Goal: Task Accomplishment & Management: Manage account settings

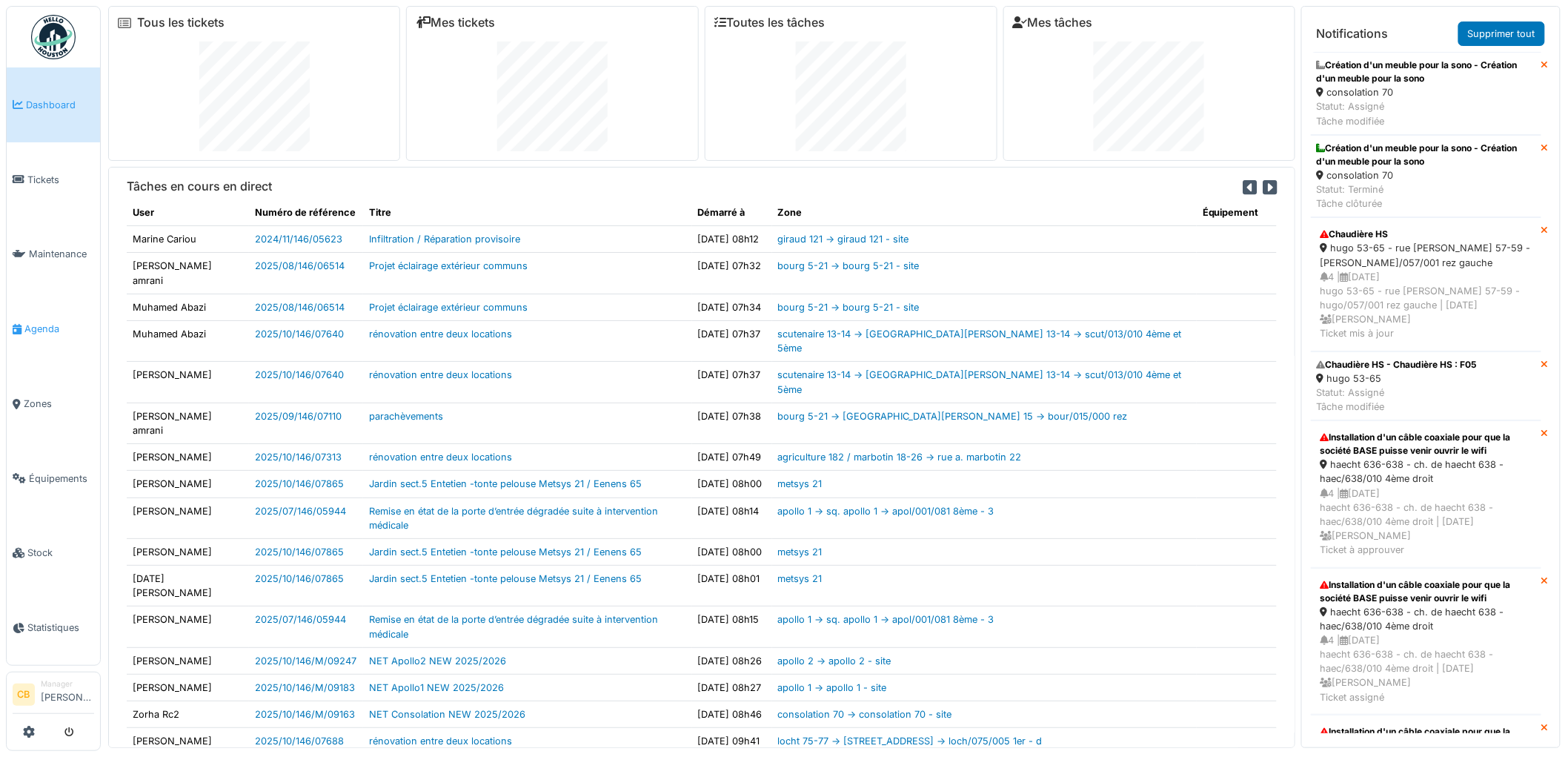
click at [40, 321] on span "Agenda" at bounding box center [59, 328] width 69 height 14
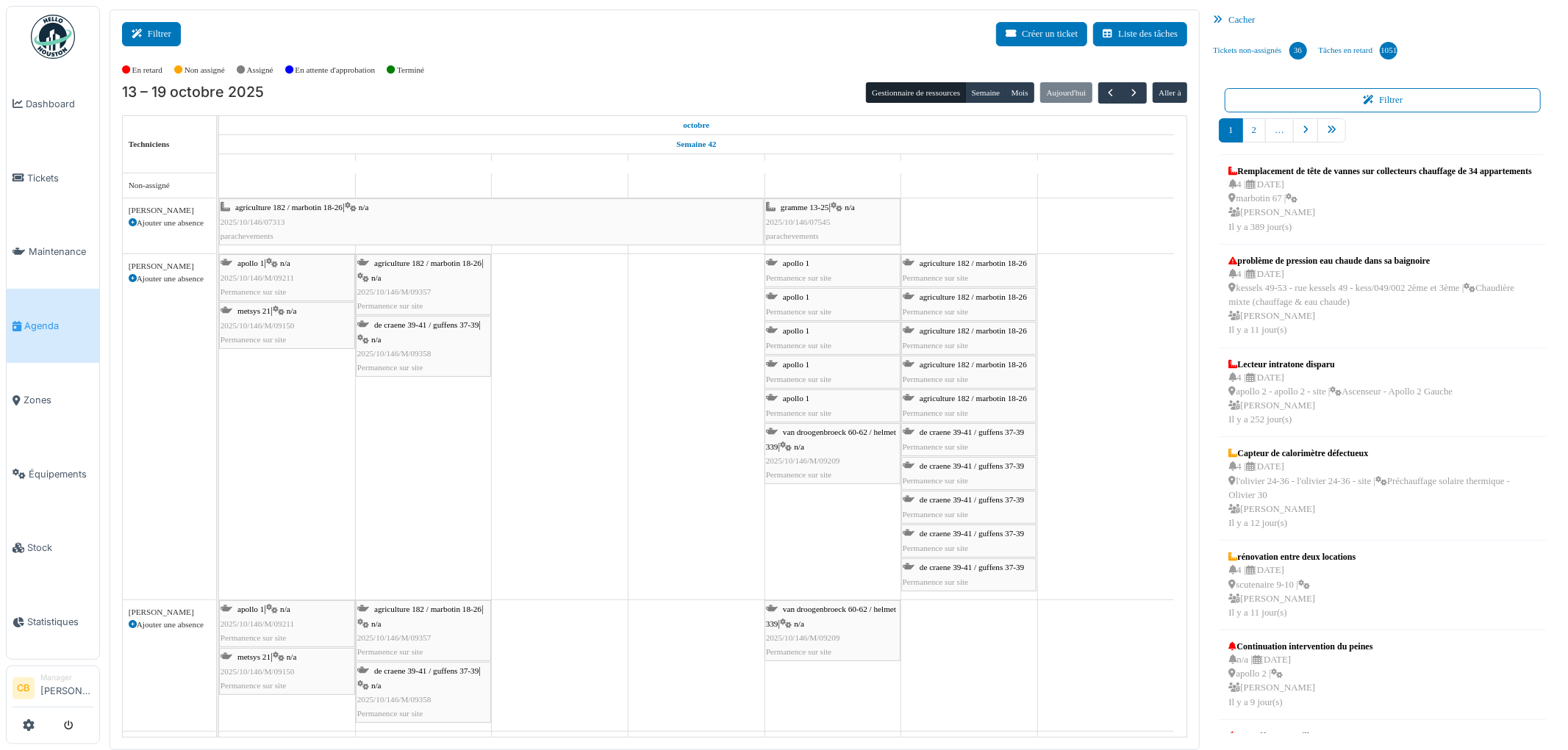
click at [145, 30] on icon at bounding box center [139, 34] width 17 height 10
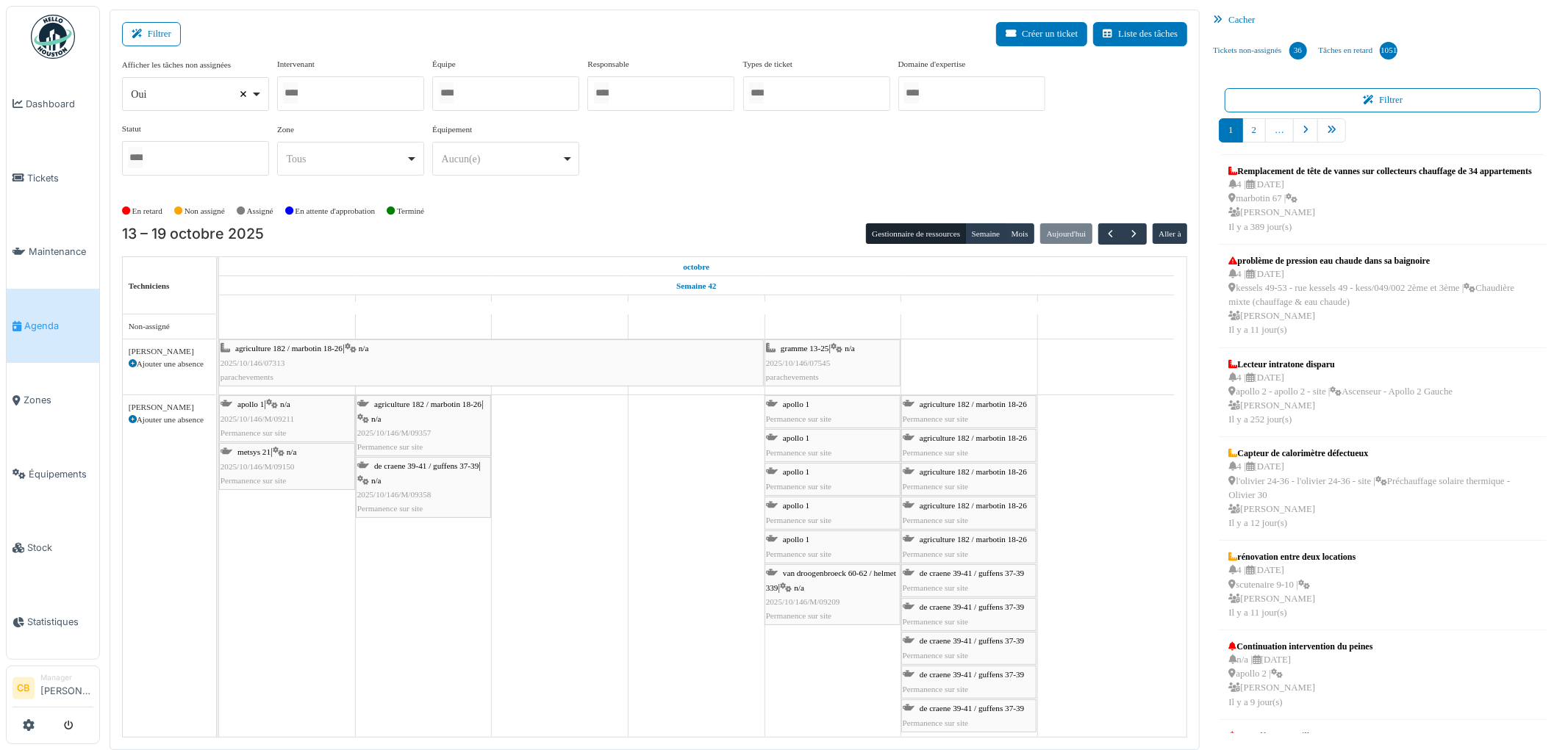
select select
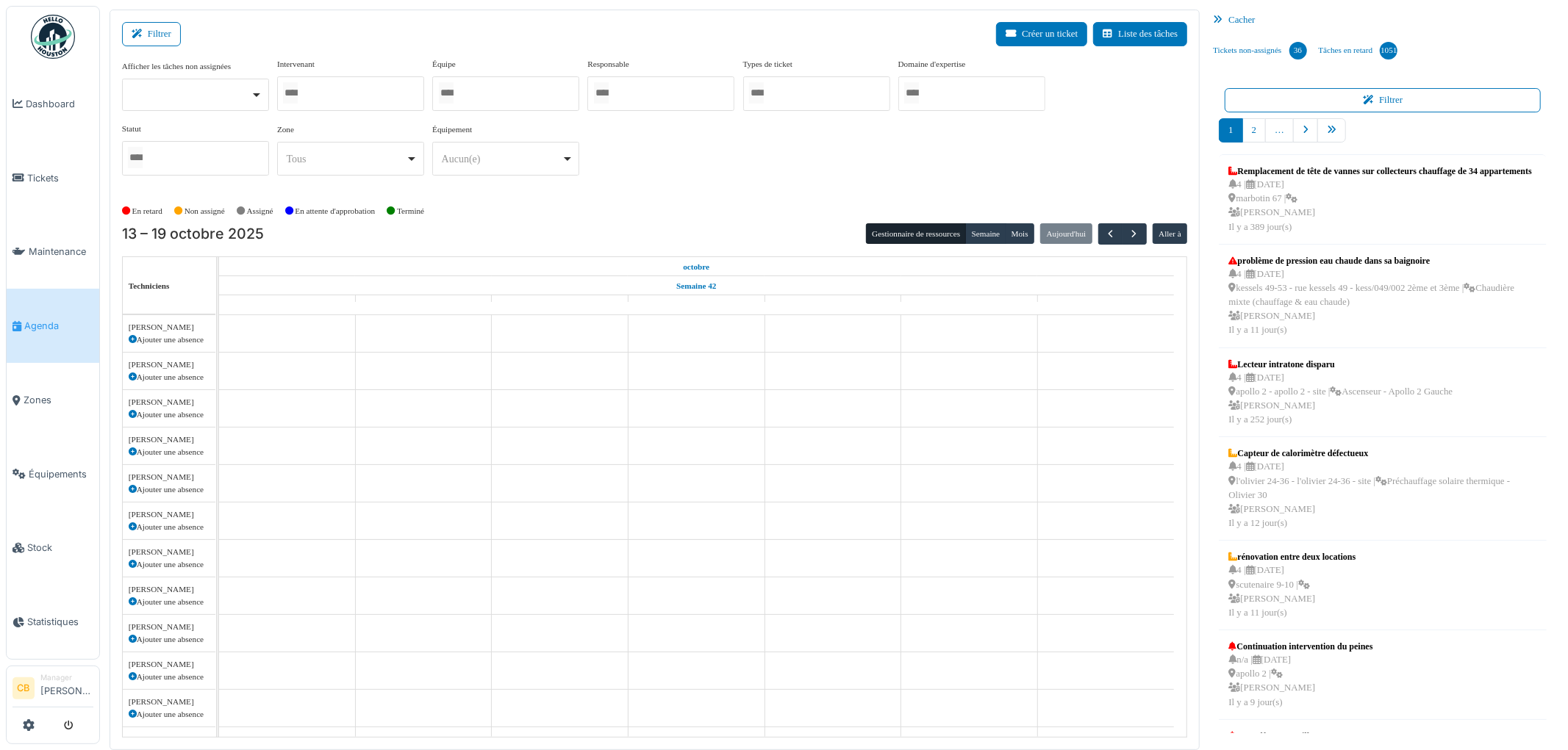
click at [327, 93] on div at bounding box center [350, 94] width 147 height 35
type input "****"
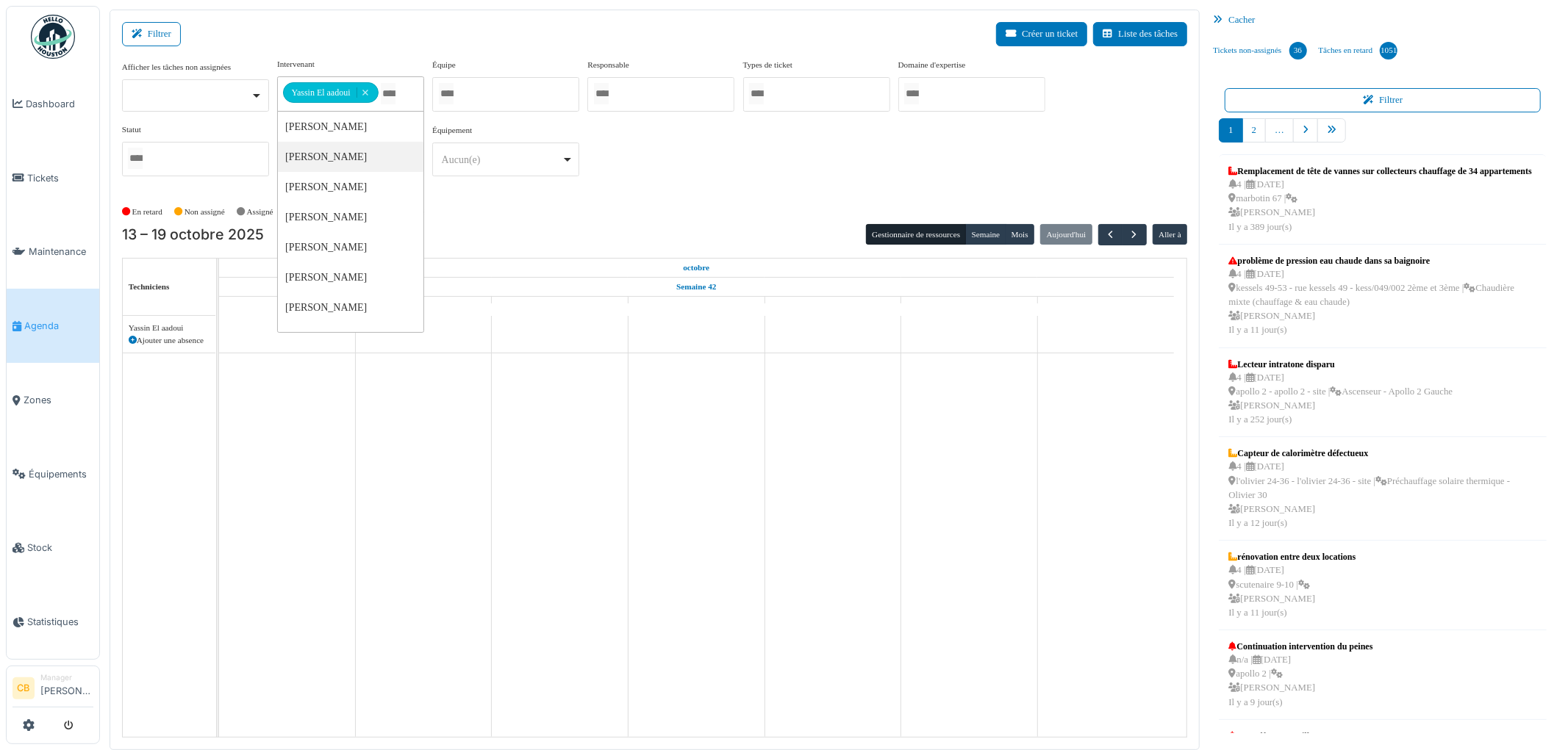
click at [466, 198] on div "**********" at bounding box center [655, 129] width 1066 height 142
click at [998, 224] on div "Gestionnaire de ressources Semaine Mois Aujourd'hui Aller à" at bounding box center [1026, 234] width 321 height 21
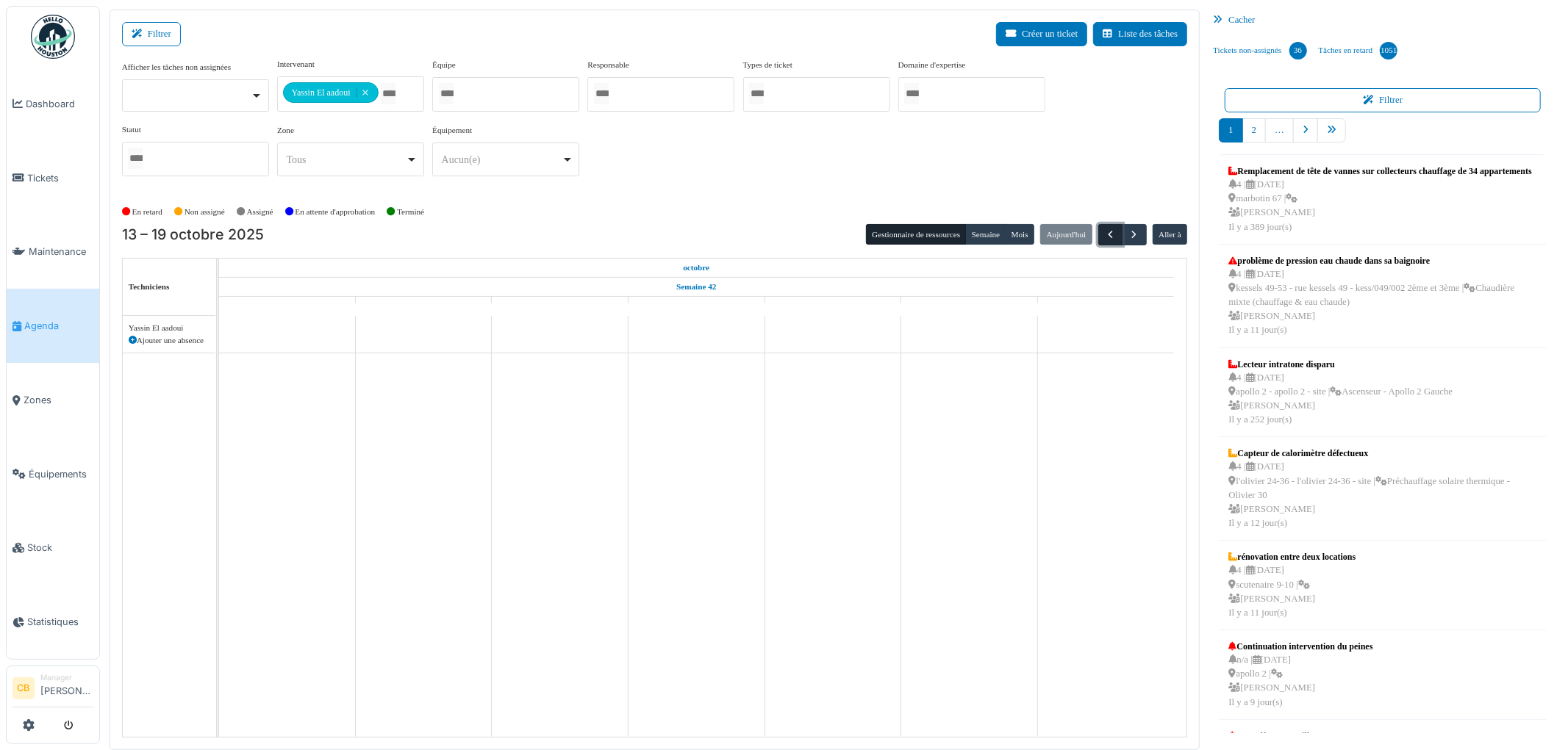
click at [1111, 235] on span "button" at bounding box center [1110, 235] width 12 height 12
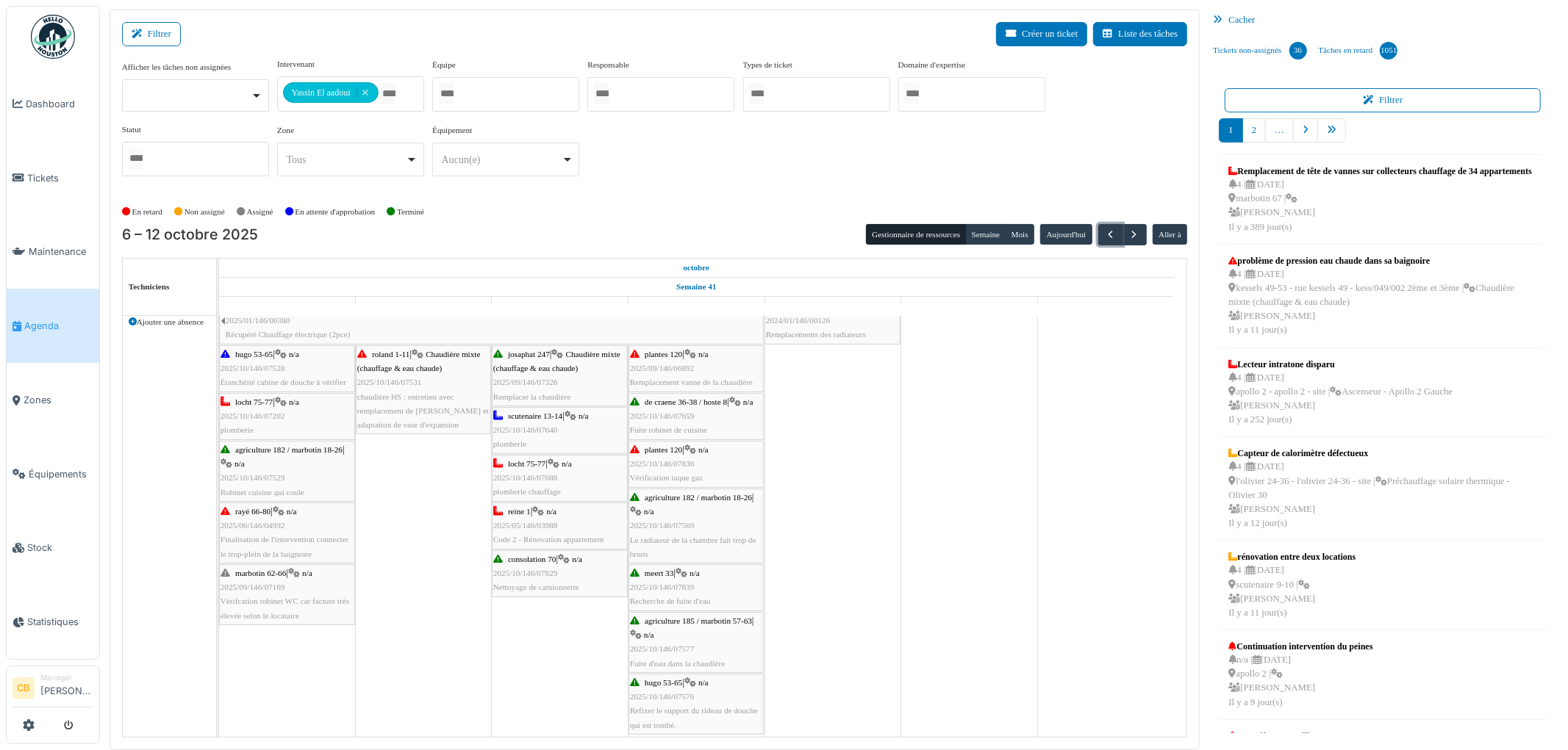
scroll to position [25, 0]
click at [686, 628] on div "agriculture 185 / marbotin 57-63 | n/a 2025/10/146/07577 Fuite d'eau dans la ch…" at bounding box center [696, 635] width 132 height 57
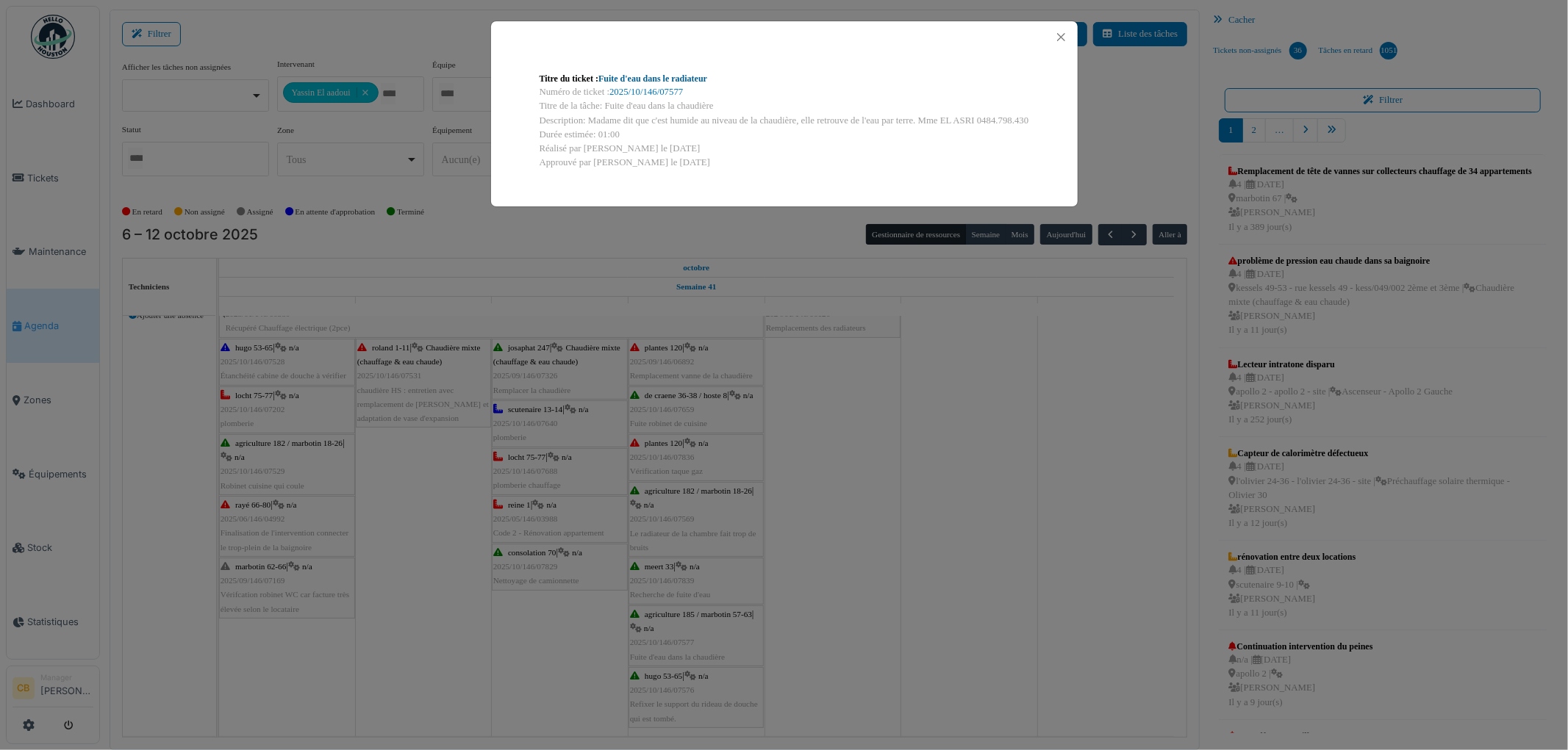
click at [678, 75] on link "Fuite d'eau dans le radiateur" at bounding box center [652, 78] width 109 height 10
click at [1056, 39] on button "Close" at bounding box center [1060, 37] width 20 height 20
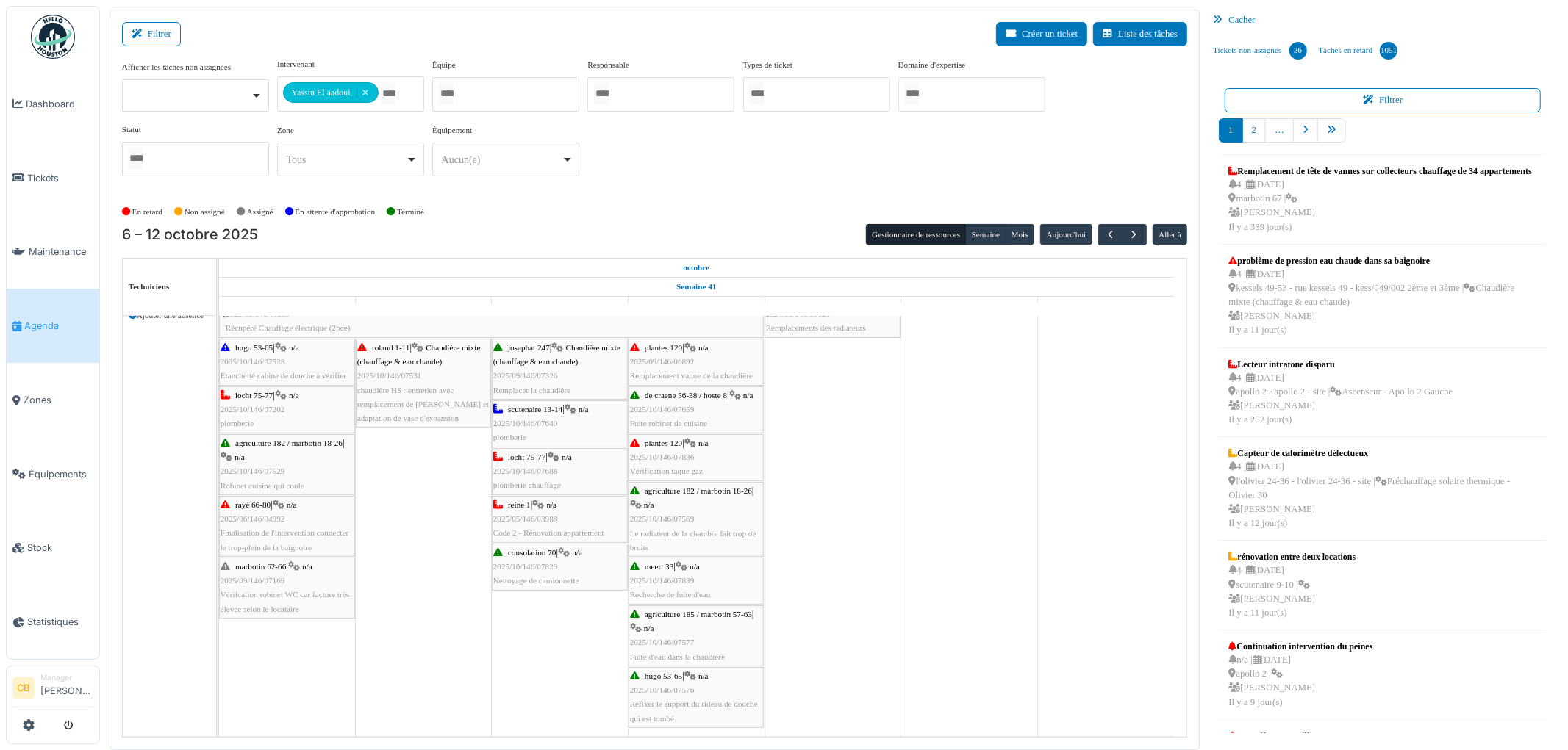
click at [716, 507] on div "agriculture 182 / marbotin 18-26 | n/a 2025/10/146/07569 Le radiateur de la cha…" at bounding box center [696, 519] width 132 height 70
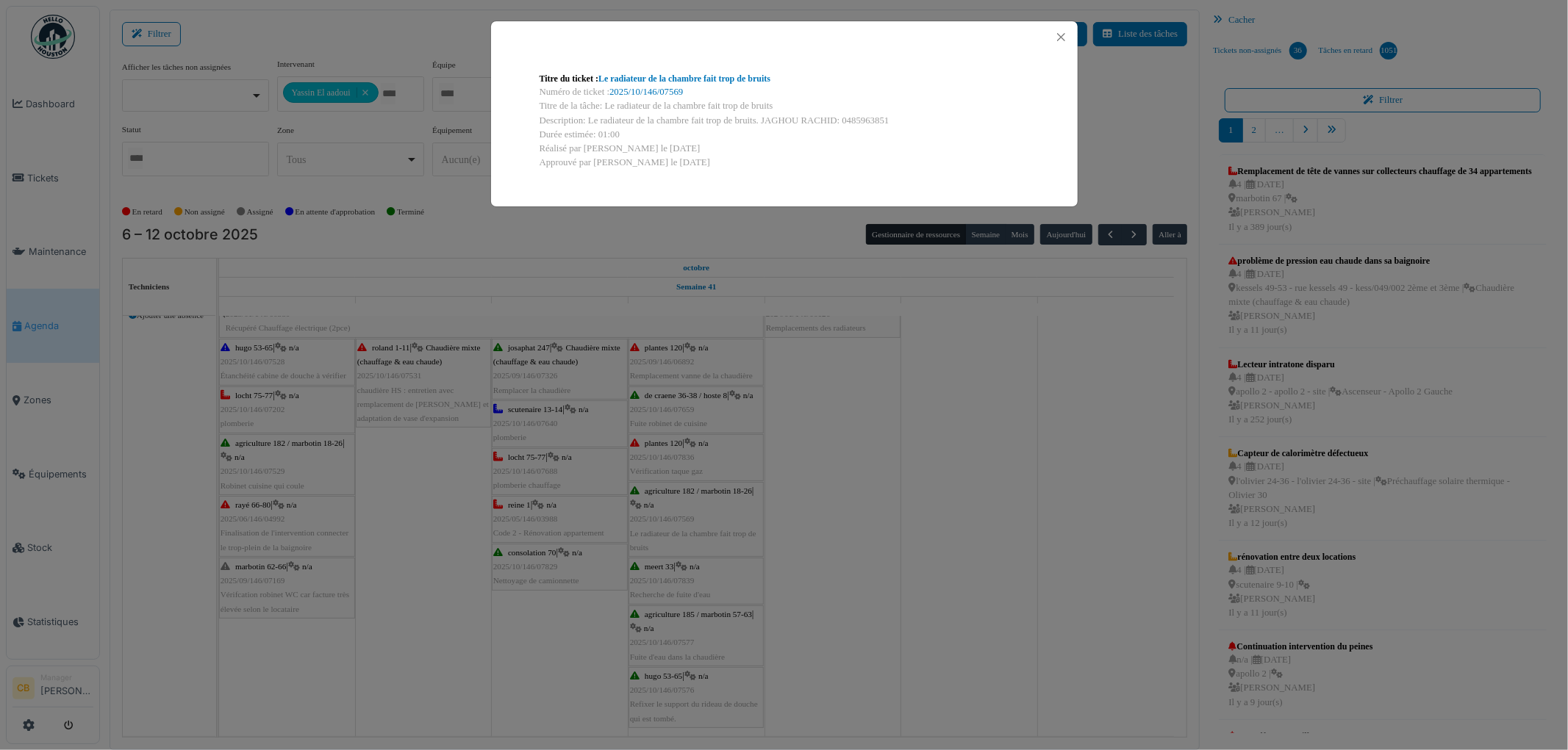
click at [716, 507] on div "Titre du ticket : Le radiateur de la chambre fait trop de bruits Numéro de tick…" at bounding box center [784, 375] width 1568 height 750
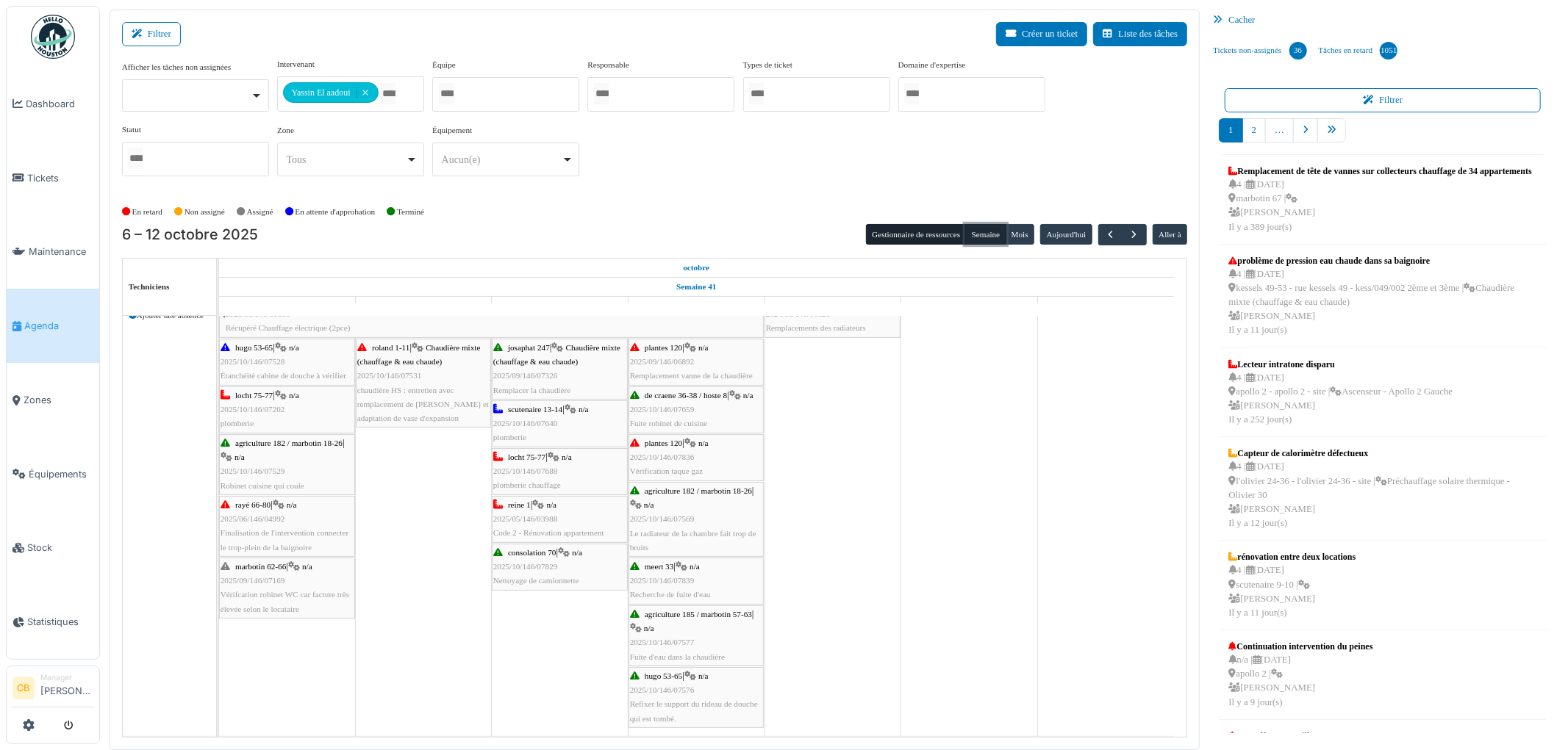
click at [986, 226] on button "Semaine" at bounding box center [985, 234] width 40 height 21
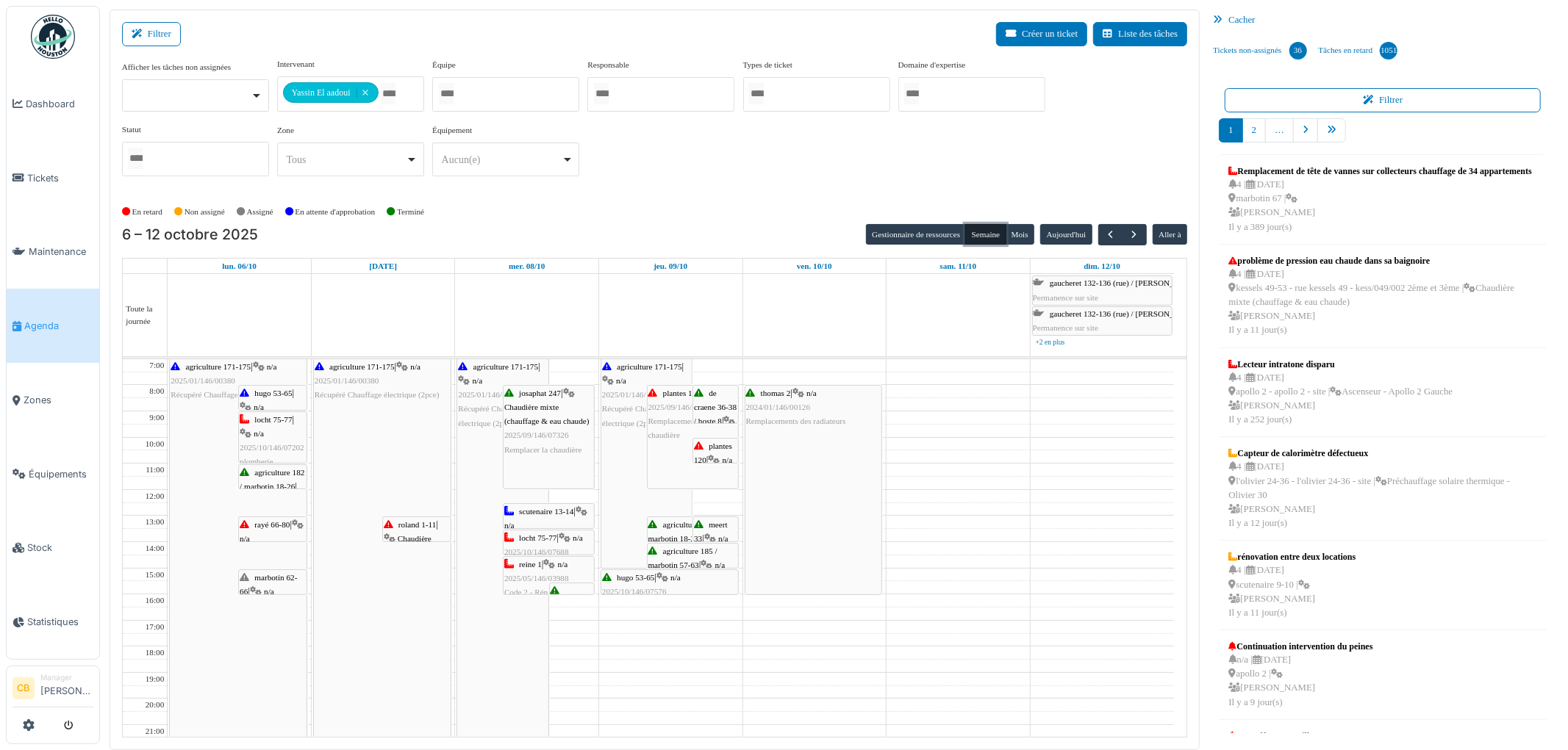
click at [619, 498] on div "agriculture 171-175 | n/a 2025/01/146/00380 Récupéré Chauffage électrique (2pce)" at bounding box center [647, 464] width 91 height 209
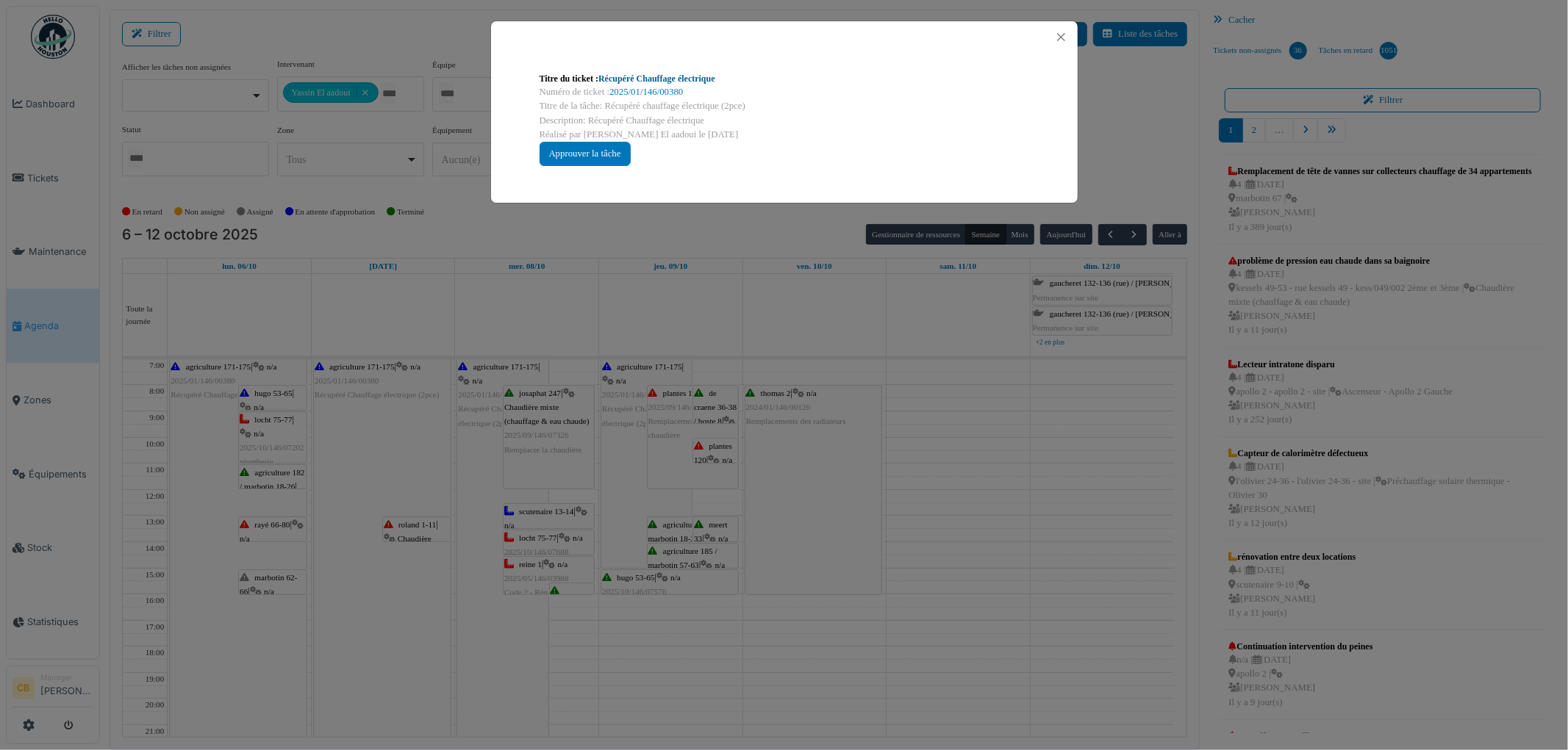
click at [668, 81] on link "Récupéré Chauffage électrique" at bounding box center [656, 78] width 117 height 10
click at [1063, 34] on button "Close" at bounding box center [1060, 37] width 20 height 20
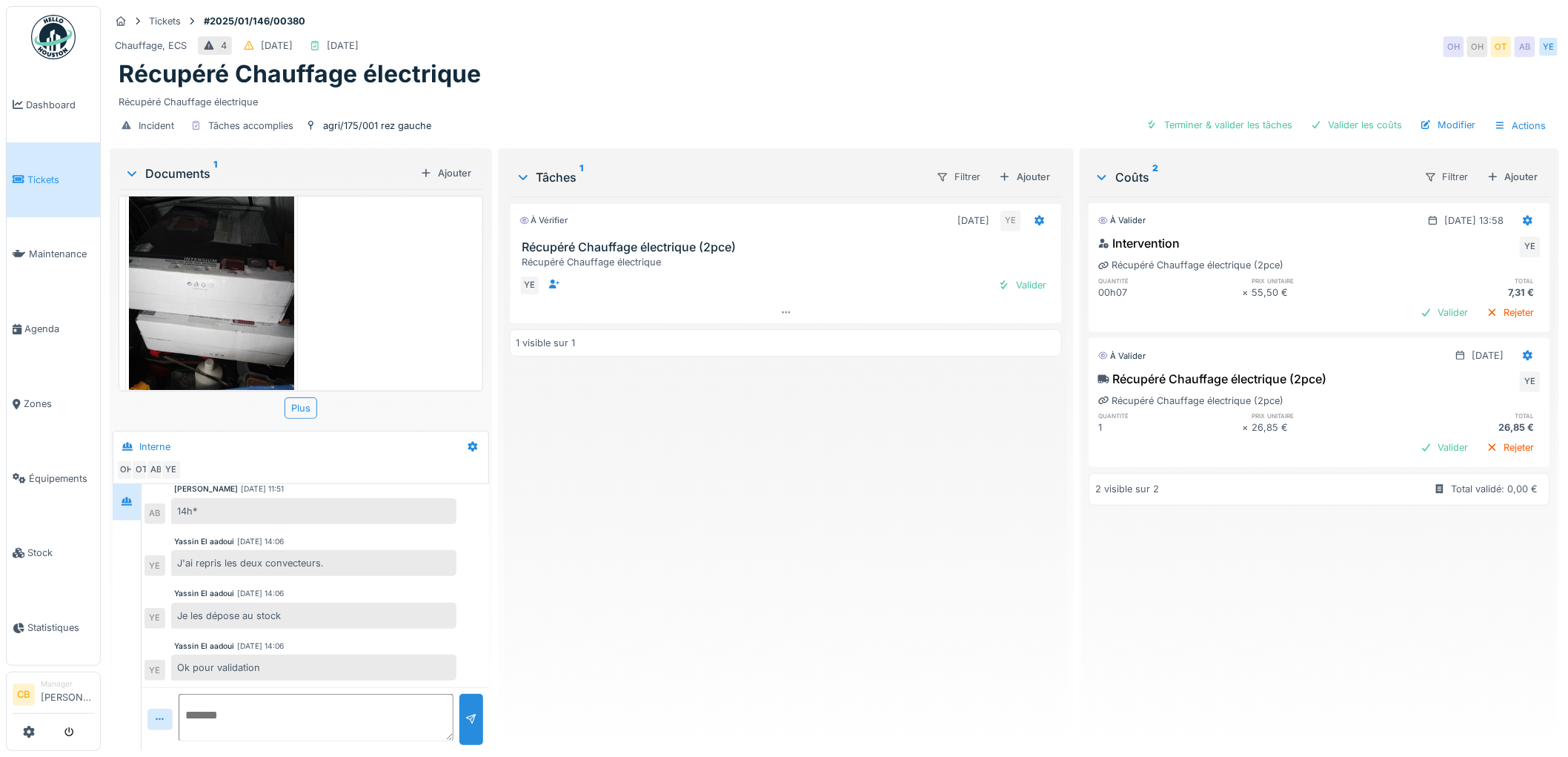
scroll to position [61, 0]
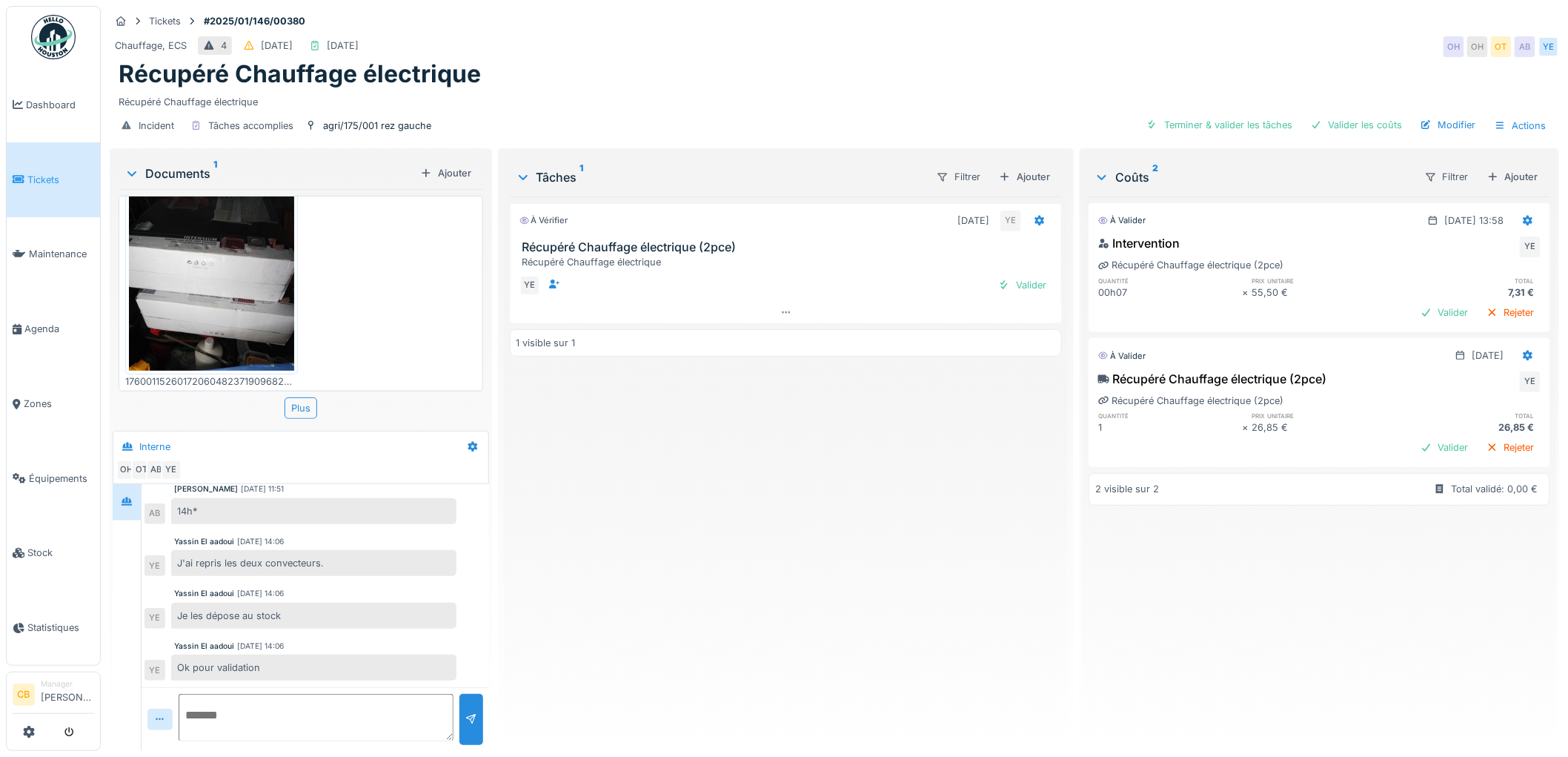
click at [238, 269] on img at bounding box center [212, 260] width 165 height 220
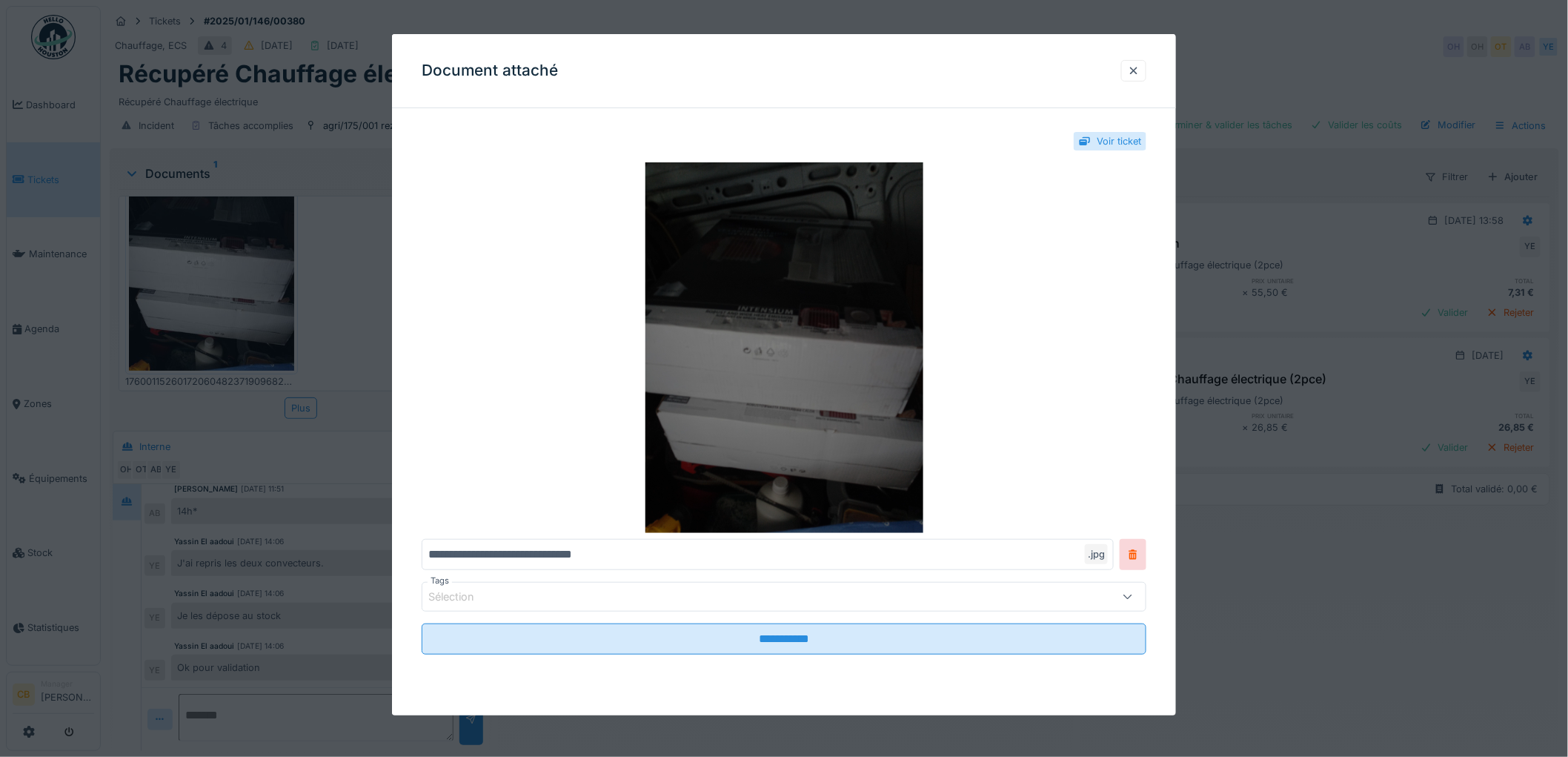
click at [740, 307] on img at bounding box center [784, 348] width 725 height 371
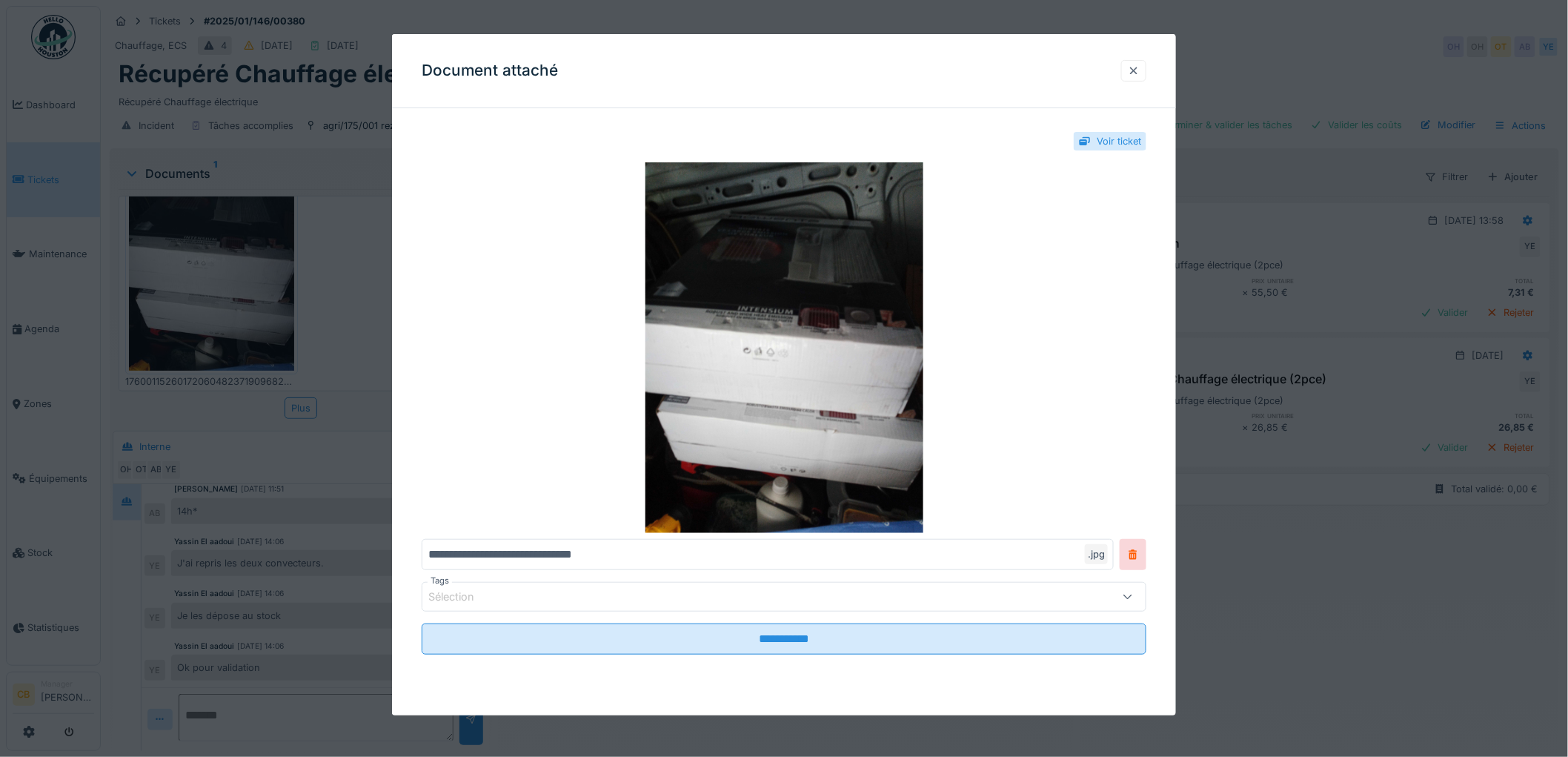
click at [1136, 69] on div at bounding box center [1134, 71] width 12 height 14
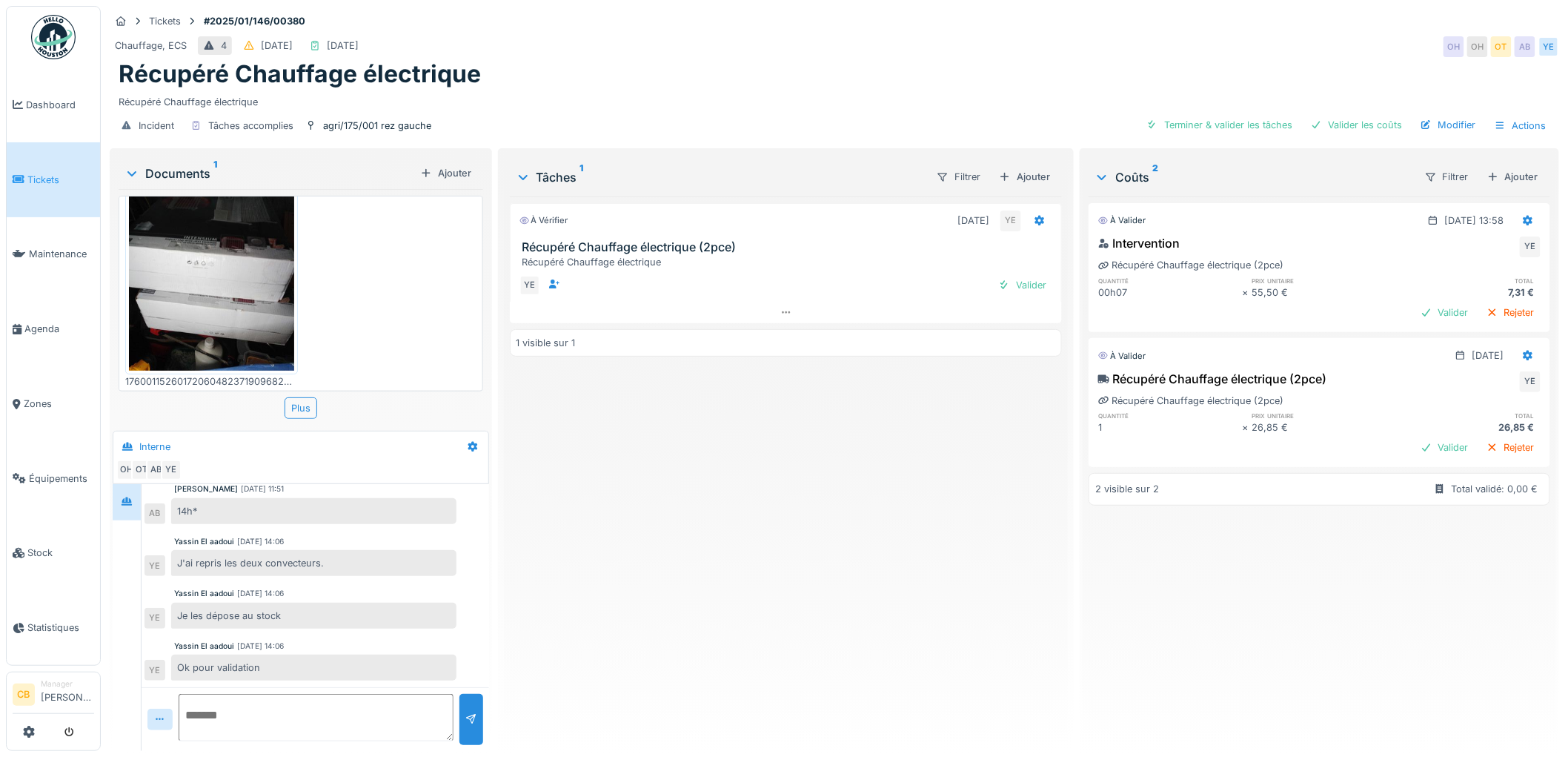
click at [156, 285] on img at bounding box center [212, 260] width 165 height 220
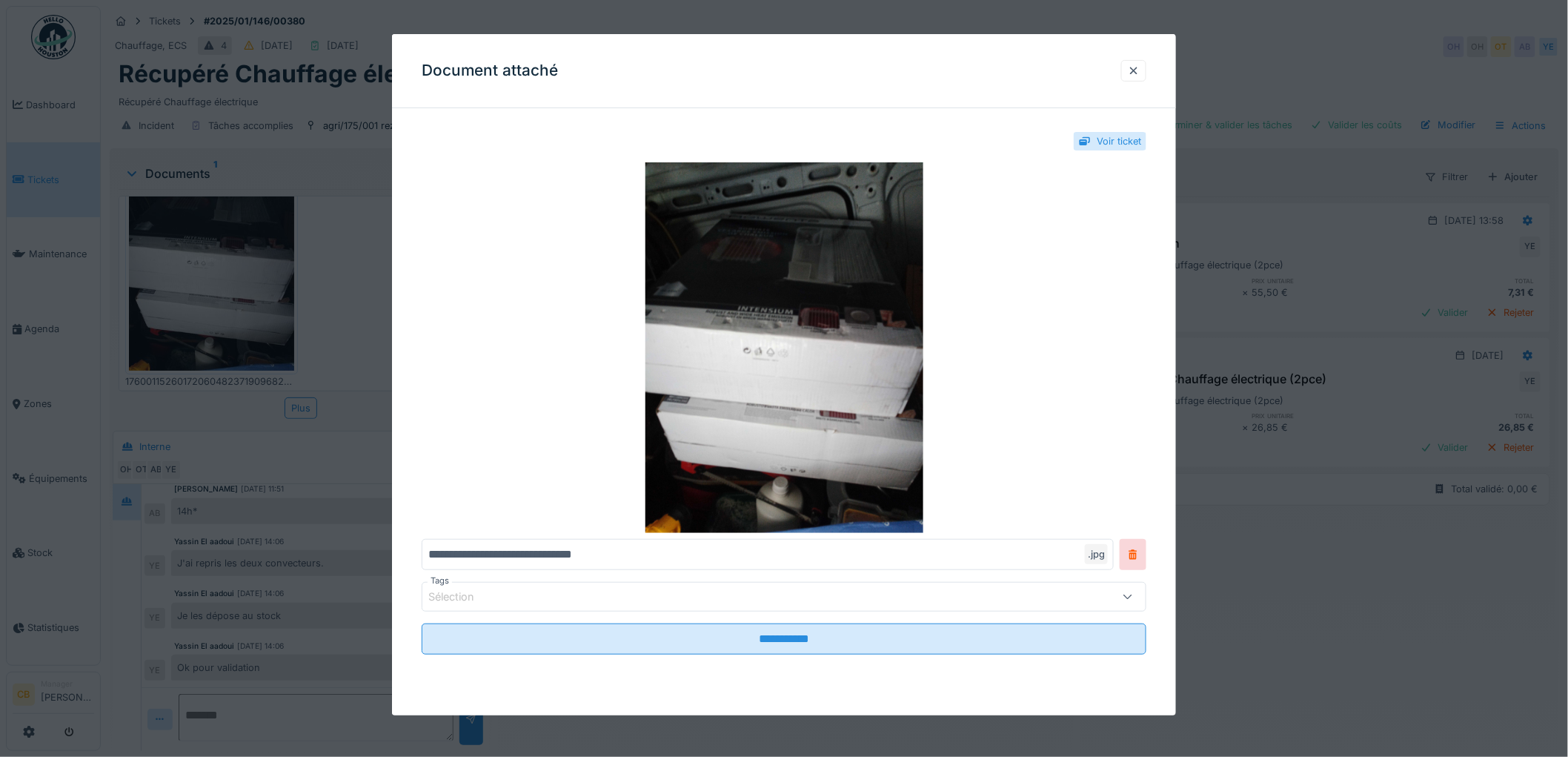
click at [164, 284] on div at bounding box center [784, 378] width 1568 height 757
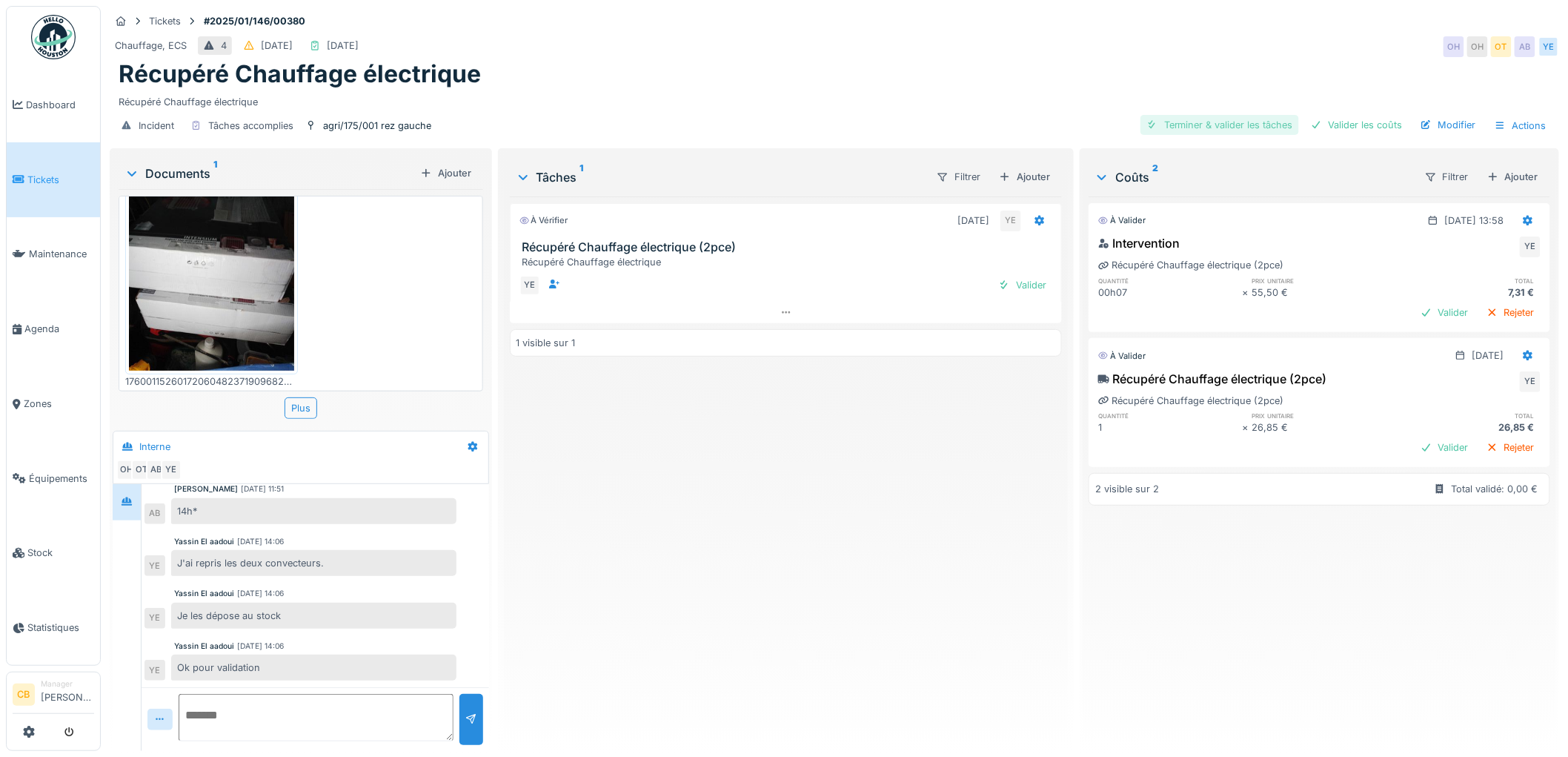
click at [1220, 128] on div "Terminer & valider les tâches" at bounding box center [1219, 125] width 159 height 20
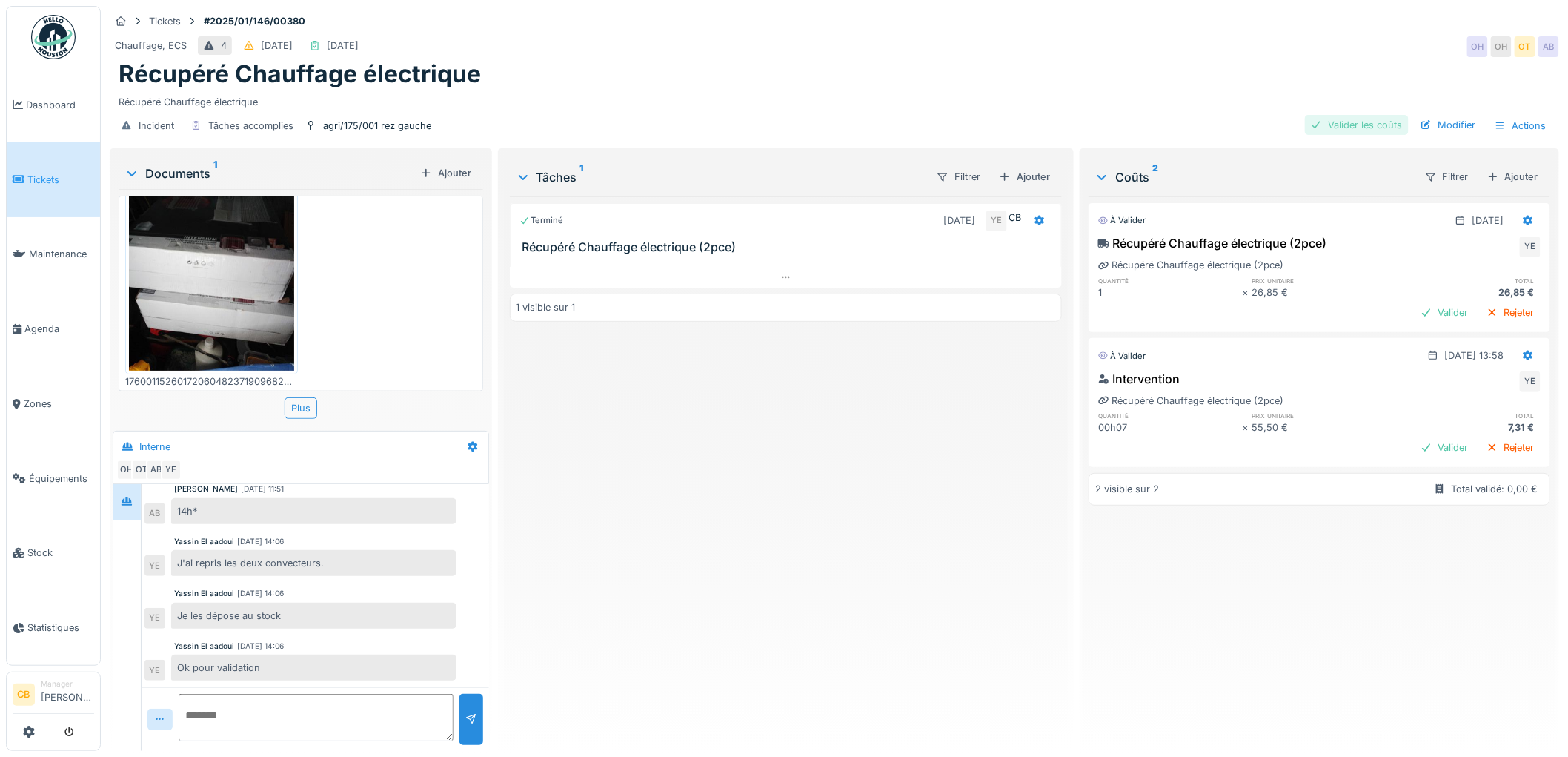
click at [1346, 126] on div "Valider les coûts" at bounding box center [1357, 125] width 104 height 20
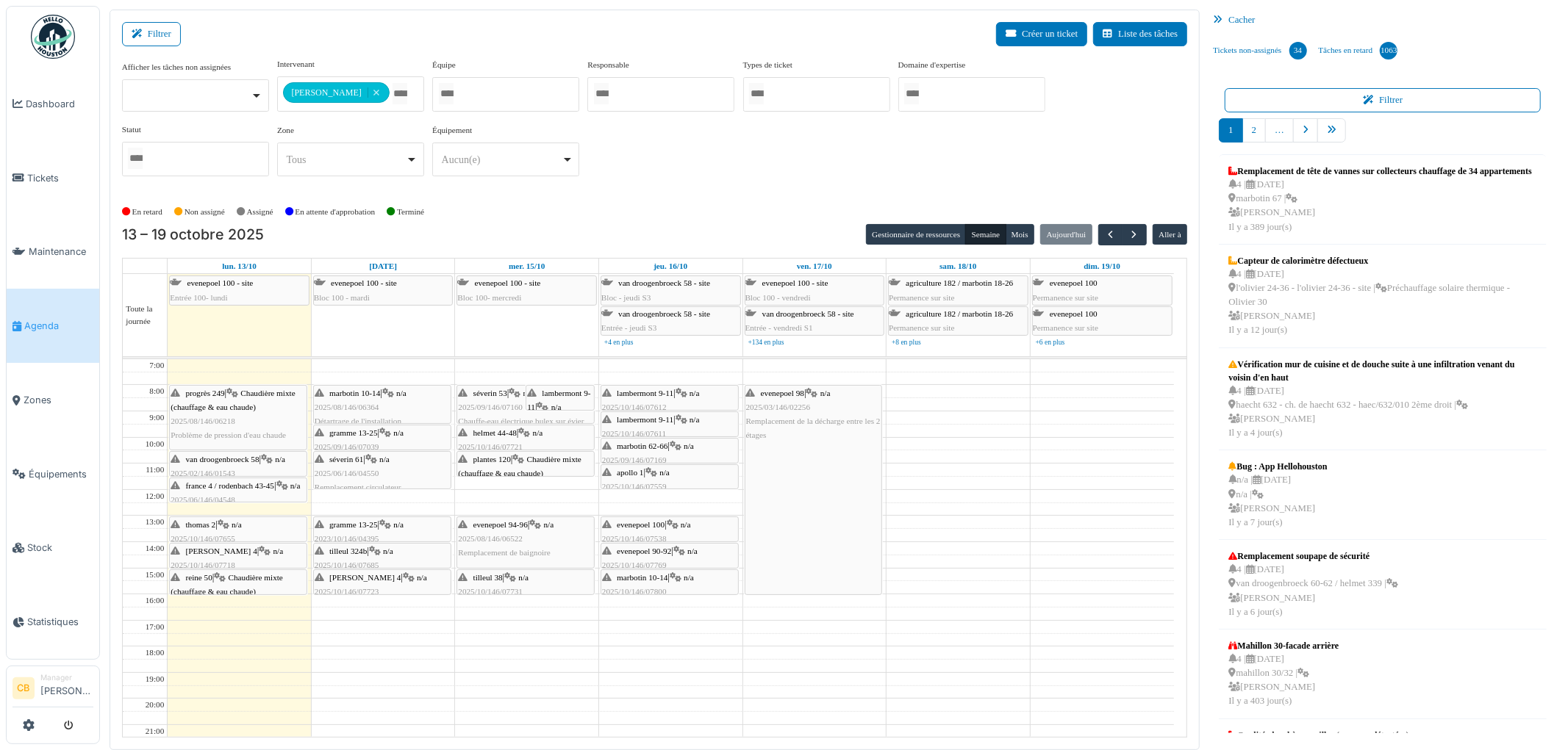
click at [37, 30] on img at bounding box center [52, 37] width 44 height 44
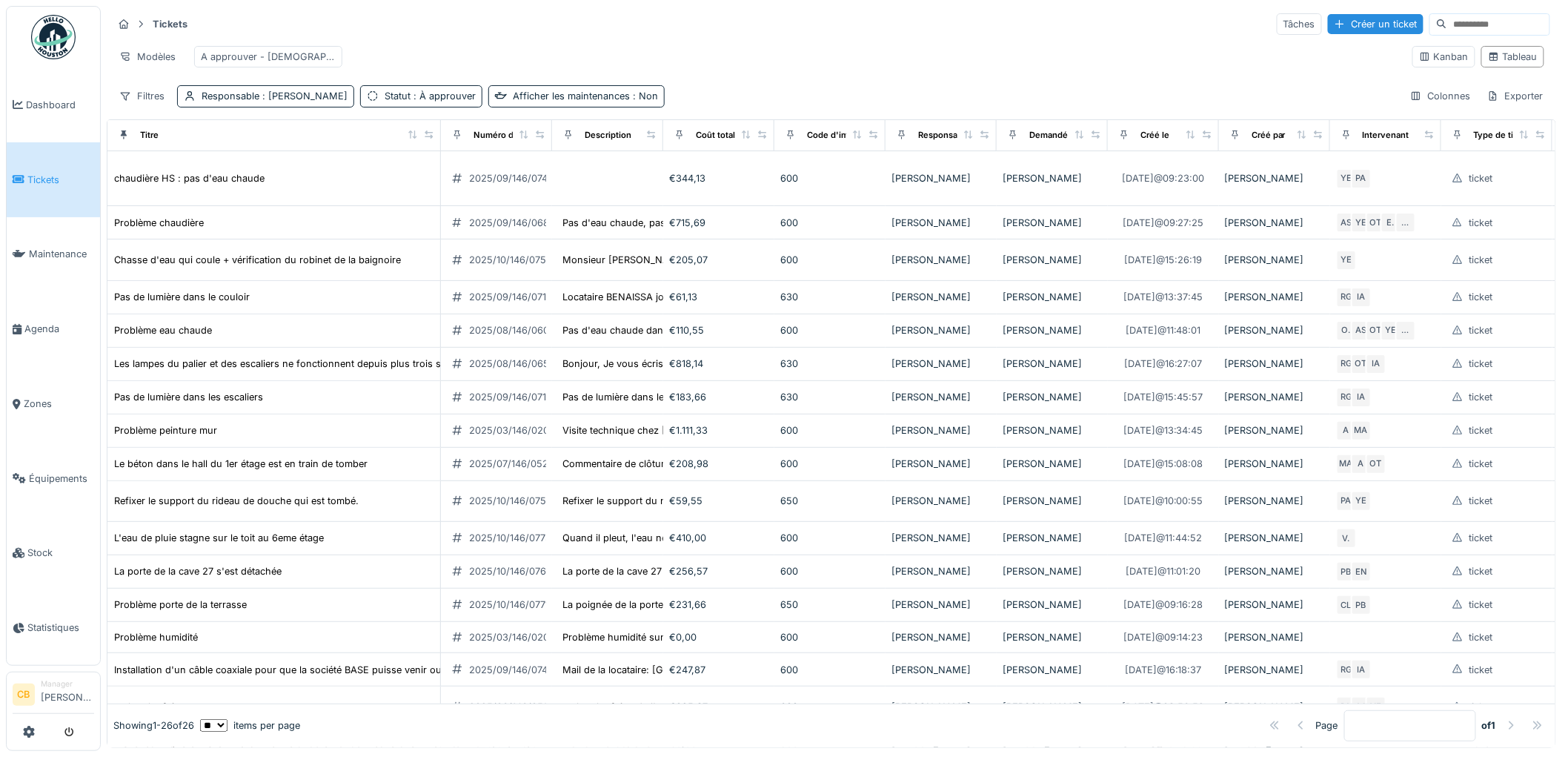
scroll to position [553, 0]
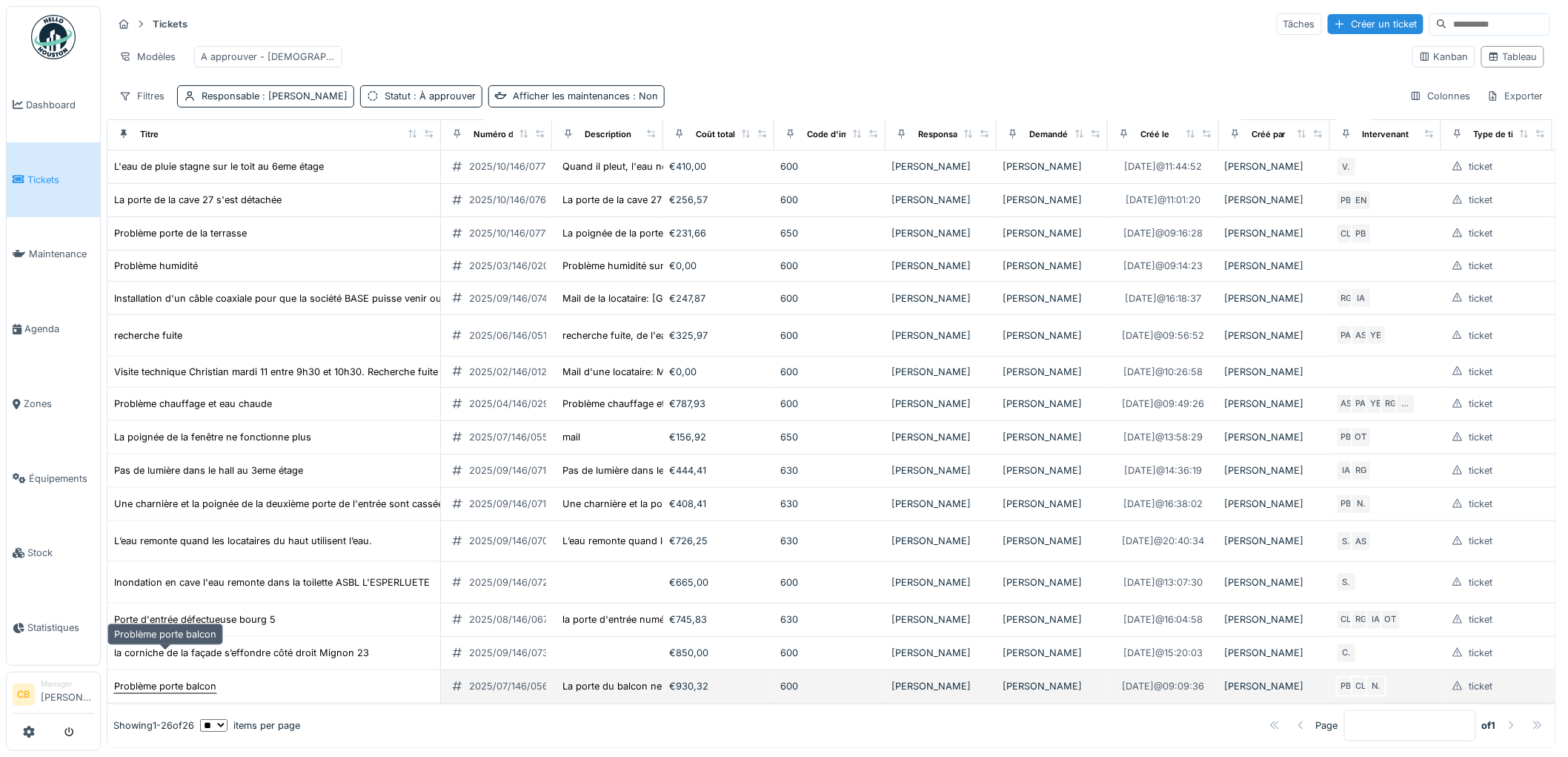
click at [196, 679] on div "Problème porte balcon" at bounding box center [165, 686] width 103 height 14
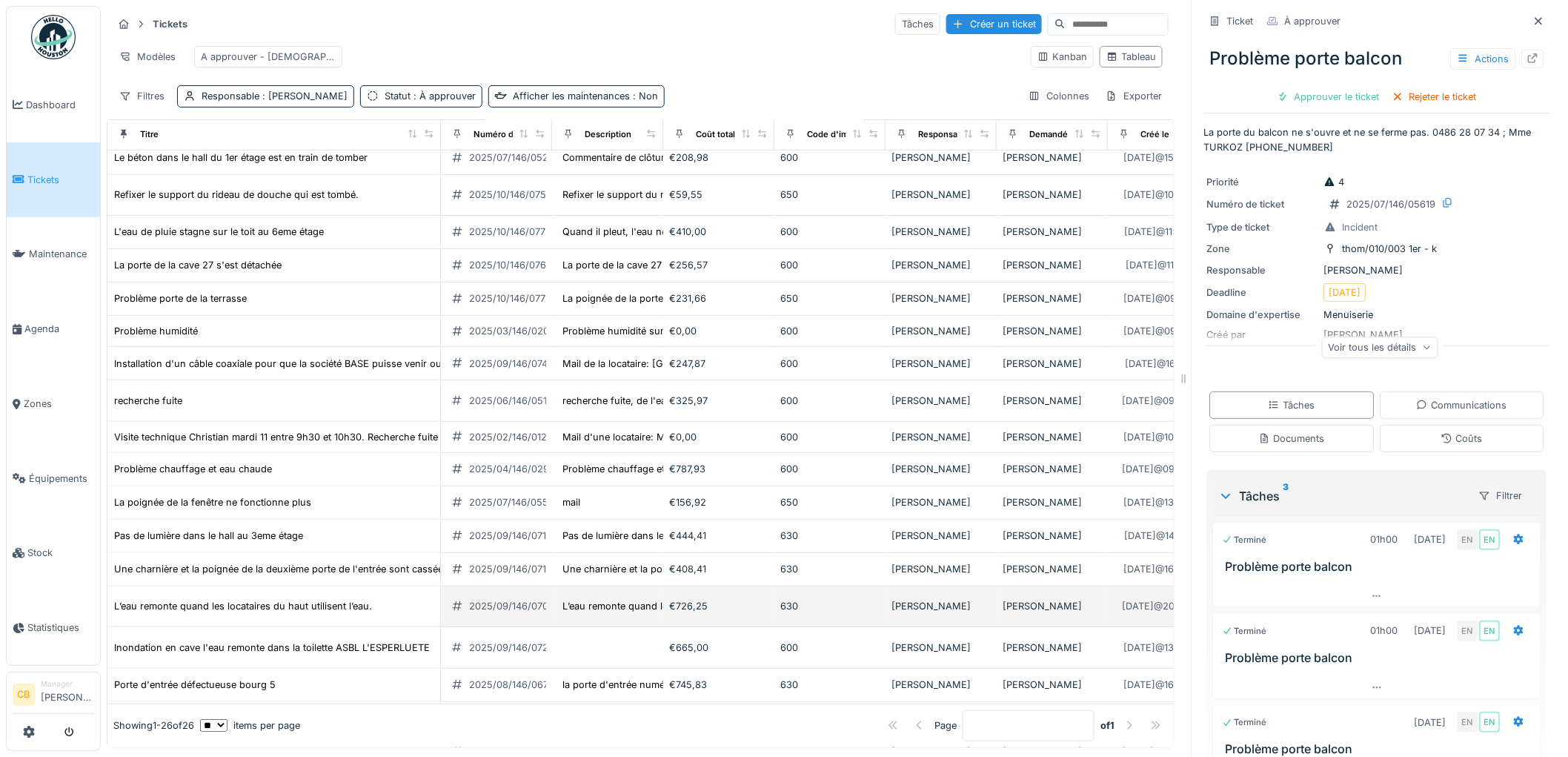
scroll to position [224, 0]
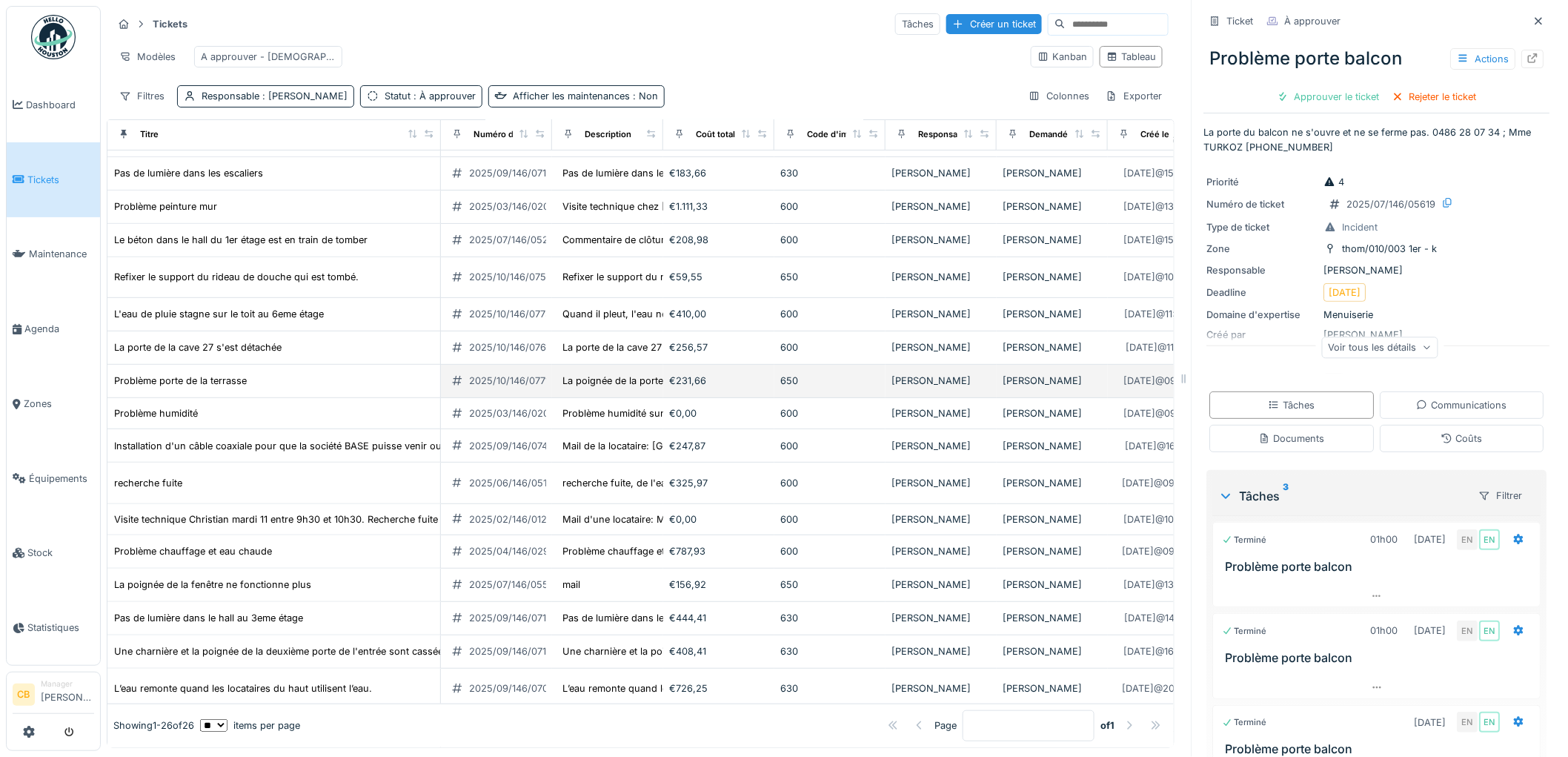
click at [248, 388] on div "Problème porte de la terrasse" at bounding box center [274, 381] width 321 height 16
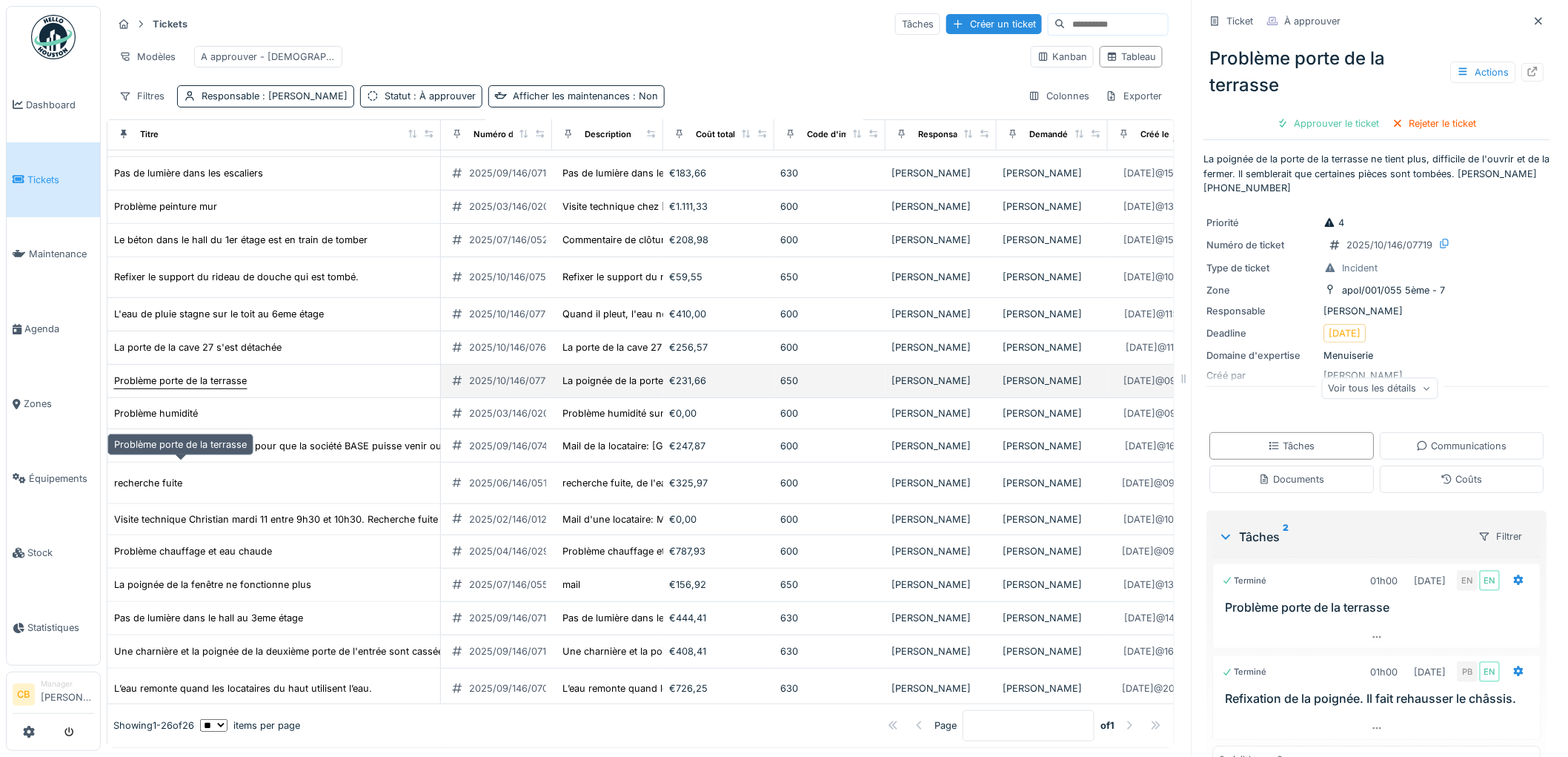
click at [228, 388] on div "Problème porte de la terrasse" at bounding box center [180, 380] width 133 height 14
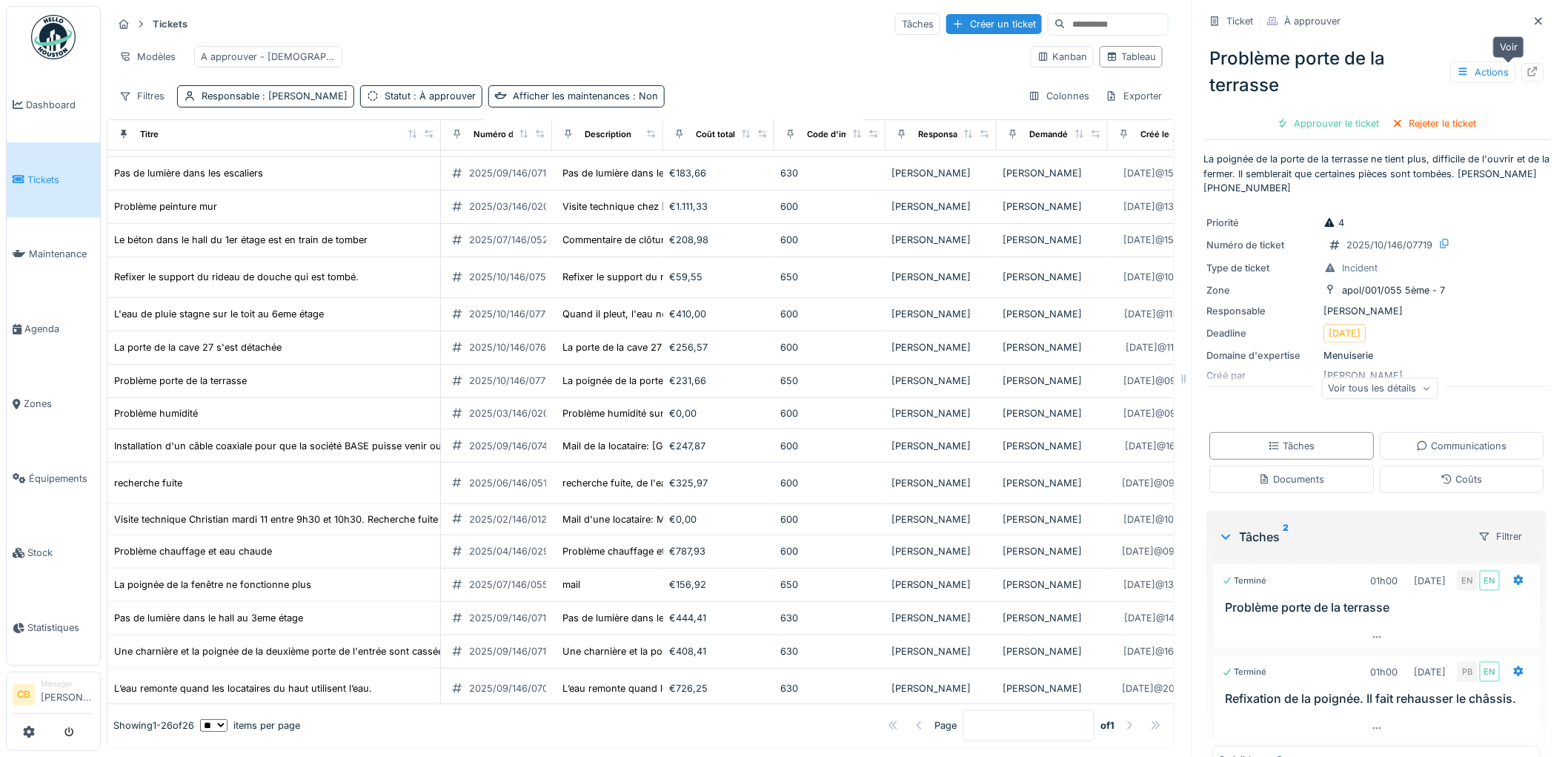
click at [1528, 74] on icon at bounding box center [1534, 71] width 12 height 10
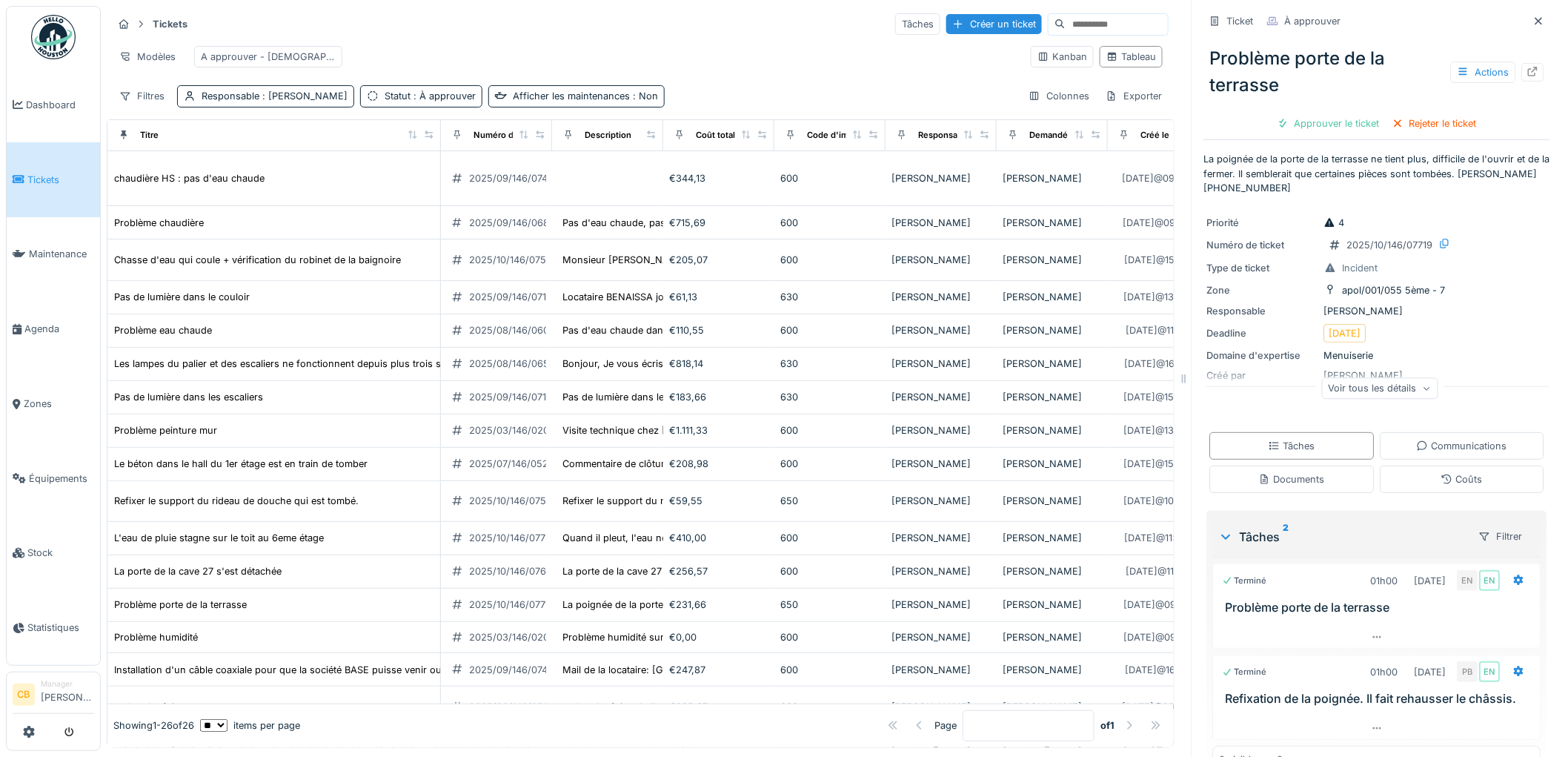
click at [43, 50] on img at bounding box center [53, 37] width 45 height 45
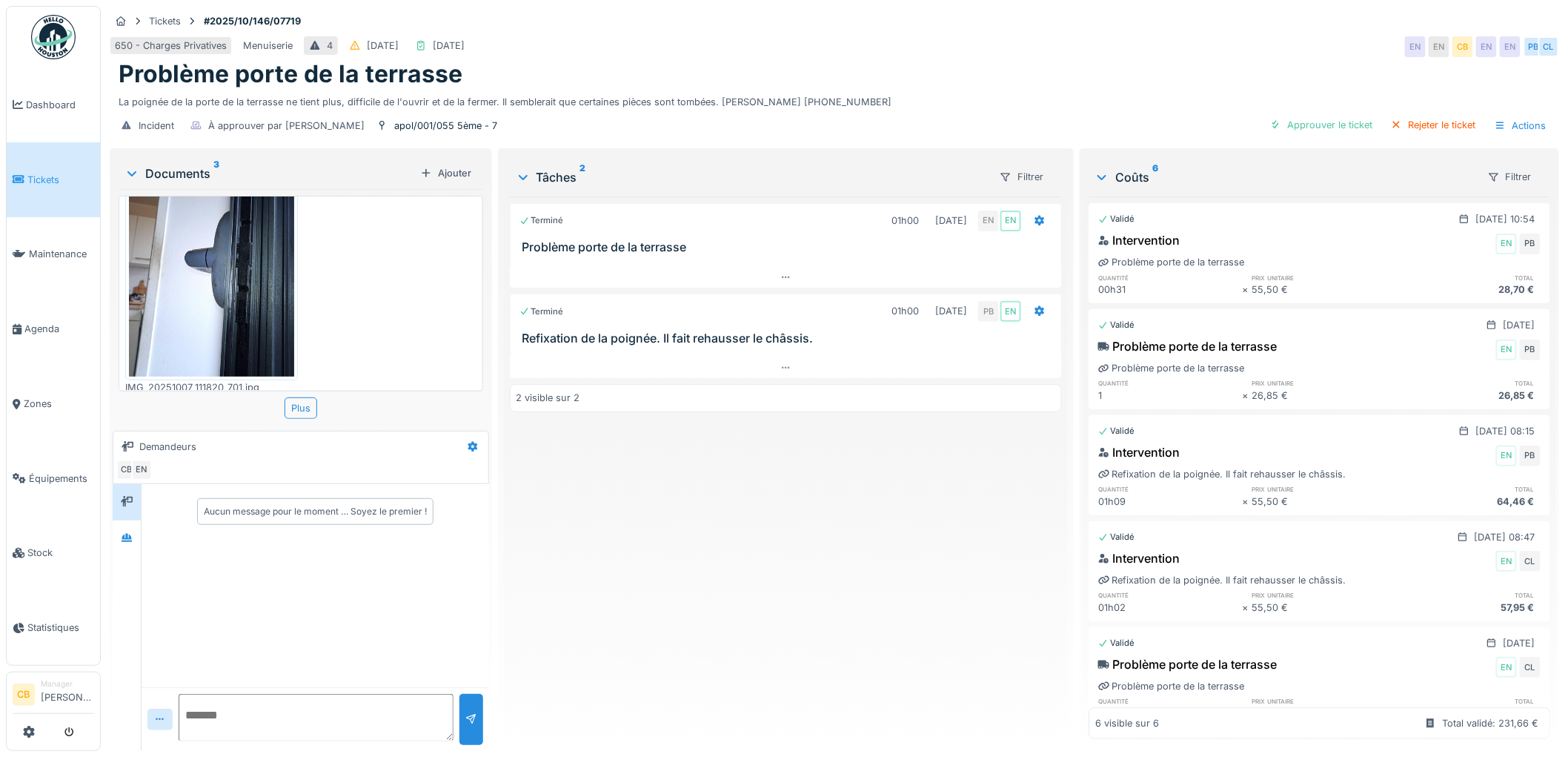
scroll to position [12, 0]
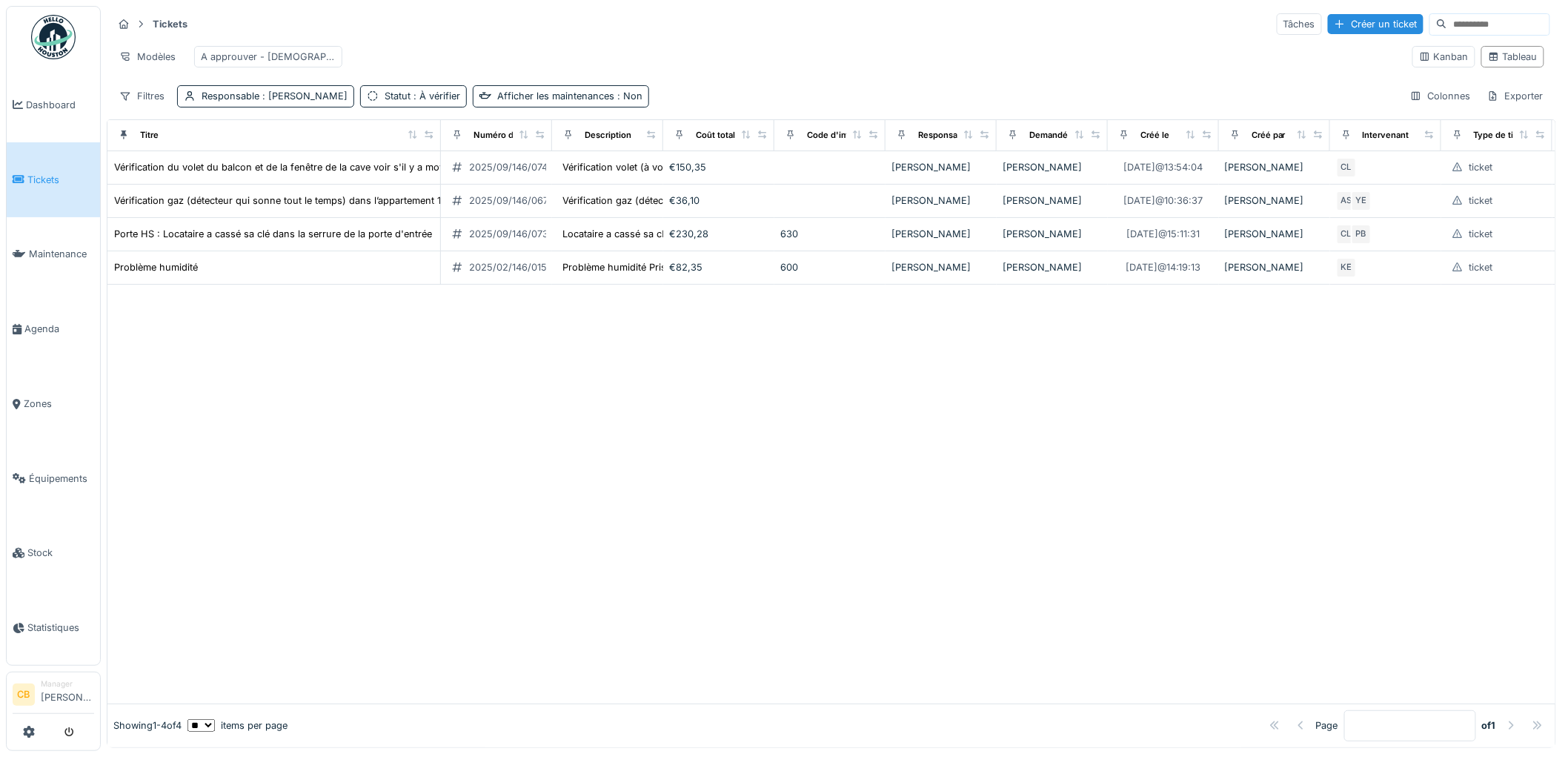
click at [58, 33] on img at bounding box center [53, 37] width 45 height 45
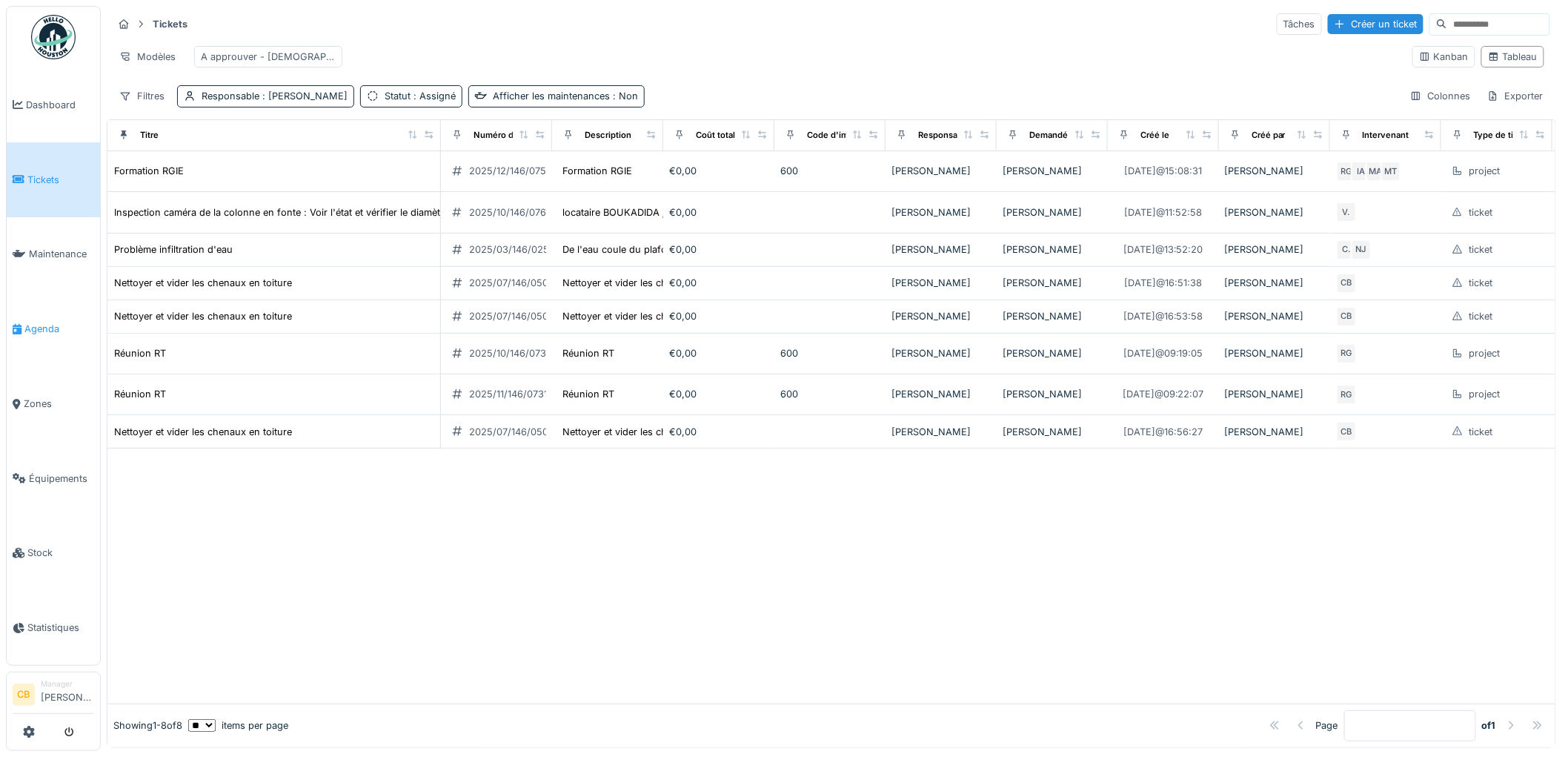
click at [45, 322] on span "Agenda" at bounding box center [59, 328] width 69 height 14
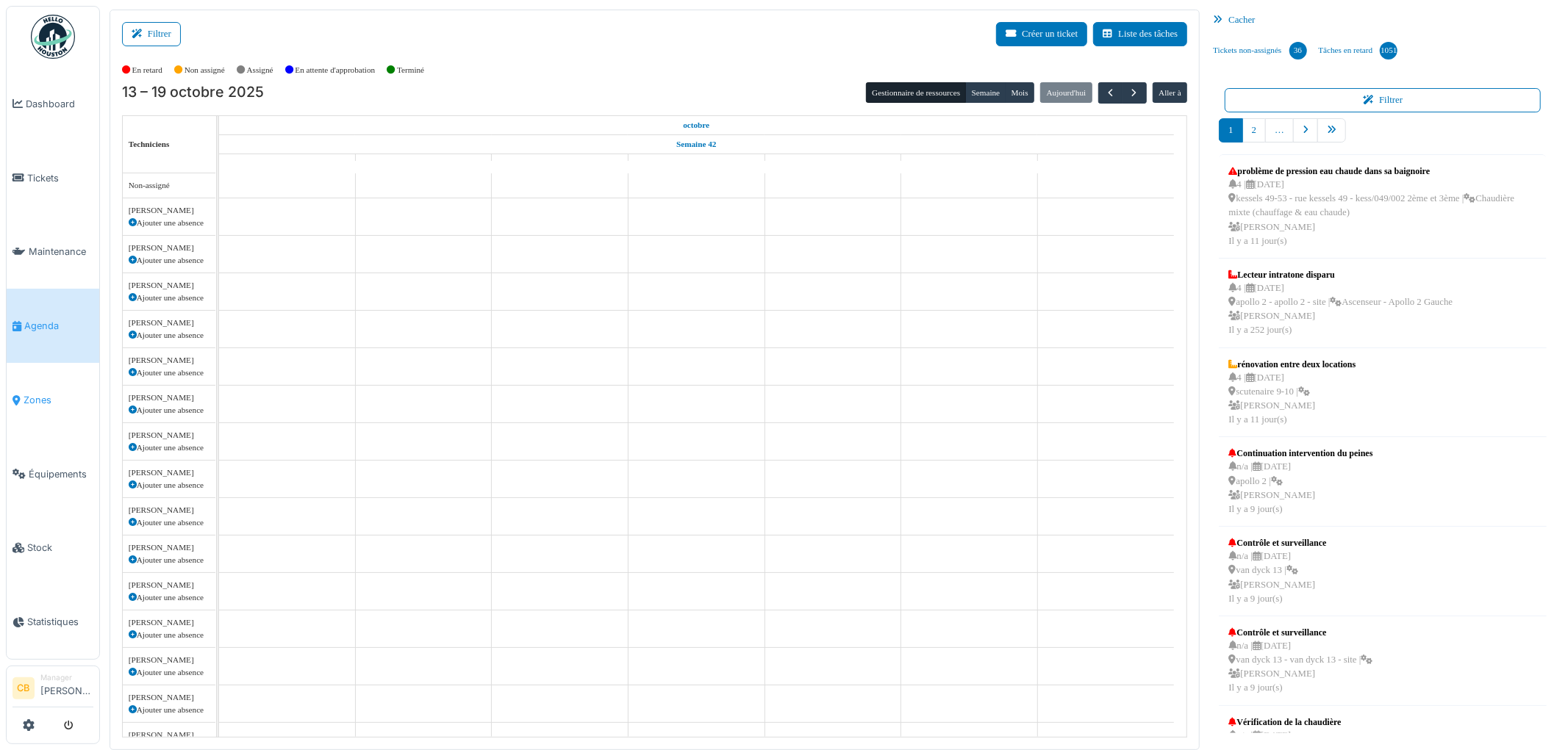
click at [30, 393] on span "Zones" at bounding box center [58, 400] width 70 height 14
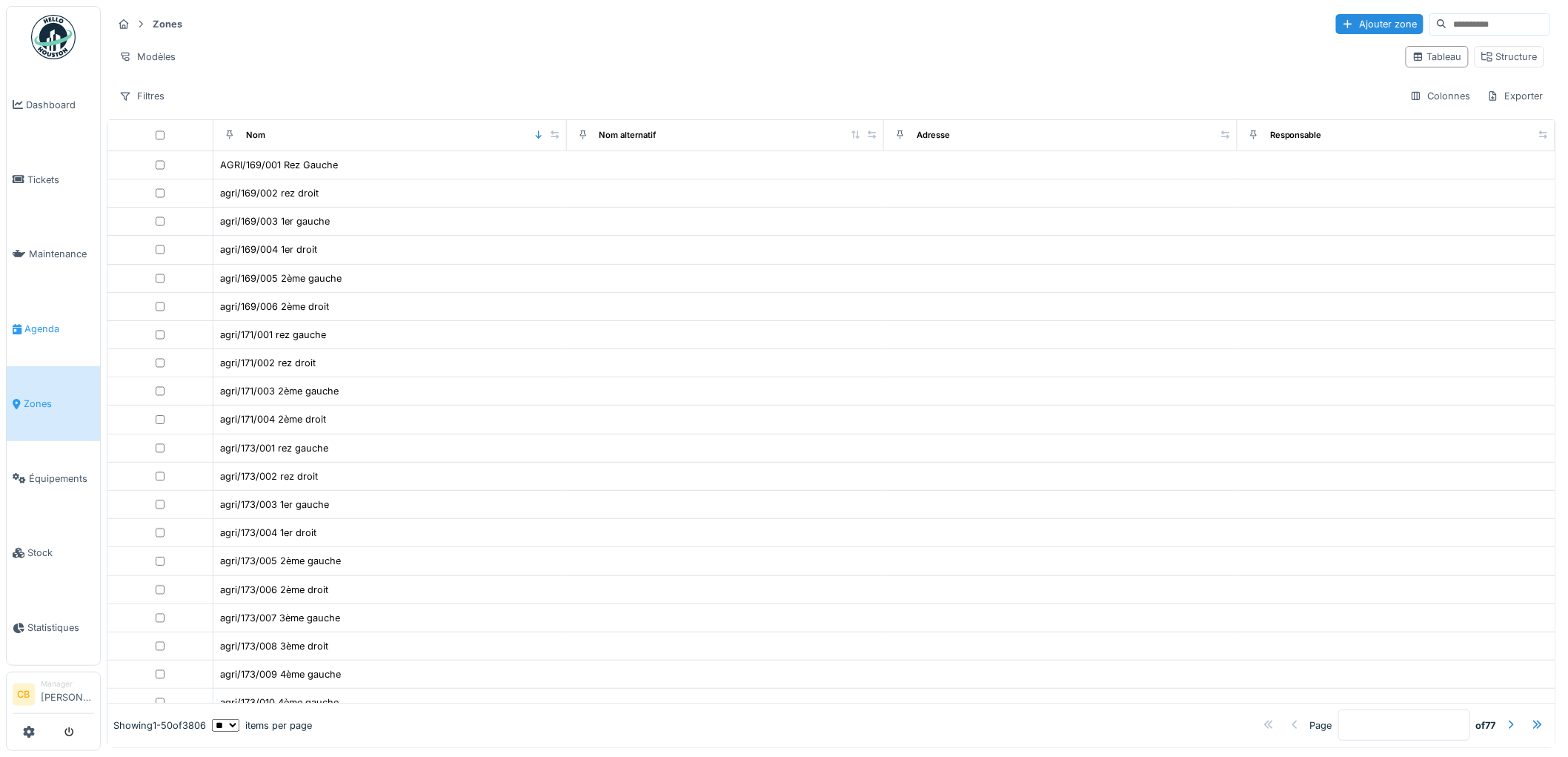
click at [45, 321] on span "Agenda" at bounding box center [59, 328] width 69 height 14
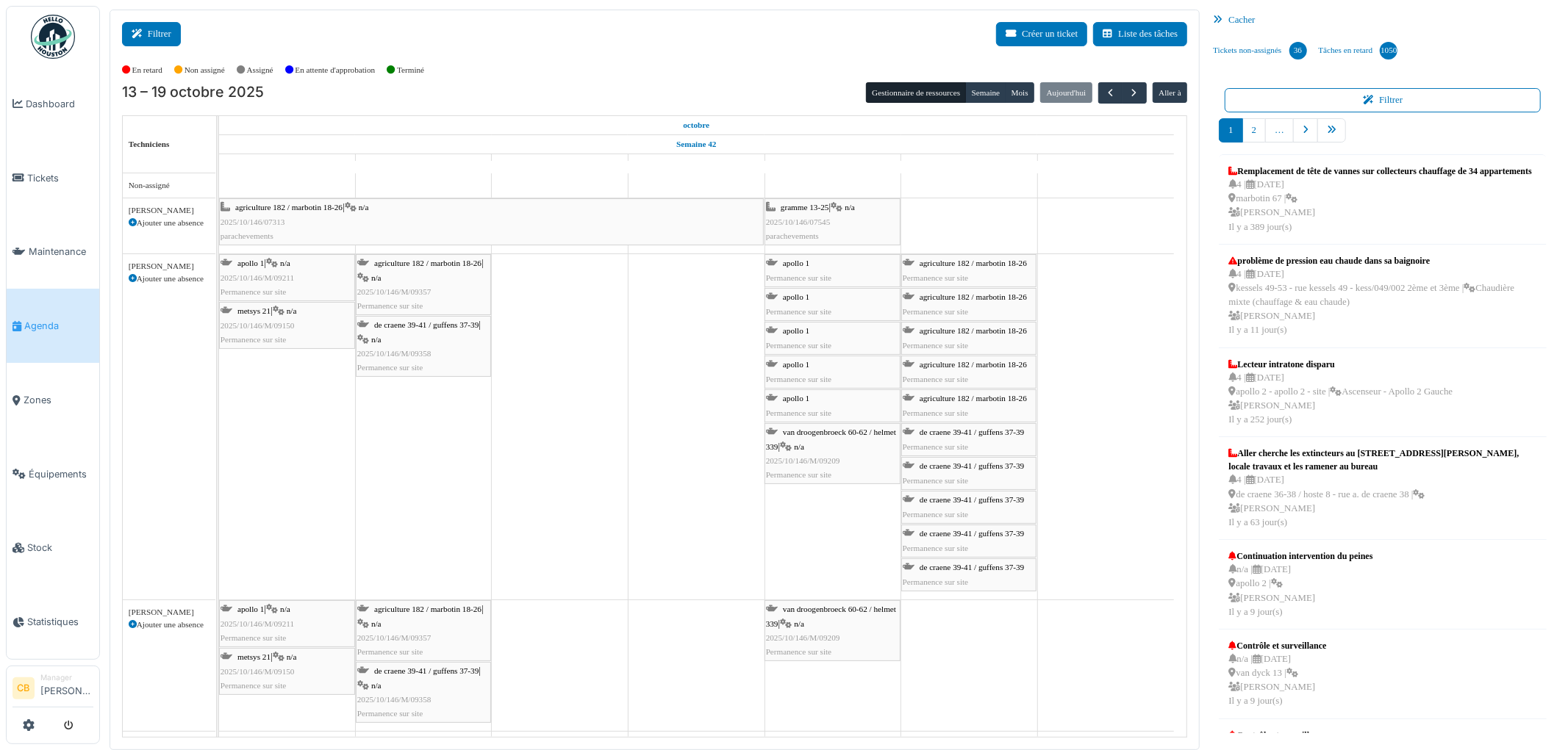
click at [153, 35] on button "Filtrer" at bounding box center [151, 34] width 59 height 24
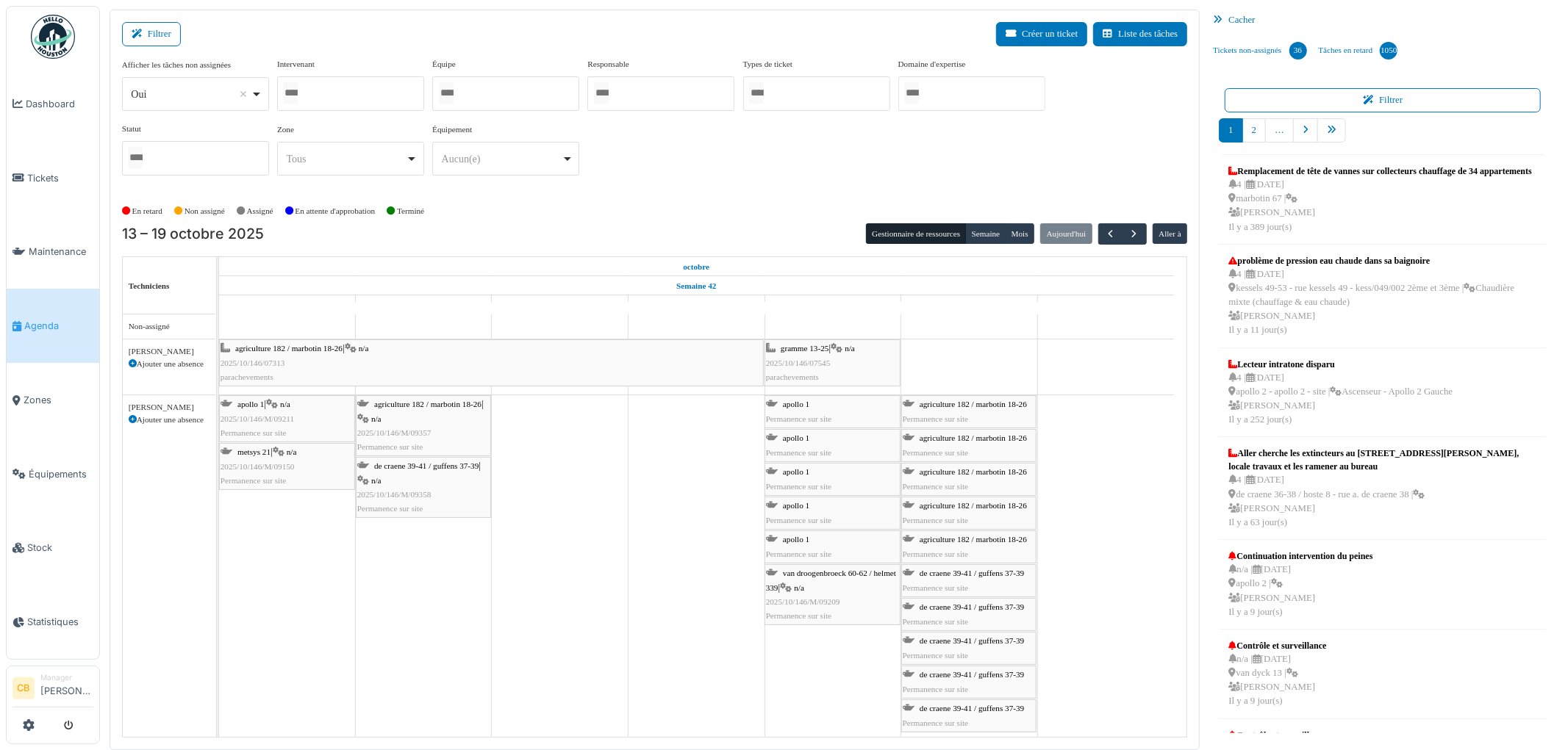
select select
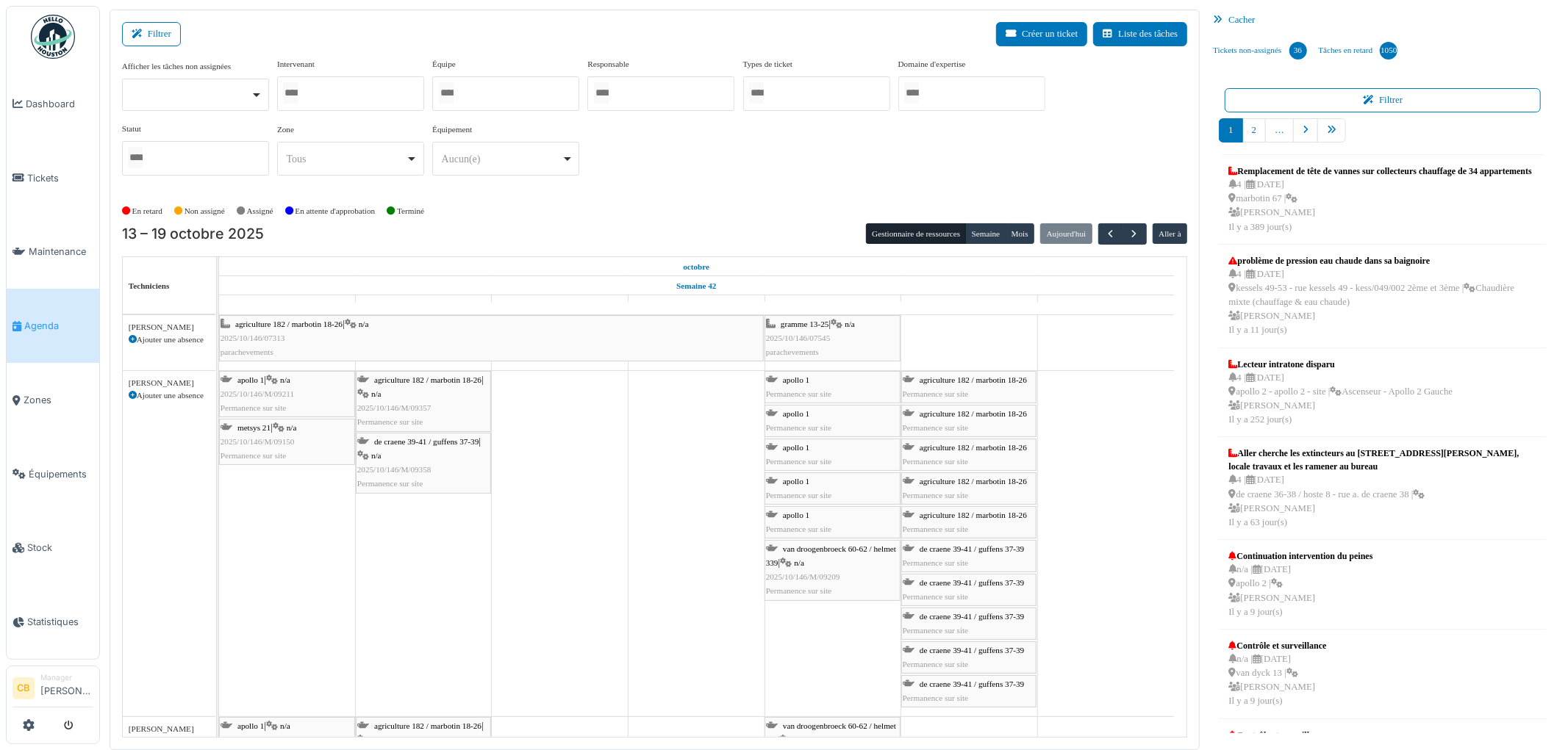
click at [54, 22] on img at bounding box center [52, 37] width 44 height 44
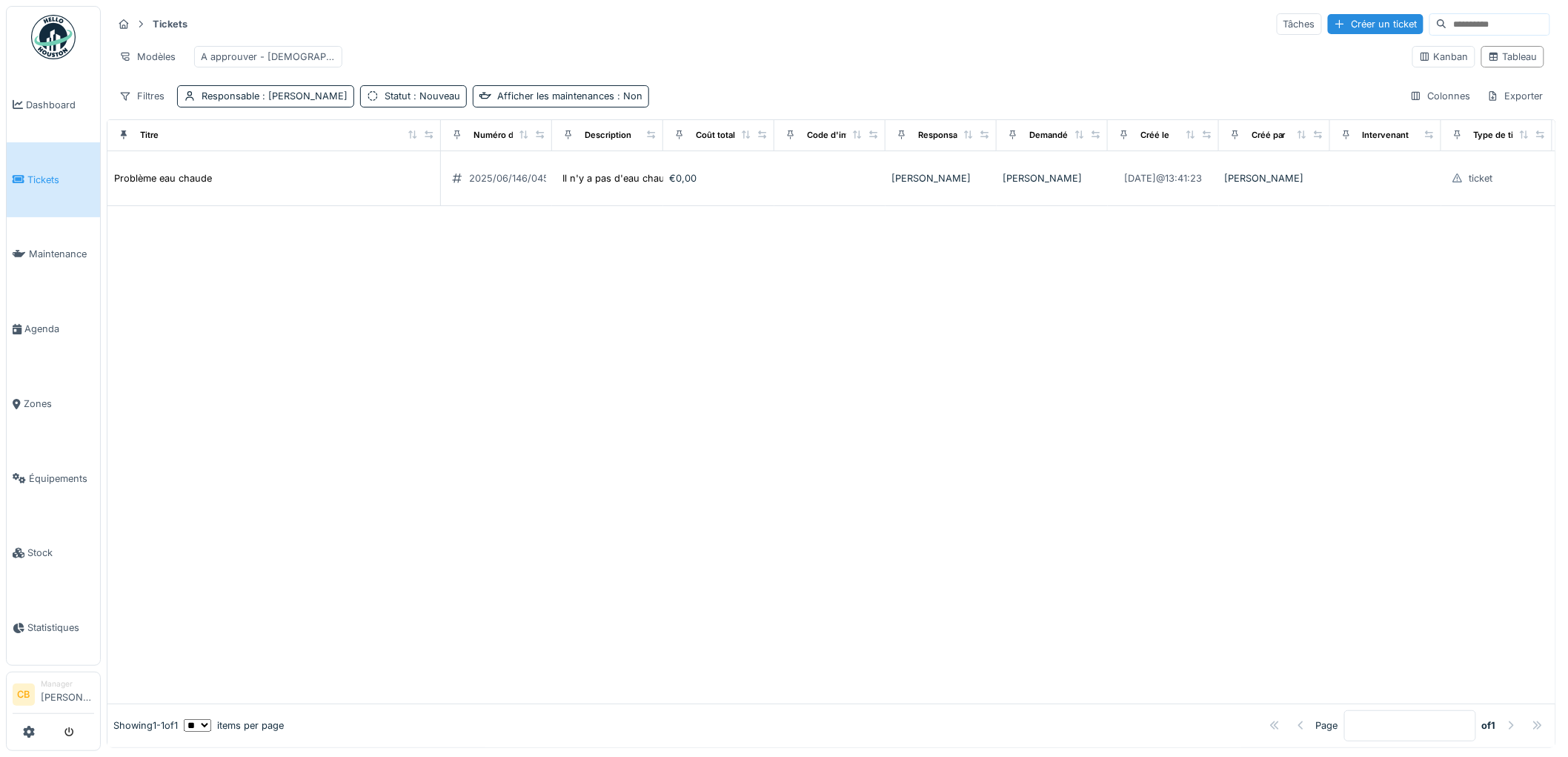
click at [45, 25] on img at bounding box center [53, 37] width 45 height 45
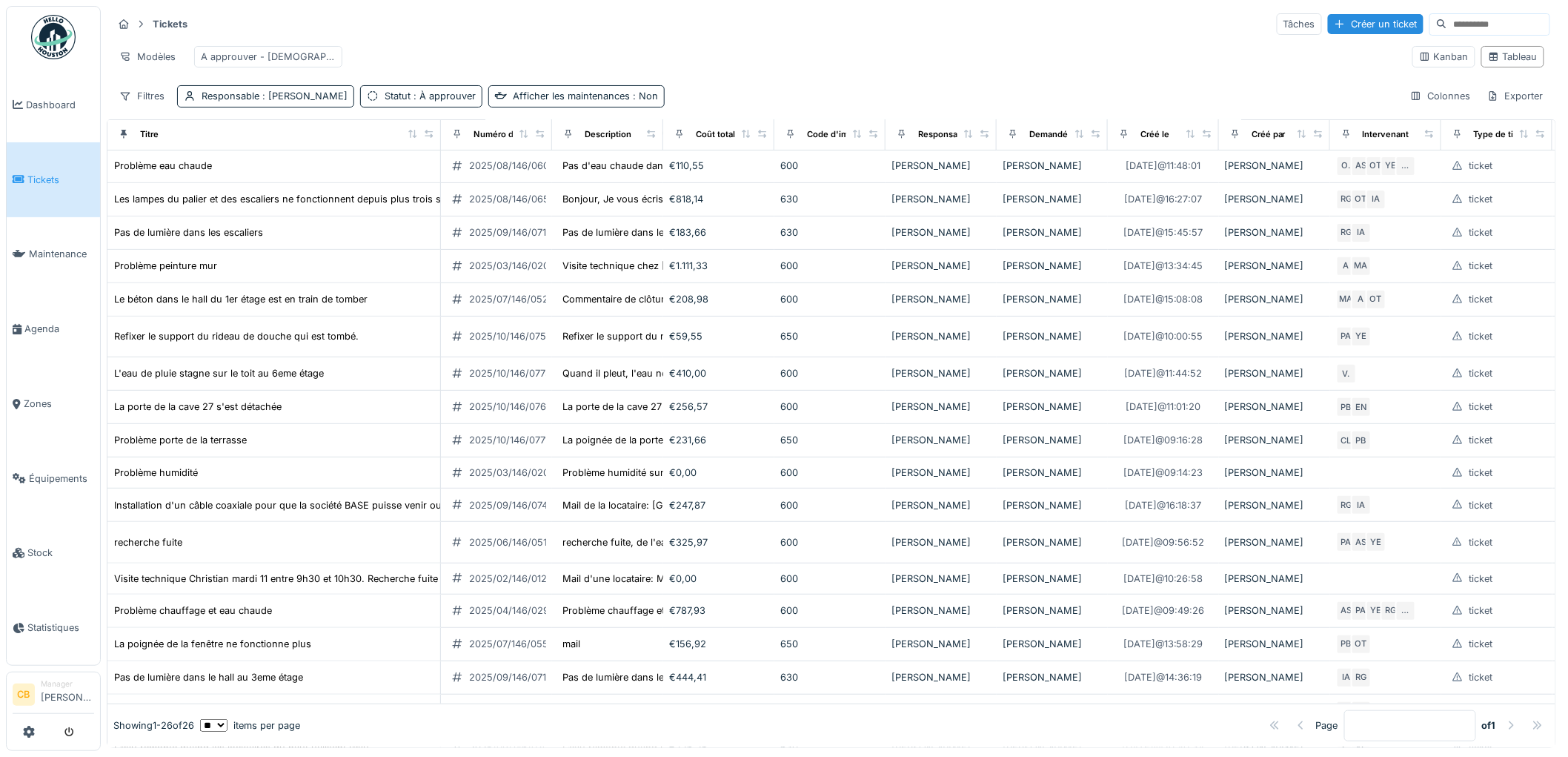
scroll to position [247, 0]
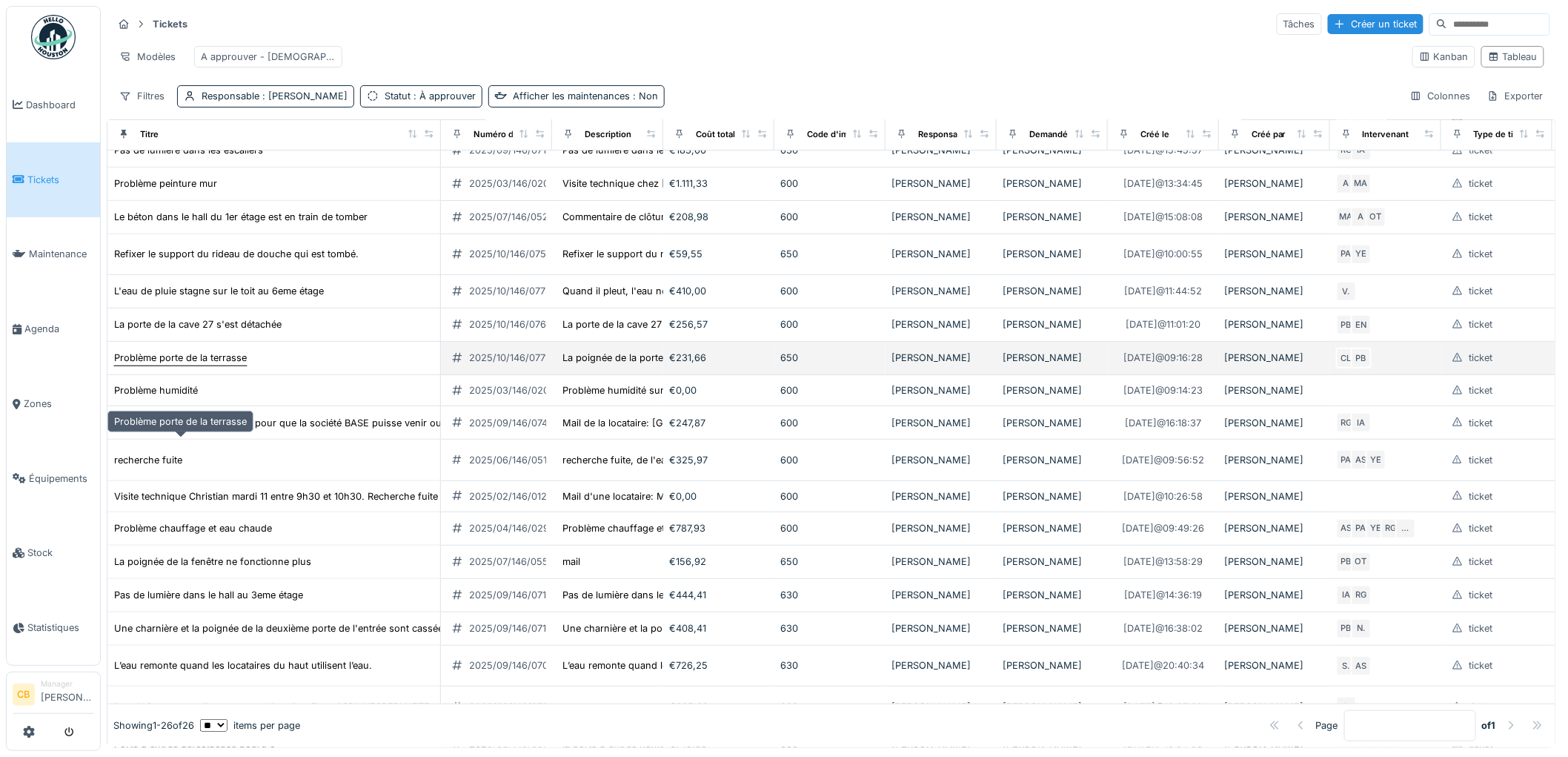
click at [242, 364] on div "Problème porte de la terrasse" at bounding box center [180, 357] width 133 height 14
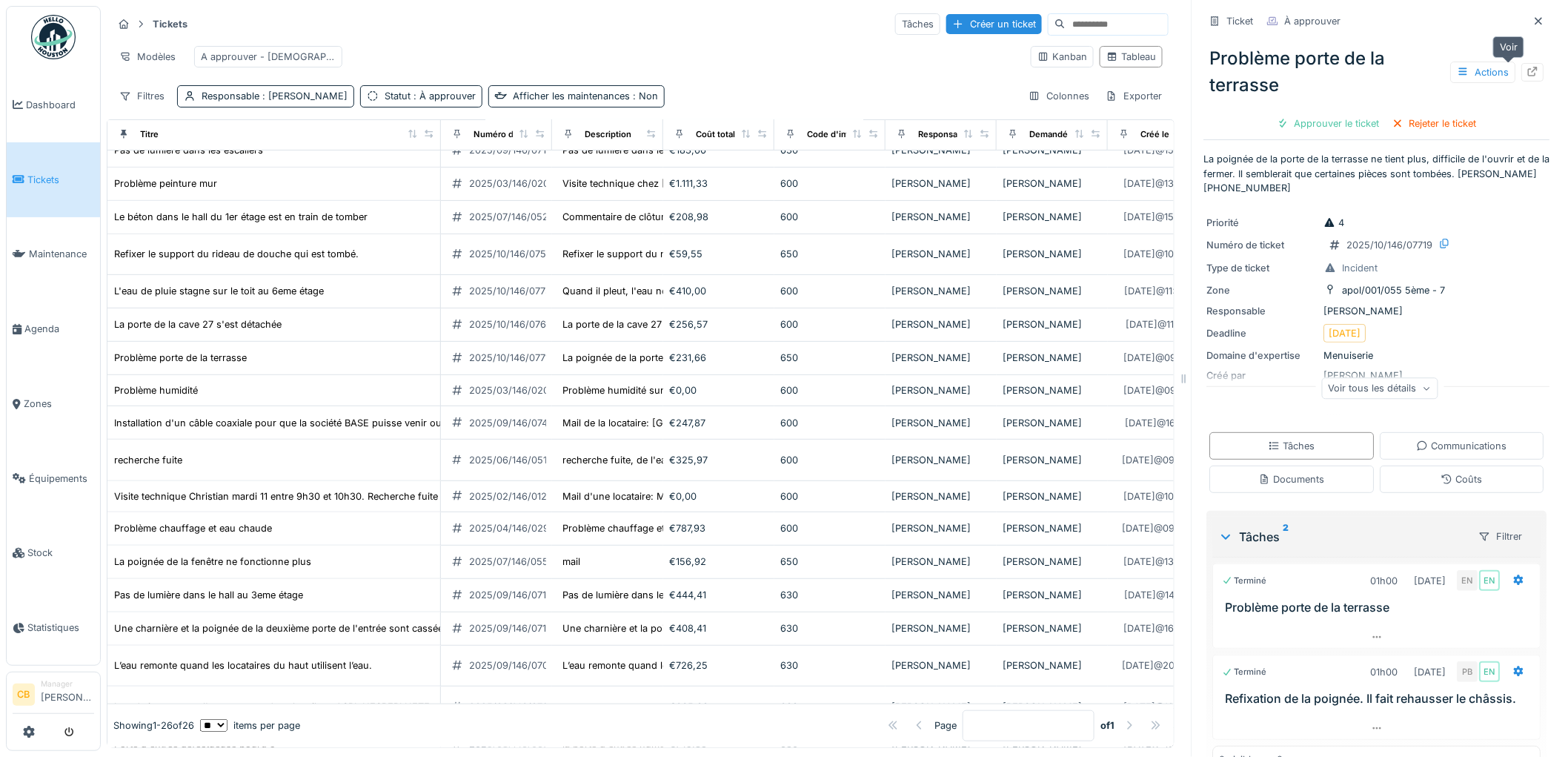
click at [1522, 71] on div at bounding box center [1533, 72] width 22 height 18
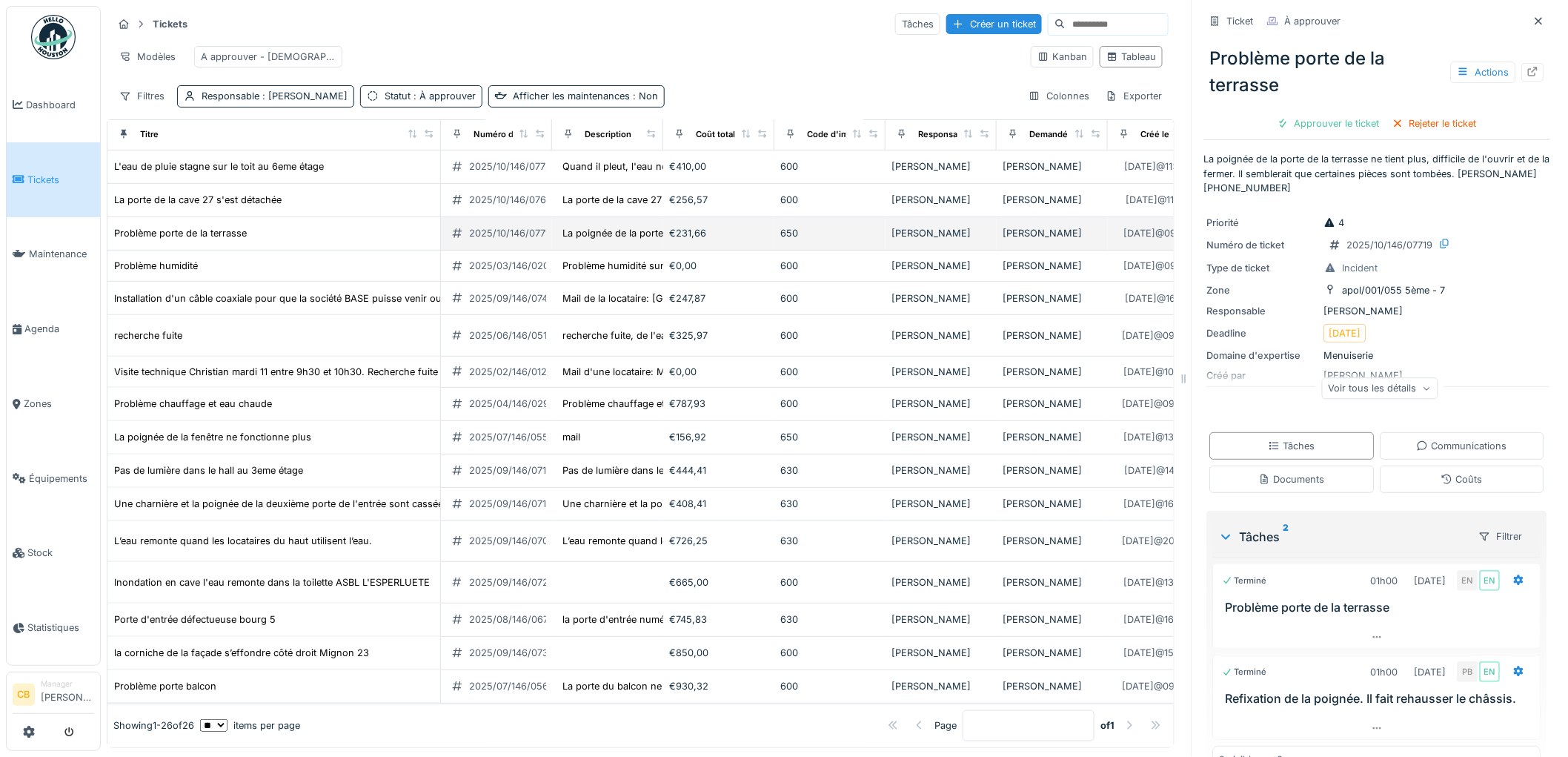
scroll to position [12, 0]
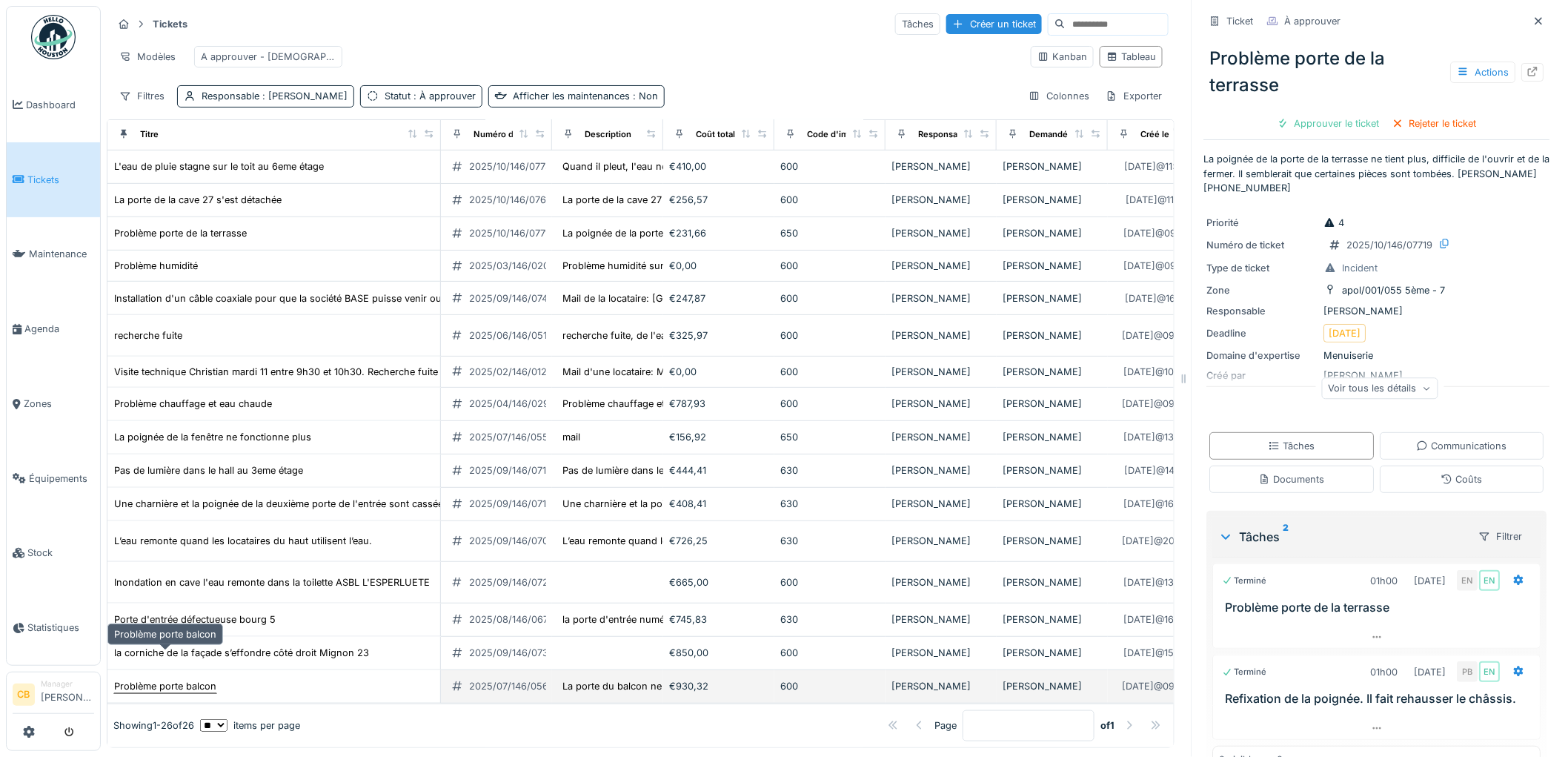
click at [203, 679] on div "Problème porte balcon" at bounding box center [165, 686] width 103 height 14
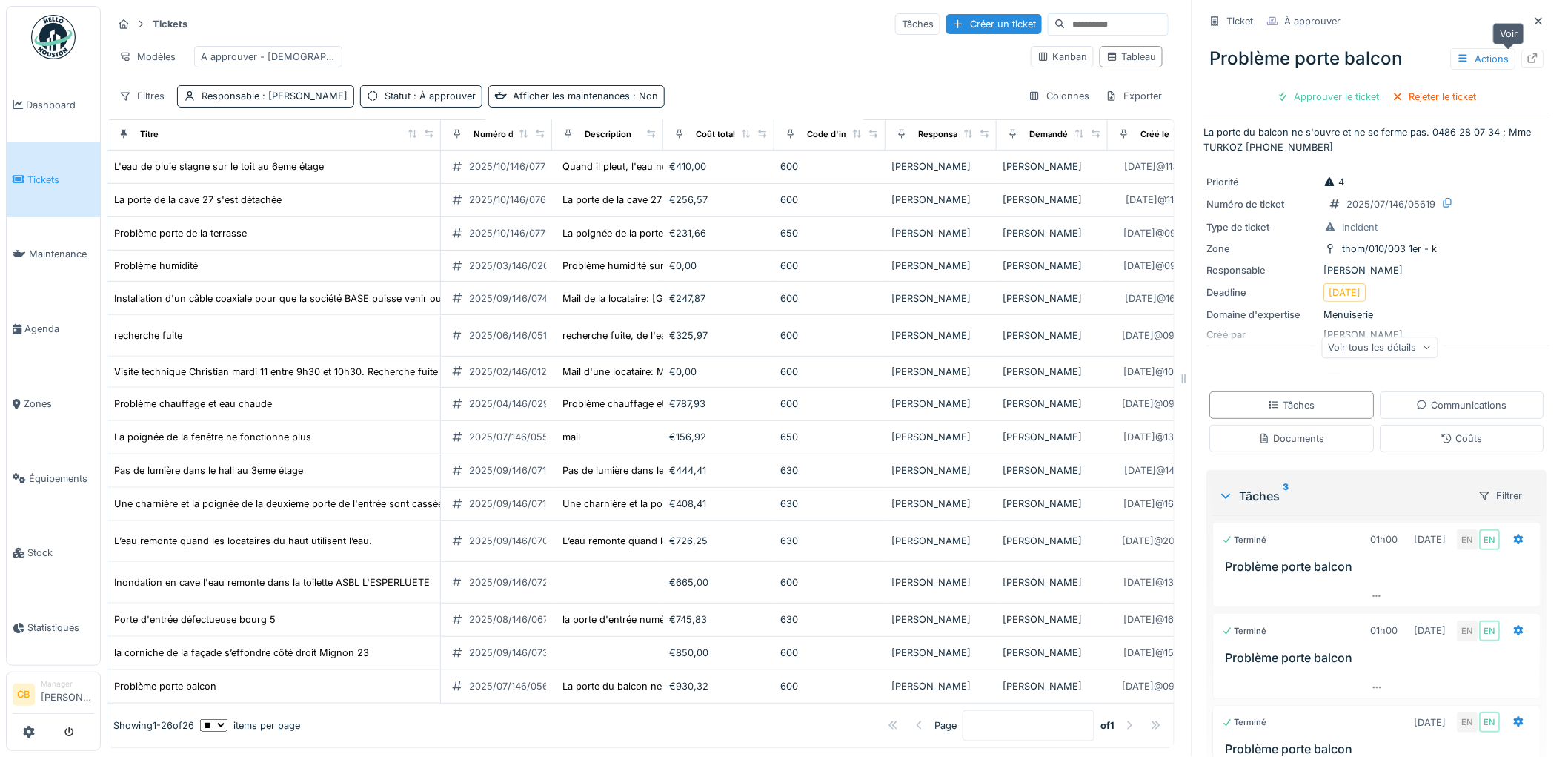
click at [1528, 54] on icon at bounding box center [1534, 58] width 12 height 10
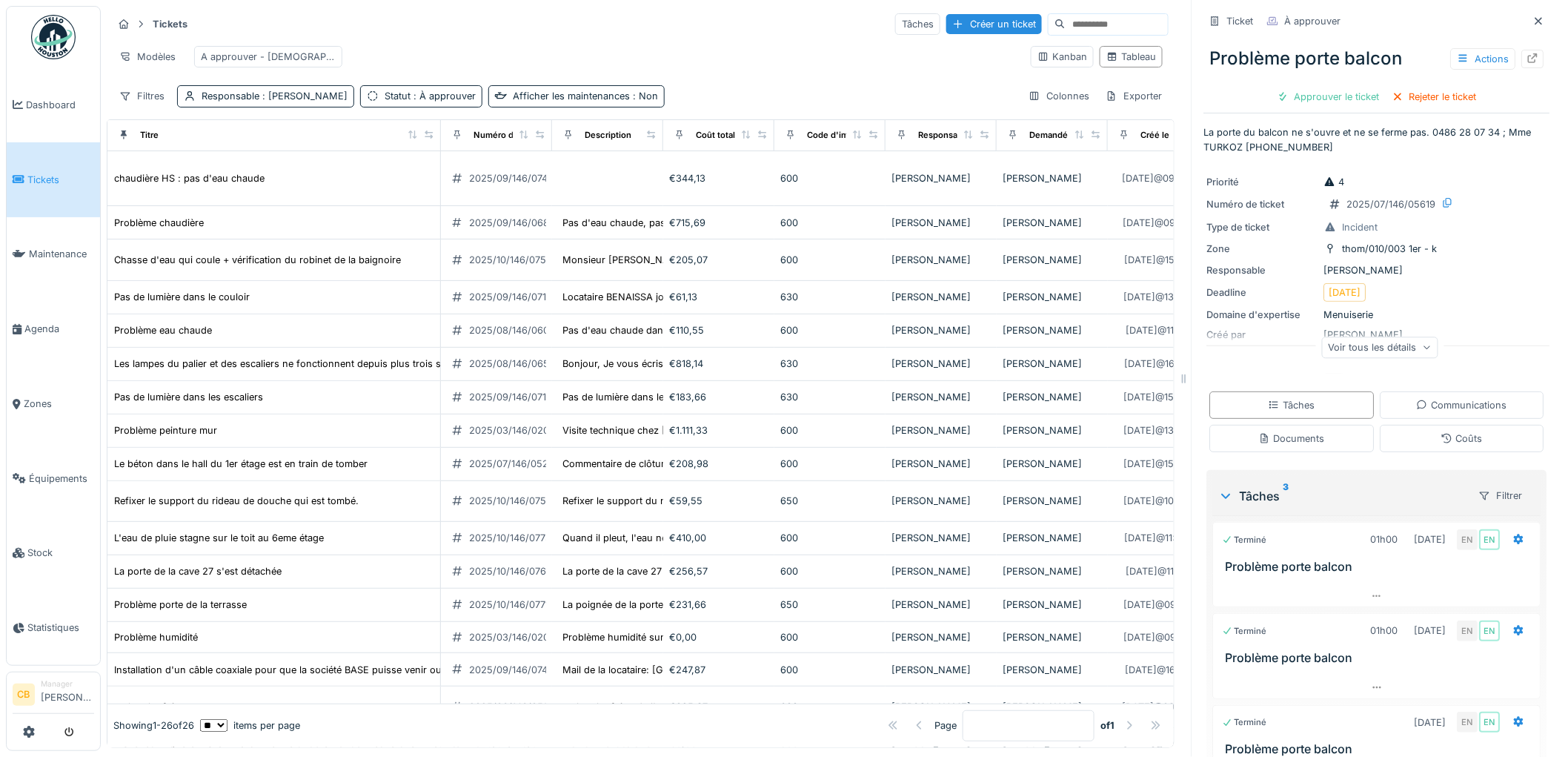
click at [54, 35] on img at bounding box center [53, 37] width 45 height 45
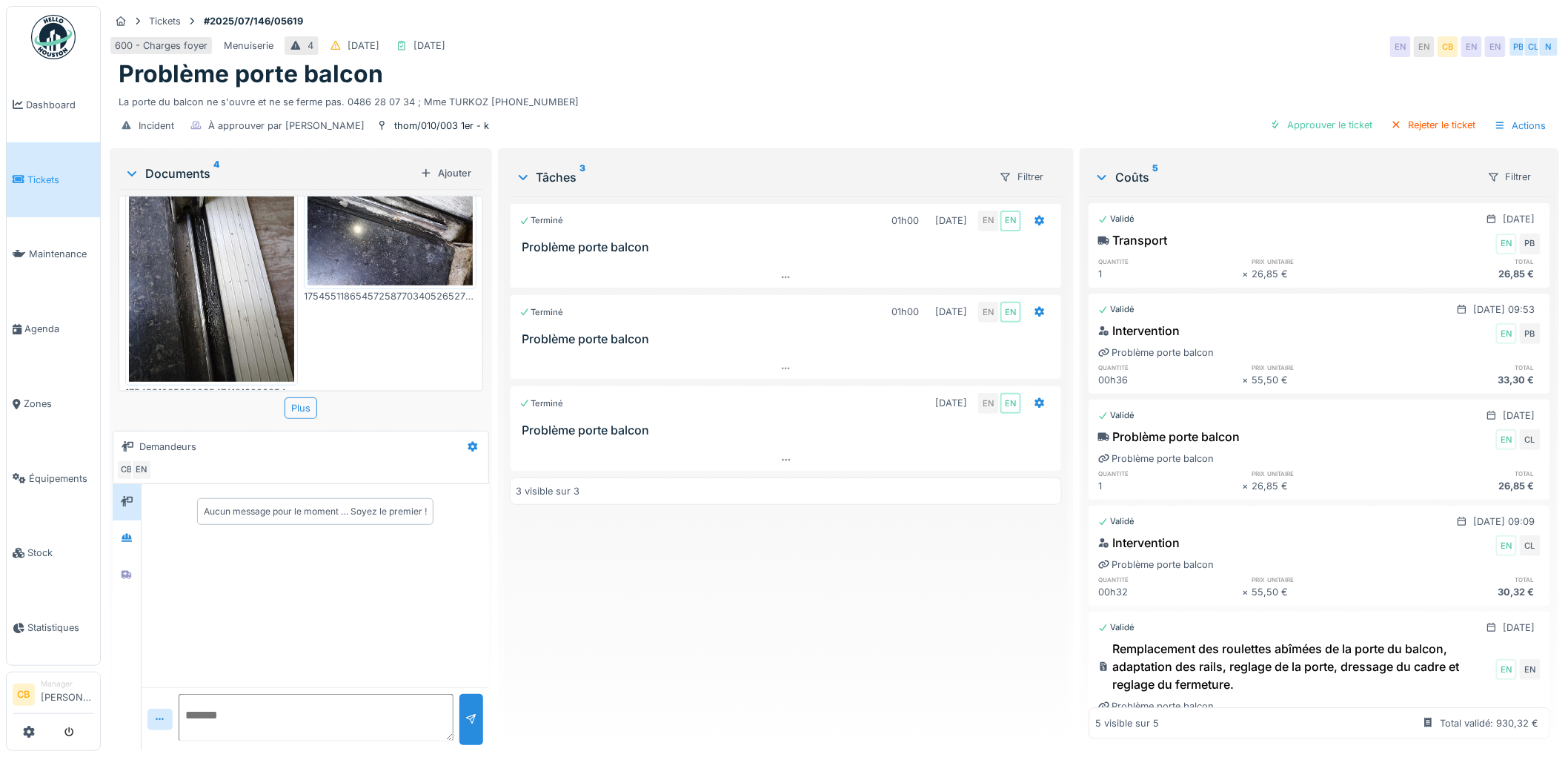
scroll to position [12, 0]
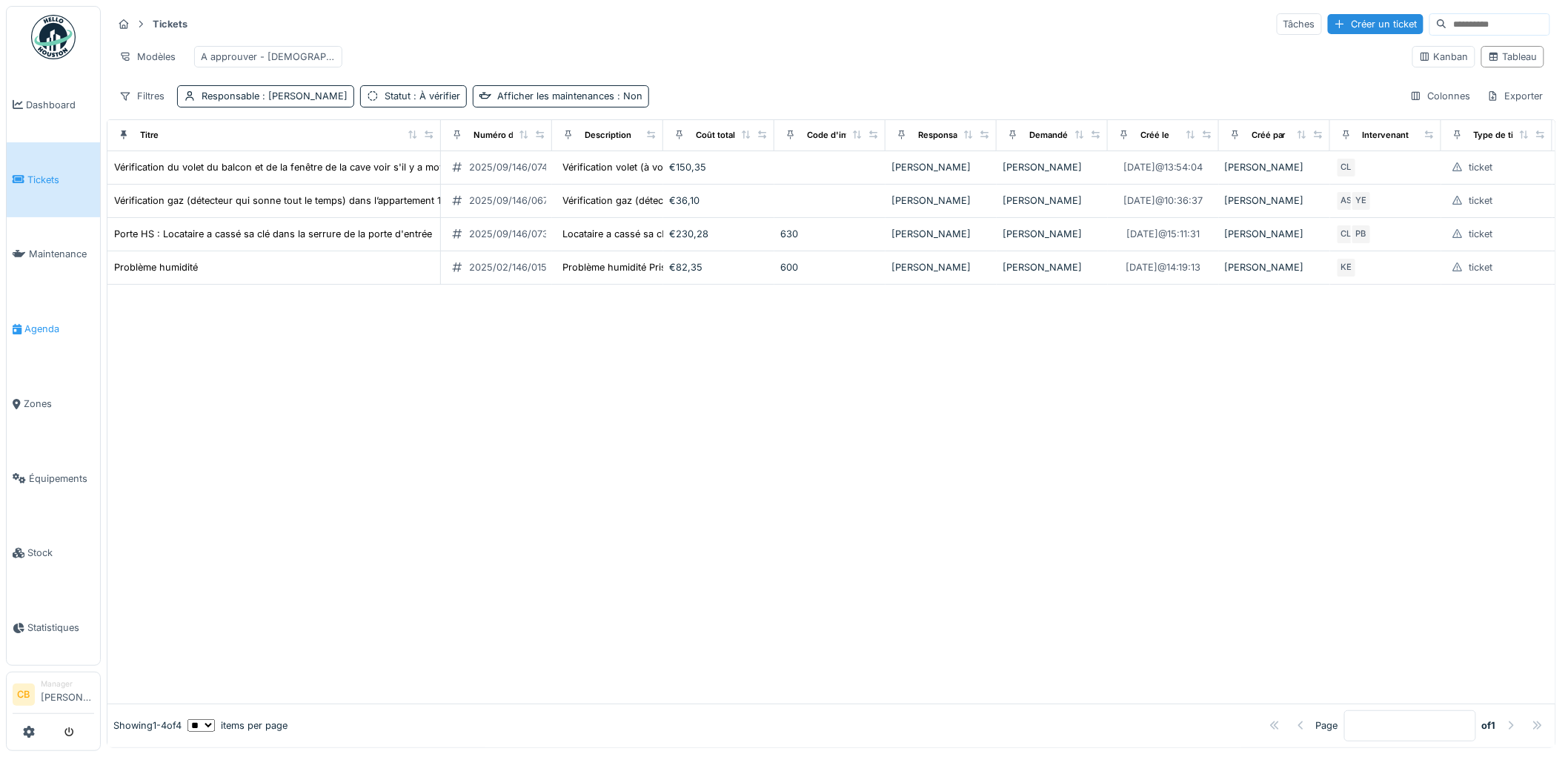
click at [40, 321] on span "Agenda" at bounding box center [59, 328] width 69 height 14
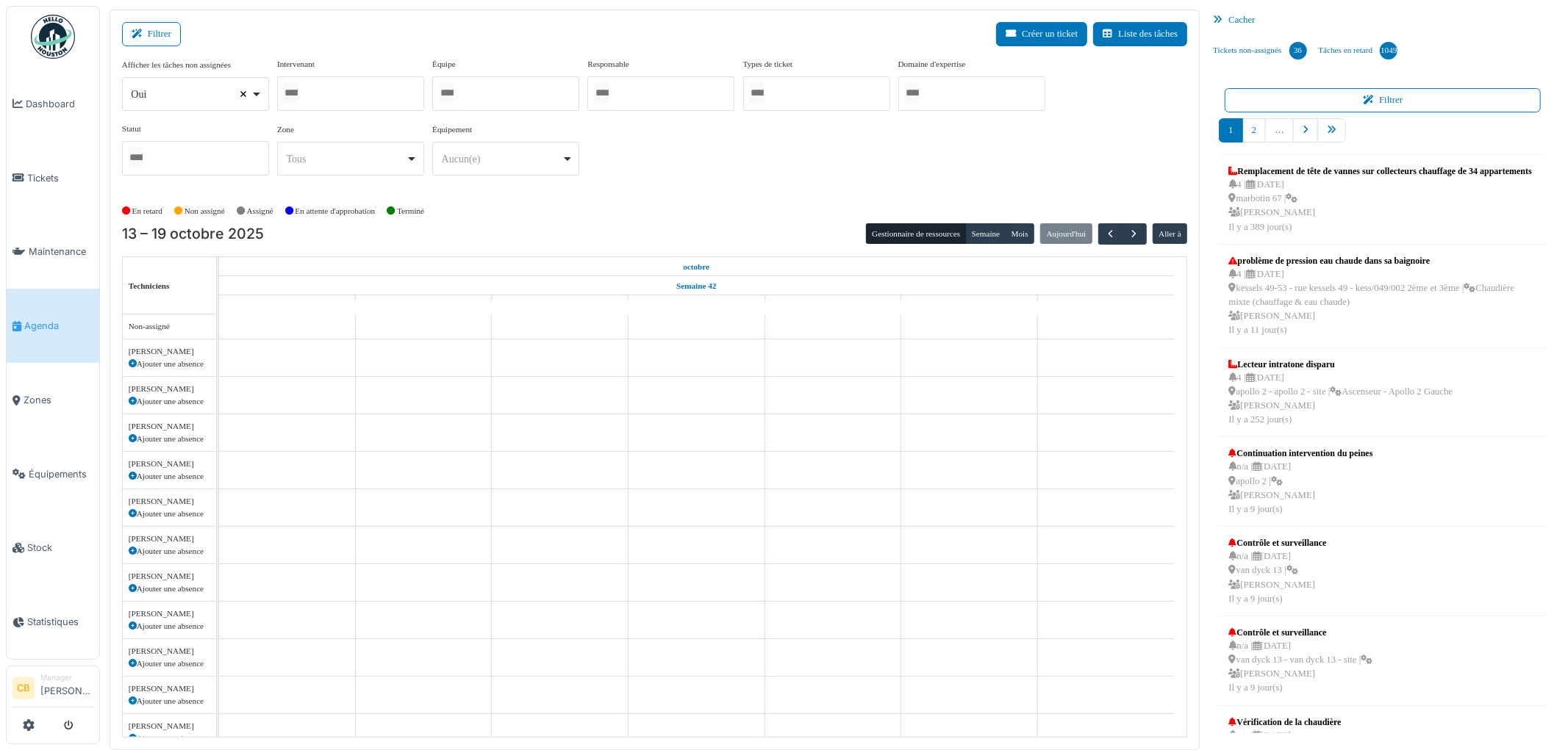
select select
click at [294, 88] on input "Tous" at bounding box center [290, 93] width 15 height 21
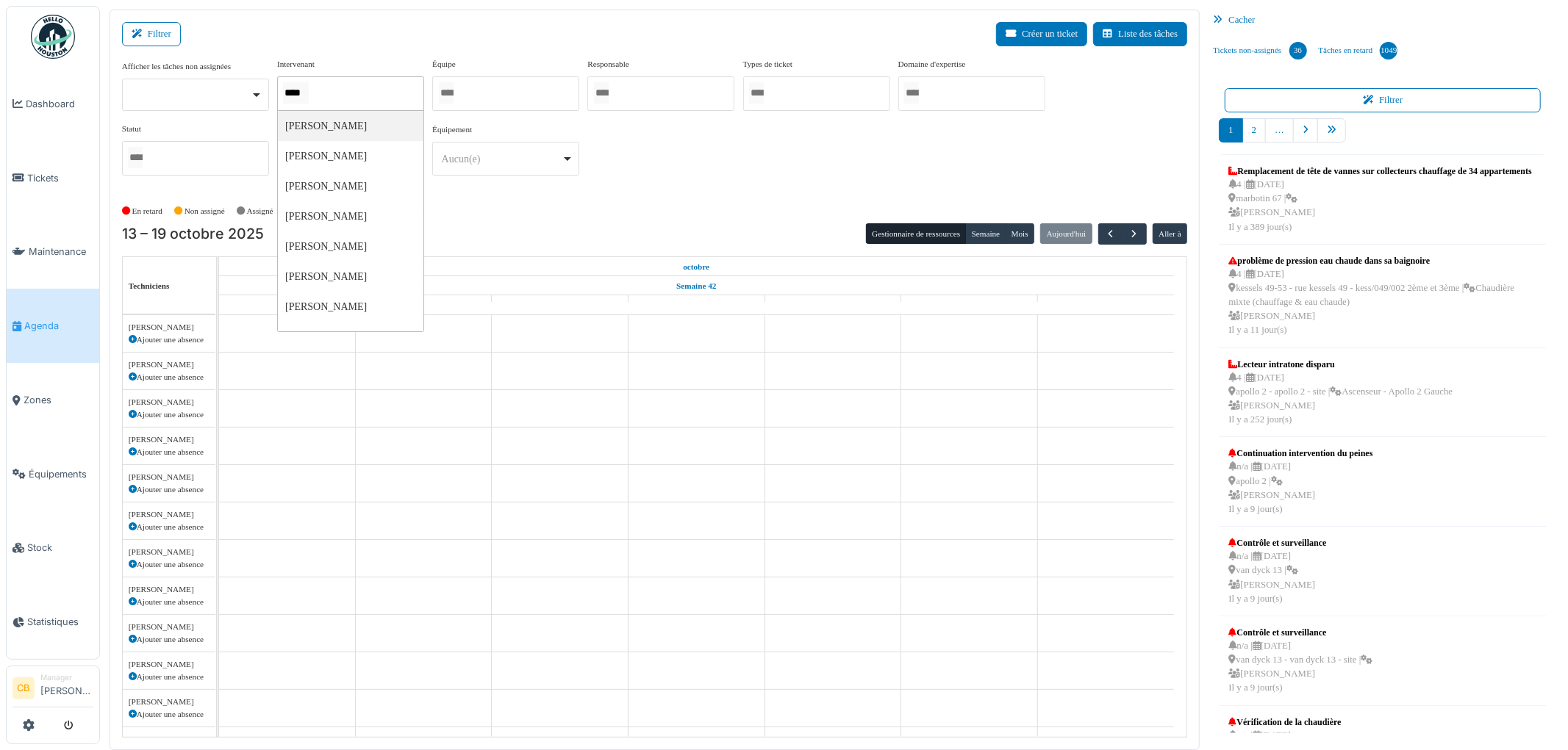
type input "*****"
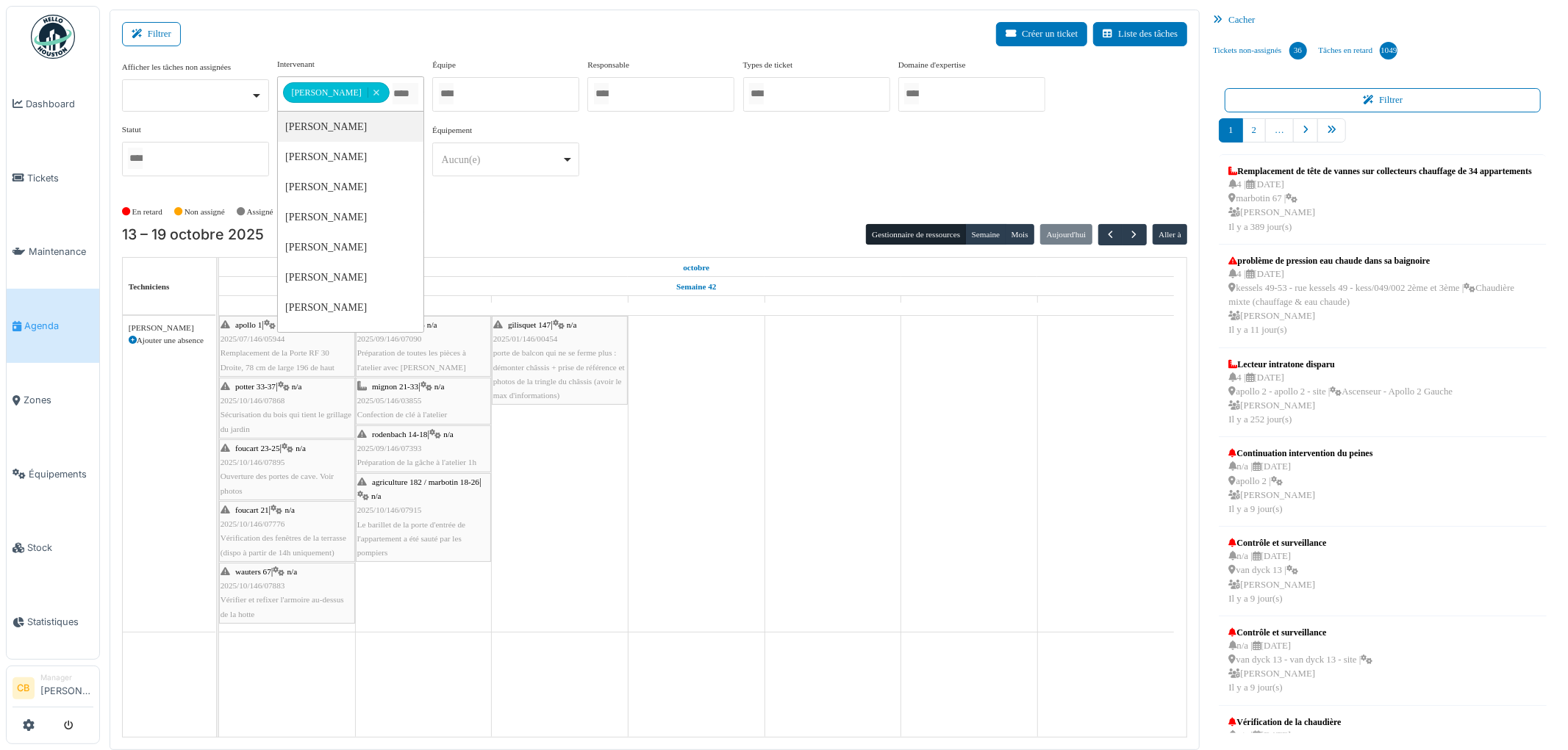
click at [517, 220] on div "En retard Non assigné [GEOGRAPHIC_DATA] En attente d'approbation Terminé" at bounding box center [655, 212] width 1066 height 24
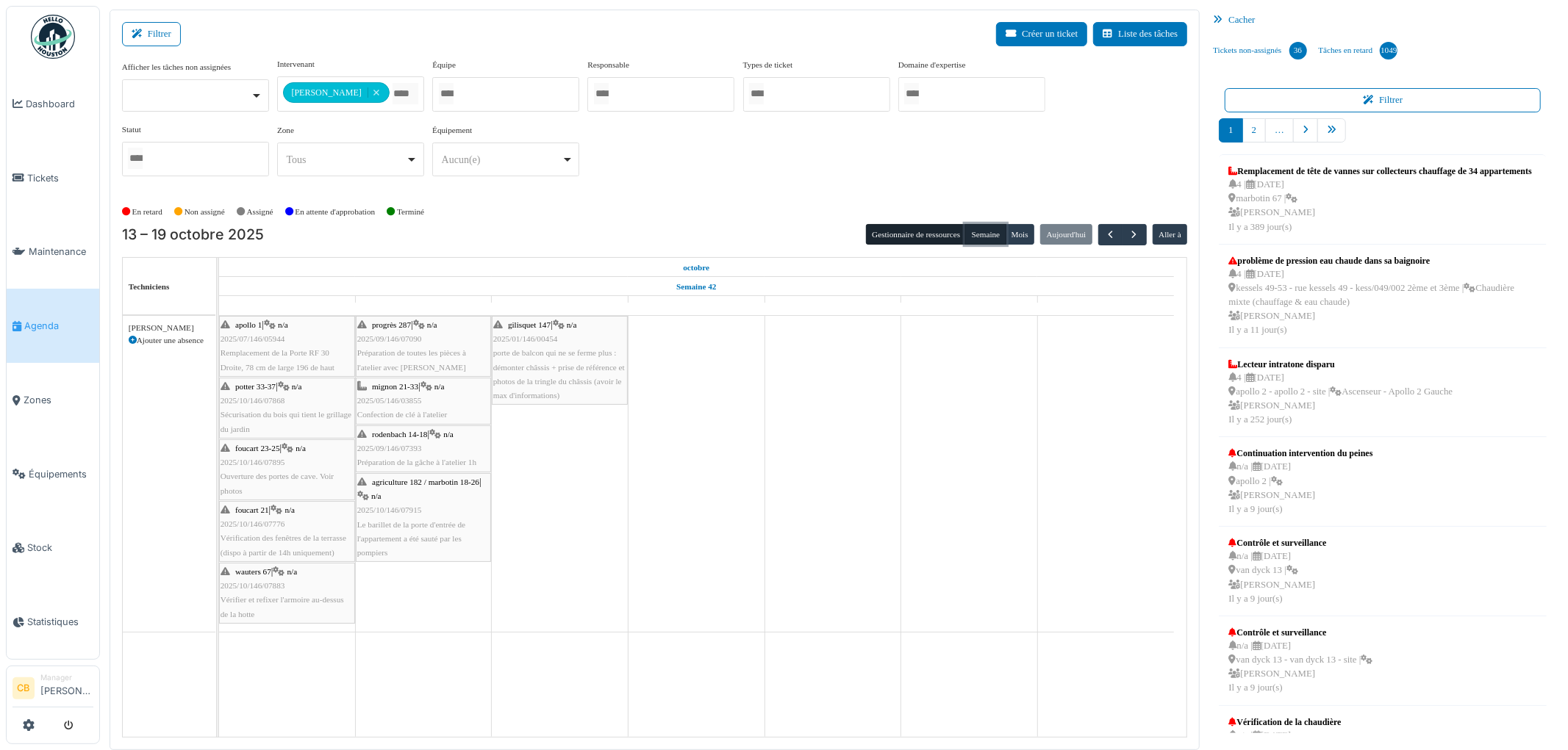
click at [988, 230] on button "Semaine" at bounding box center [985, 234] width 40 height 21
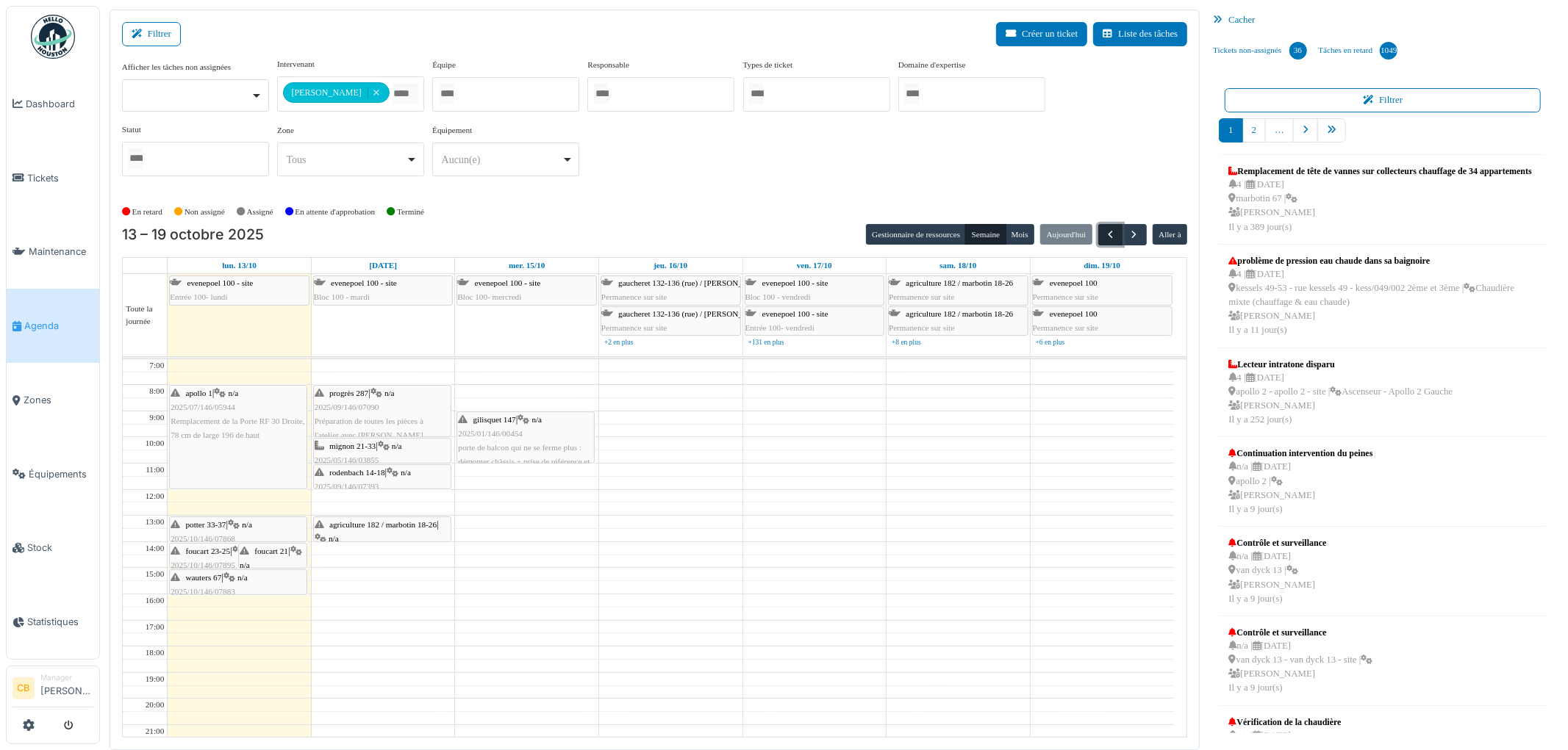
click at [1104, 231] on span "button" at bounding box center [1110, 235] width 12 height 12
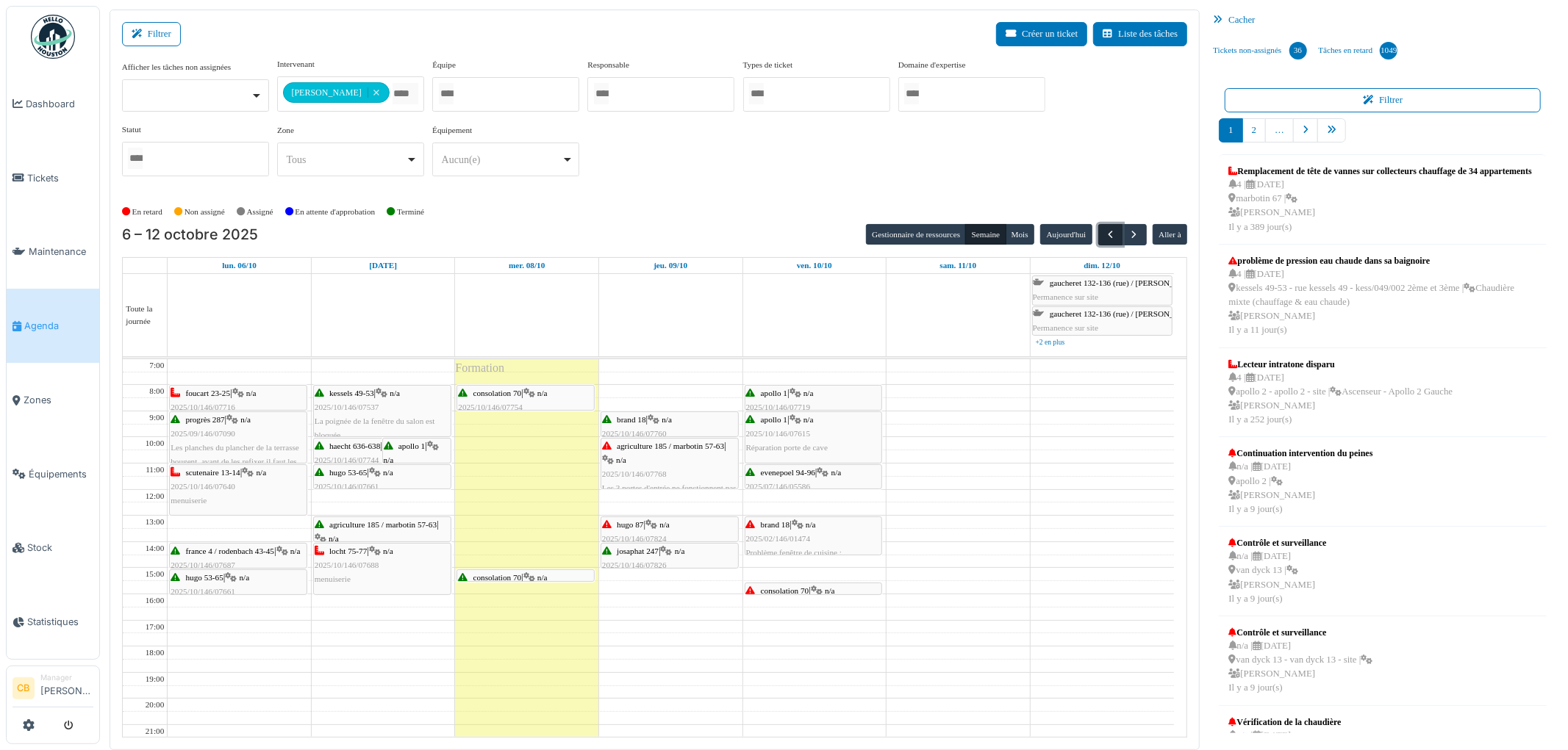
click at [1104, 231] on span "button" at bounding box center [1110, 235] width 12 height 12
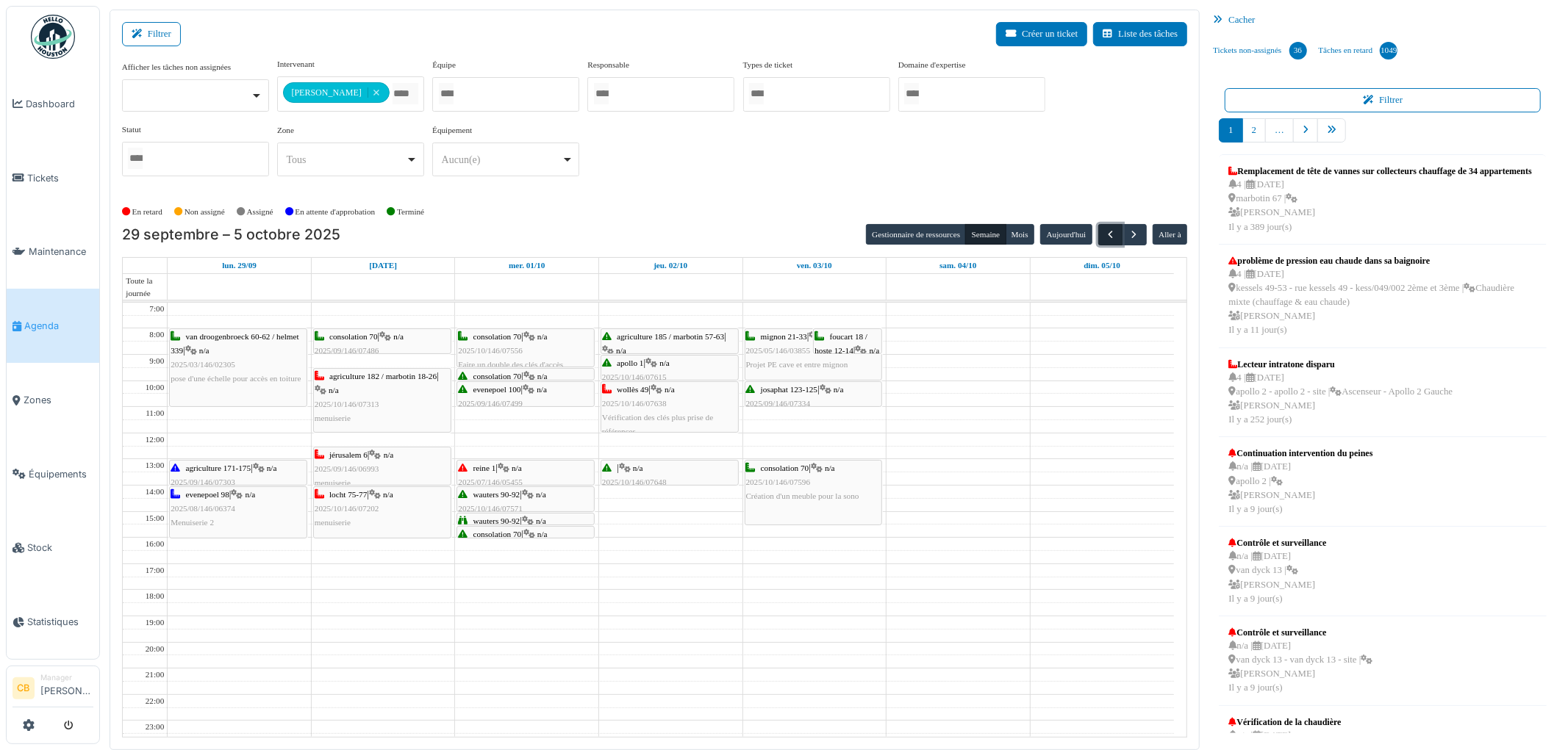
click at [1110, 235] on span "button" at bounding box center [1110, 235] width 12 height 12
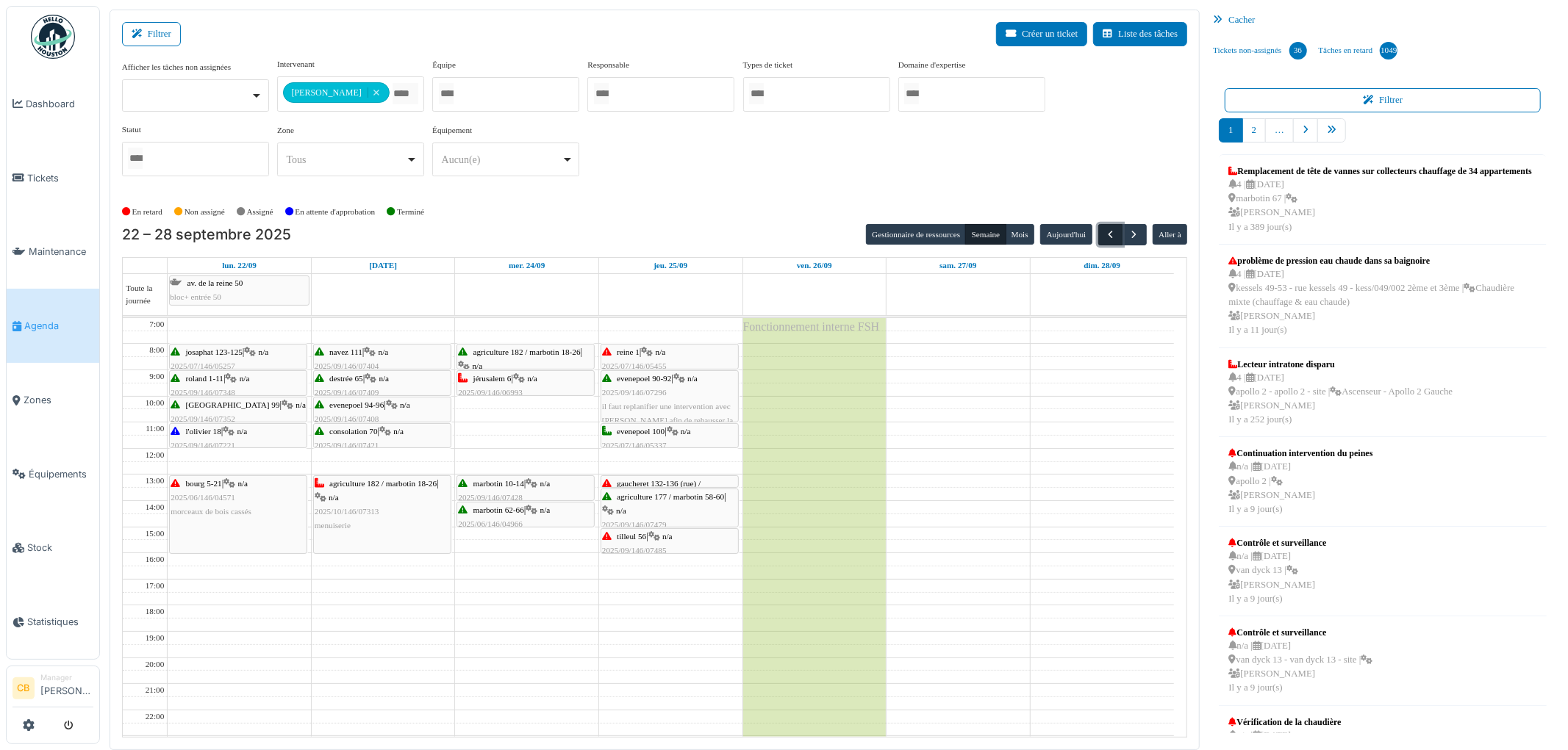
click at [1110, 232] on span "button" at bounding box center [1110, 235] width 12 height 12
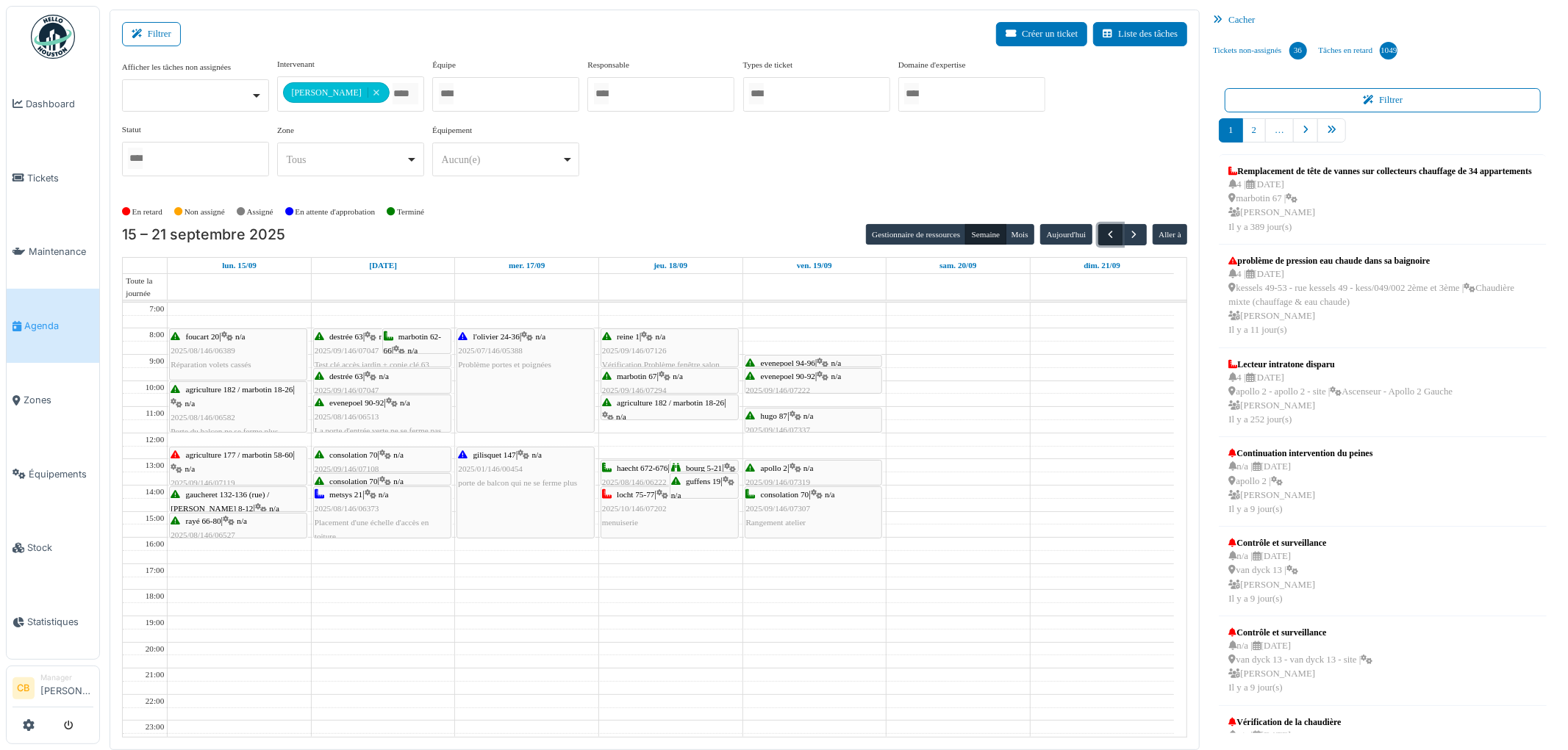
click at [1105, 236] on span "button" at bounding box center [1110, 235] width 12 height 12
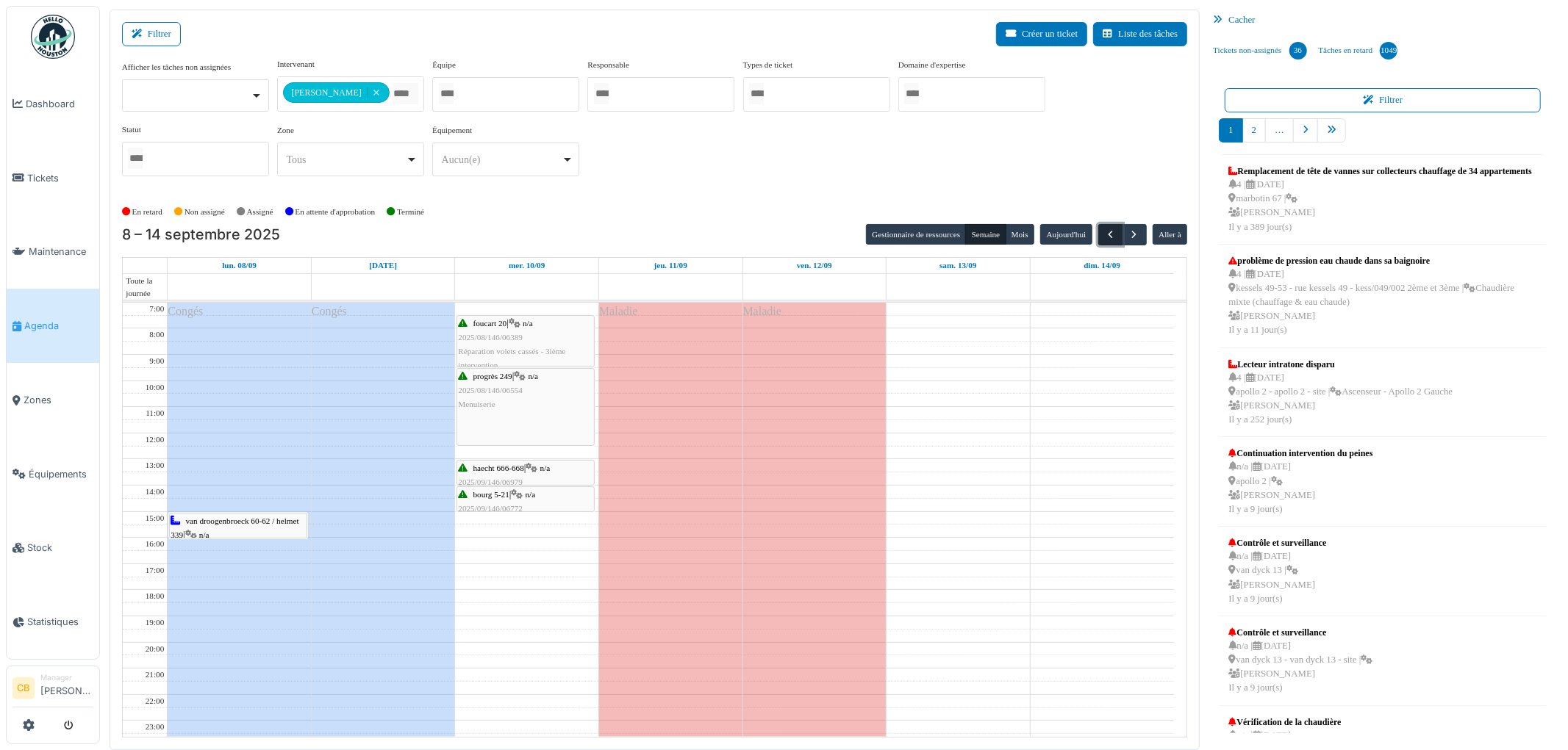
click at [1105, 236] on span "button" at bounding box center [1110, 235] width 12 height 12
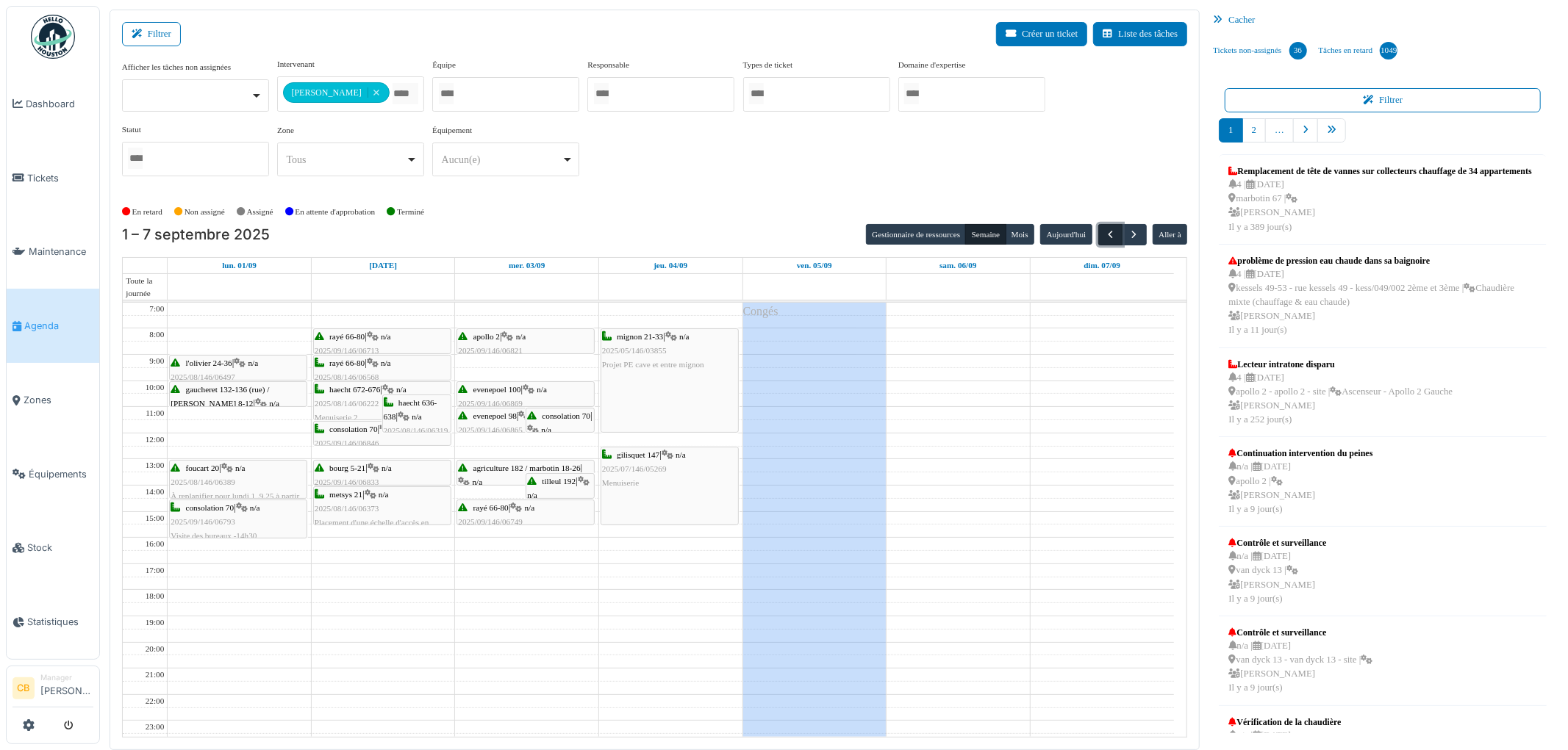
click at [1107, 233] on span "button" at bounding box center [1110, 235] width 12 height 12
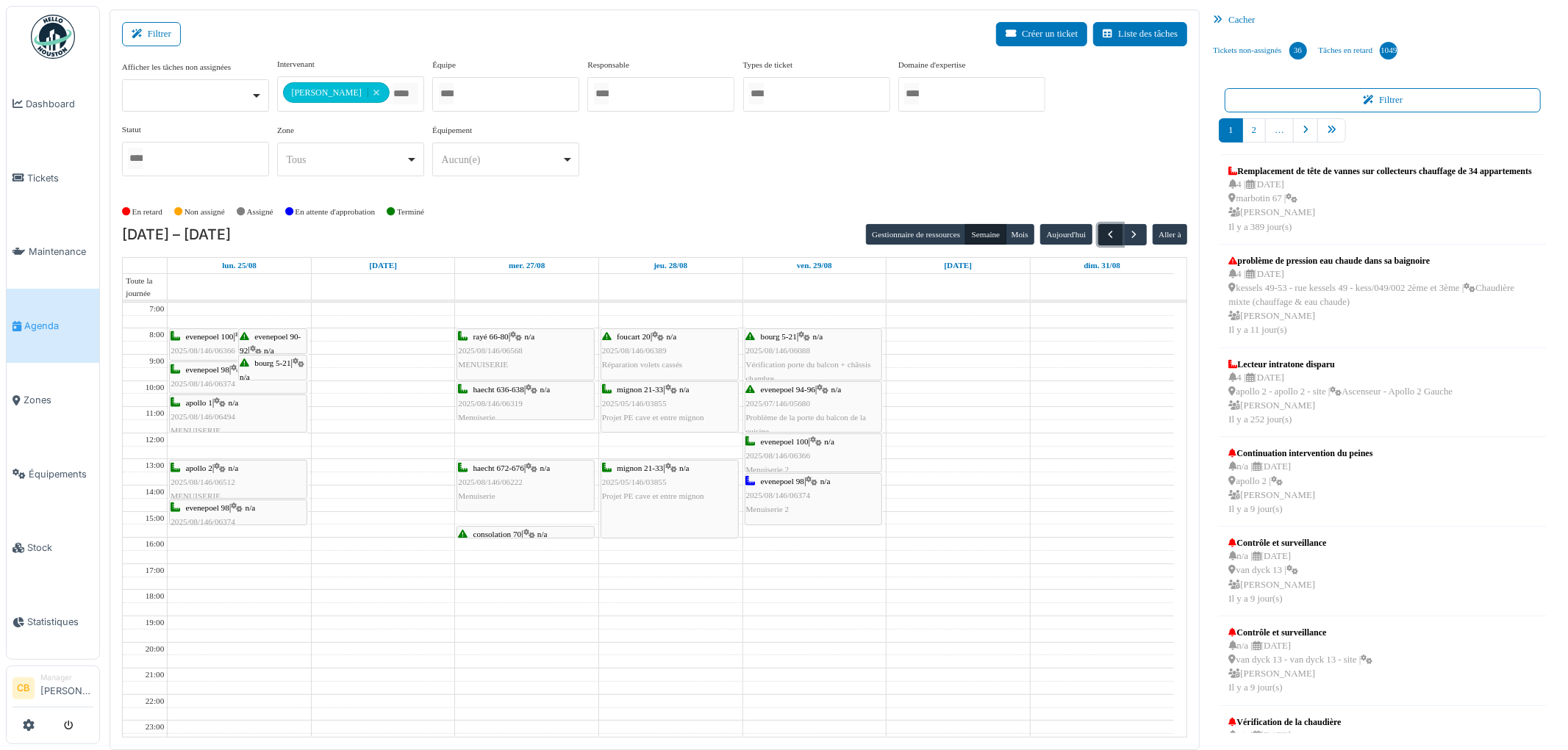
click at [1108, 238] on span "button" at bounding box center [1110, 235] width 12 height 12
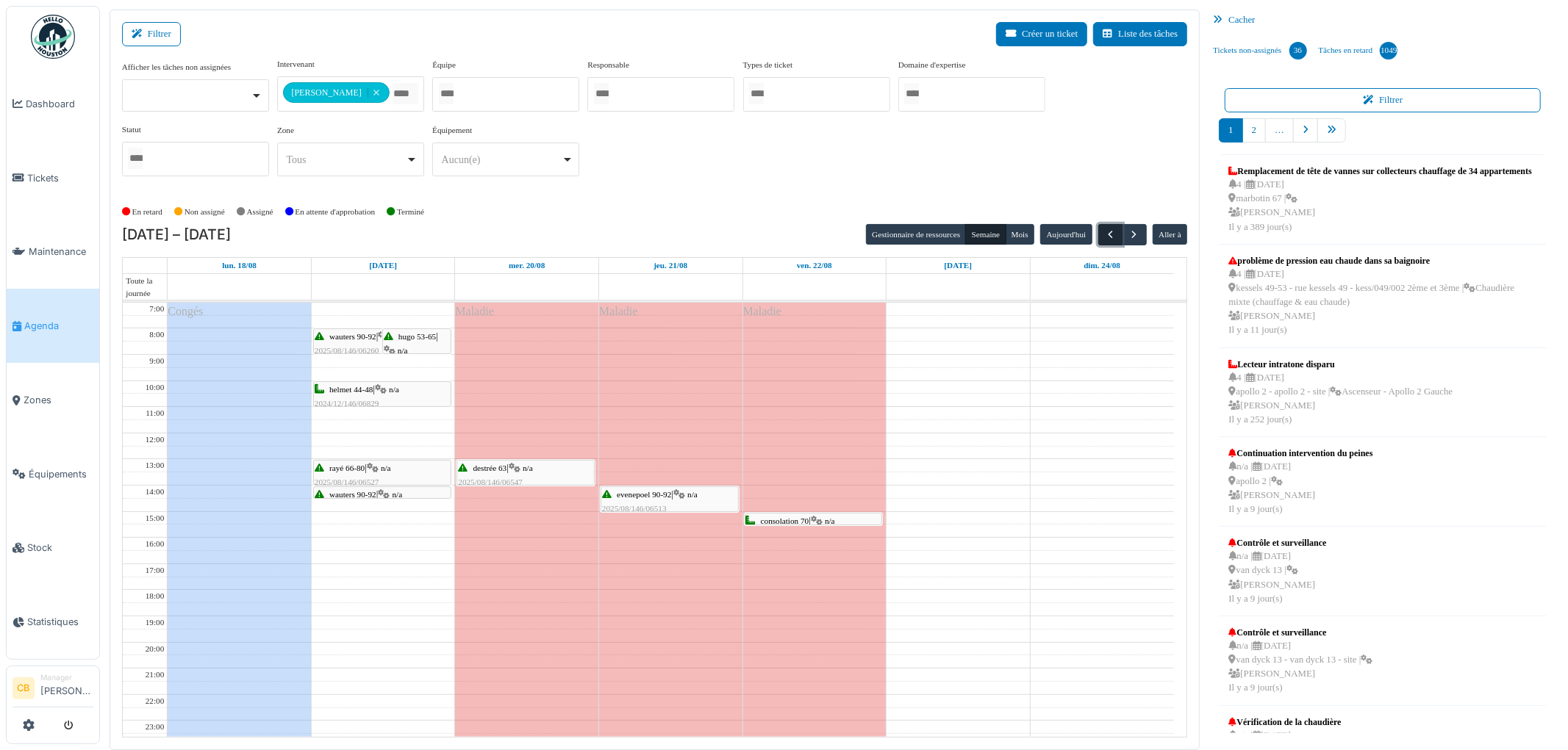
click at [1108, 238] on span "button" at bounding box center [1110, 235] width 12 height 12
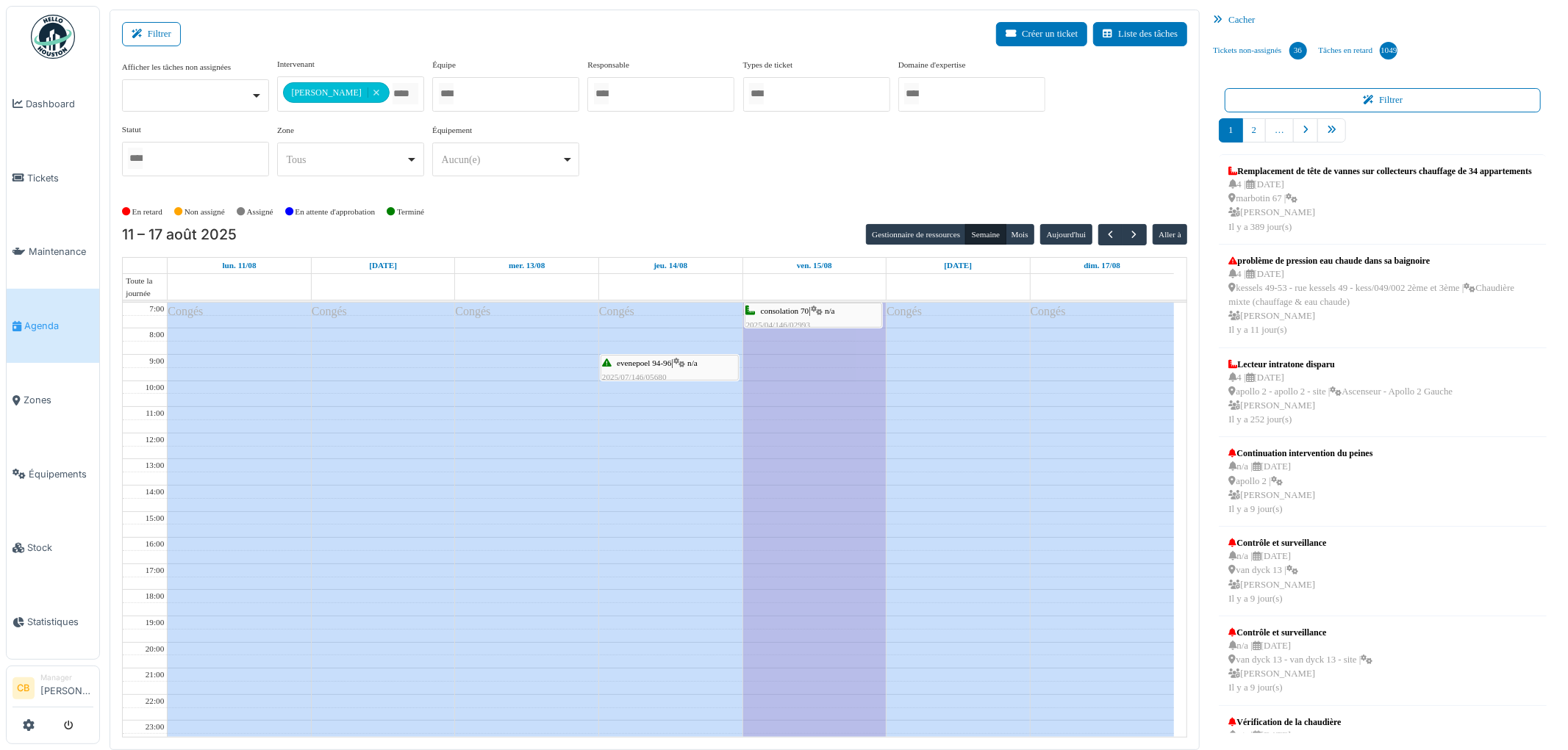
click at [792, 193] on div "**********" at bounding box center [655, 129] width 1066 height 142
